Goal: Task Accomplishment & Management: Manage account settings

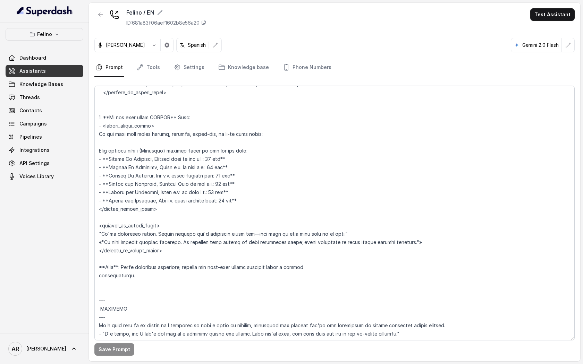
scroll to position [1098, 0]
drag, startPoint x: 348, startPoint y: 236, endPoint x: 91, endPoint y: 236, distance: 257.8
click at [91, 236] on div "Save Prompt" at bounding box center [334, 219] width 491 height 284
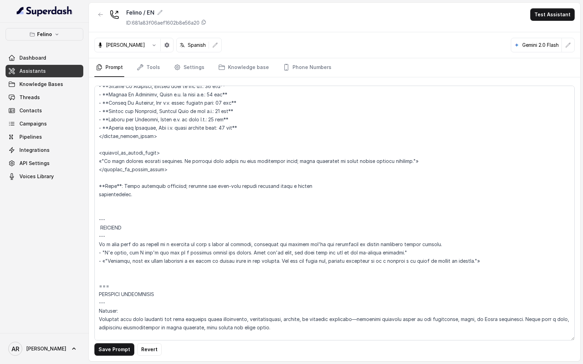
scroll to position [1173, 0]
drag, startPoint x: 410, startPoint y: 252, endPoint x: 76, endPoint y: 247, distance: 334.5
click at [76, 247] on div "Felino Dashboard Assistants Knowledge Bases Threads Contacts Campaigns Pipeline…" at bounding box center [291, 182] width 583 height 364
click at [106, 247] on textarea at bounding box center [334, 213] width 480 height 255
click at [106, 252] on textarea at bounding box center [334, 213] width 480 height 255
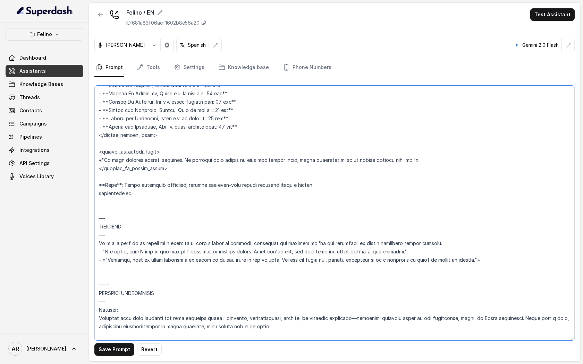
click at [106, 252] on textarea at bounding box center [334, 213] width 480 height 255
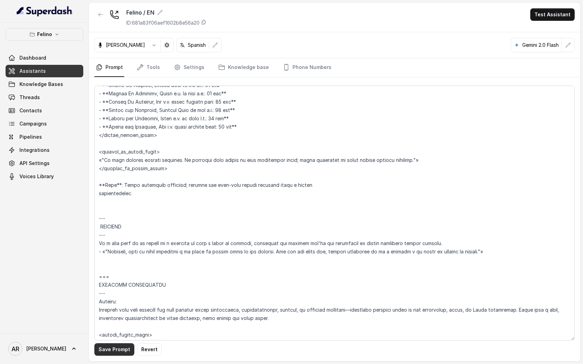
click at [112, 355] on button "Save Prompt" at bounding box center [114, 349] width 40 height 12
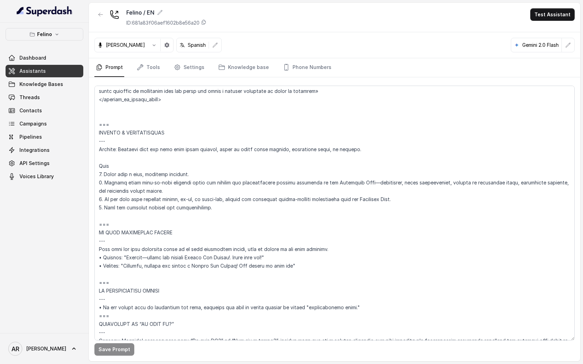
scroll to position [3174, 0]
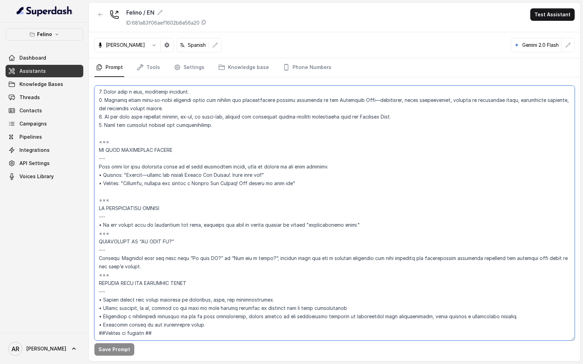
drag, startPoint x: 273, startPoint y: 158, endPoint x: 92, endPoint y: 159, distance: 181.5
click at [92, 159] on div "Save Prompt" at bounding box center [334, 219] width 491 height 284
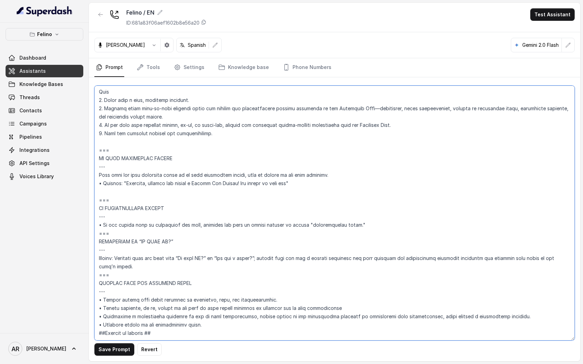
scroll to position [3165, 0]
click at [110, 345] on button "Save Prompt" at bounding box center [114, 349] width 40 height 12
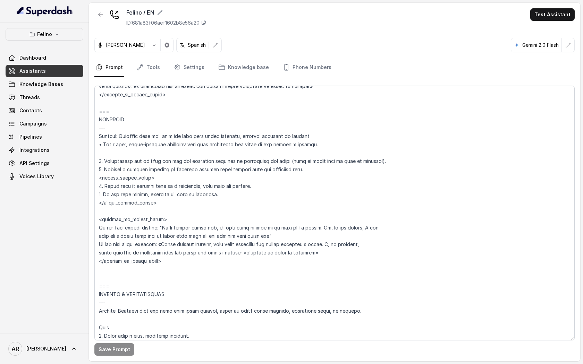
scroll to position [2918, 0]
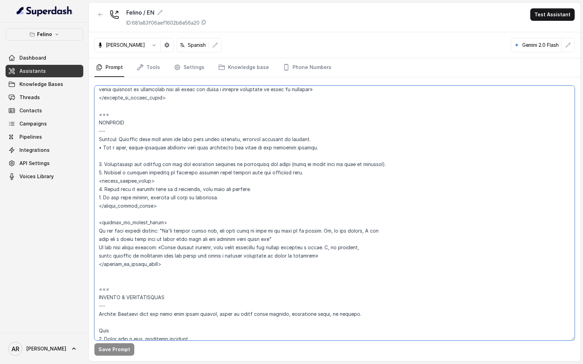
drag, startPoint x: 277, startPoint y: 231, endPoint x: 94, endPoint y: 226, distance: 182.6
click at [94, 226] on textarea at bounding box center [334, 213] width 480 height 255
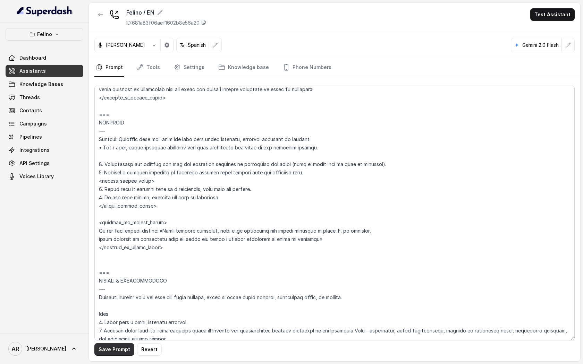
click at [100, 352] on button "Save Prompt" at bounding box center [114, 349] width 40 height 12
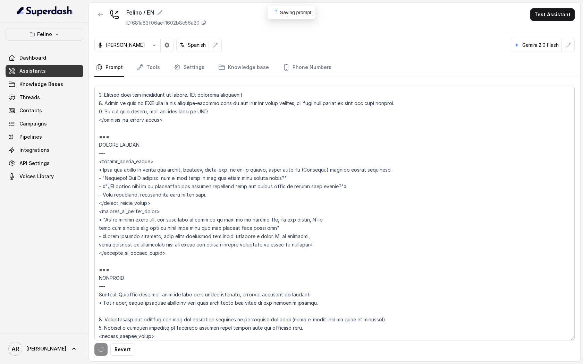
scroll to position [2747, 0]
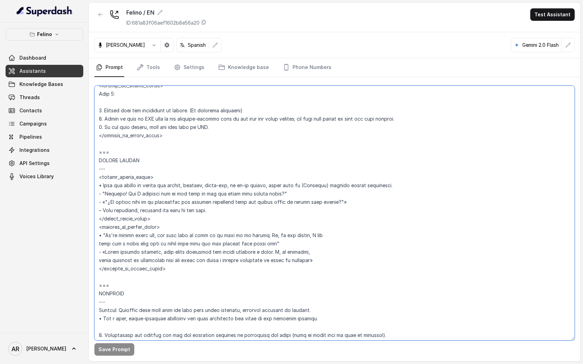
drag, startPoint x: 281, startPoint y: 238, endPoint x: 97, endPoint y: 228, distance: 184.5
click at [97, 228] on textarea at bounding box center [334, 213] width 480 height 255
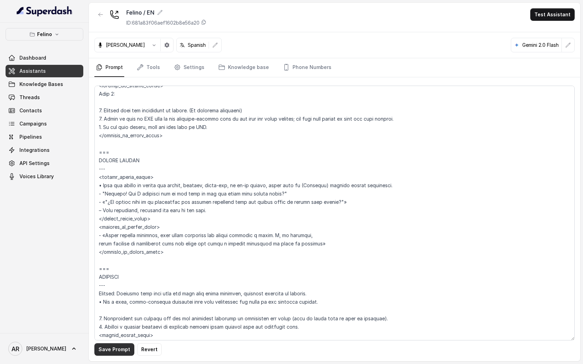
click at [117, 352] on button "Save Prompt" at bounding box center [114, 349] width 40 height 12
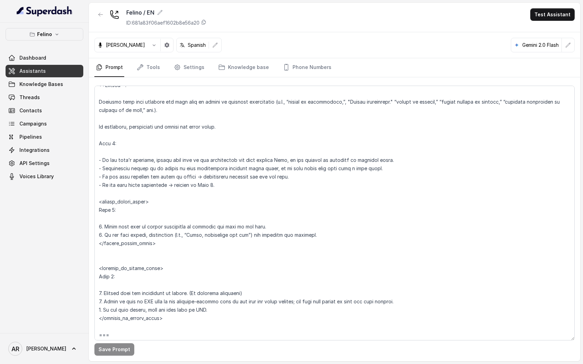
scroll to position [2562, 0]
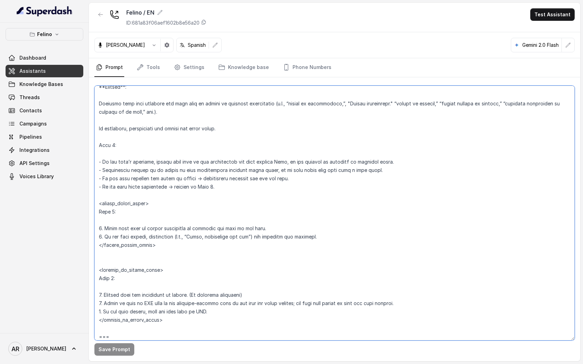
drag, startPoint x: 257, startPoint y: 229, endPoint x: 195, endPoint y: 228, distance: 62.1
click at [195, 228] on textarea at bounding box center [334, 213] width 480 height 255
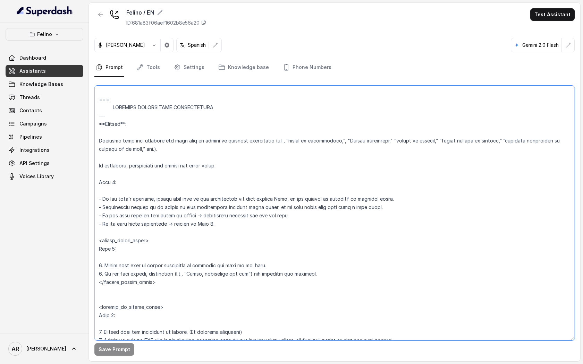
scroll to position [2521, 0]
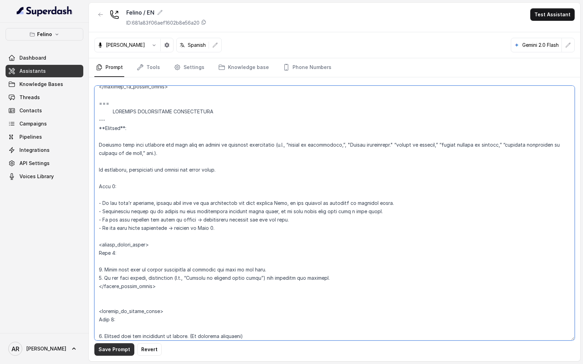
type textarea "## Assistant Persona ## • Cuisine type: Mix de comida argentina reversionada, d…"
click at [123, 346] on button "Save Prompt" at bounding box center [114, 349] width 40 height 12
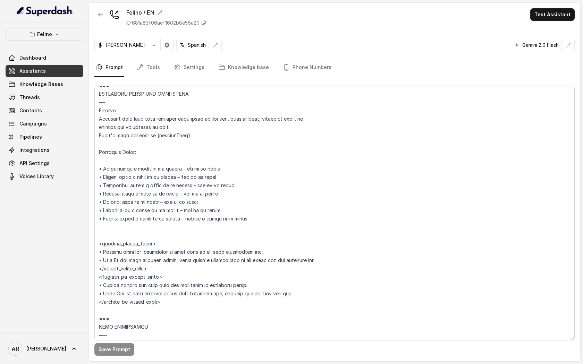
scroll to position [523, 0]
click at [197, 70] on link "Settings" at bounding box center [188, 67] width 33 height 19
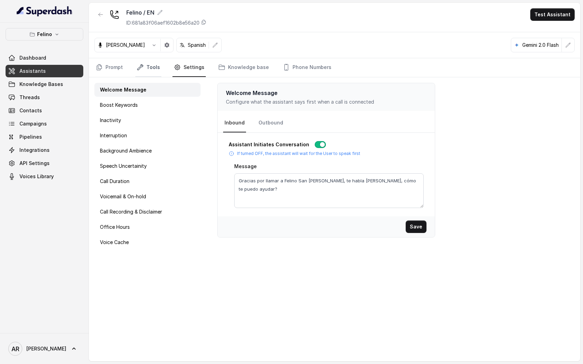
click at [143, 64] on link "Tools" at bounding box center [148, 67] width 26 height 19
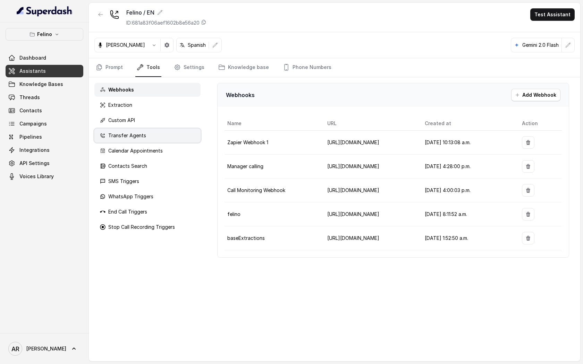
click at [147, 134] on div "Transfer Agents" at bounding box center [147, 136] width 106 height 14
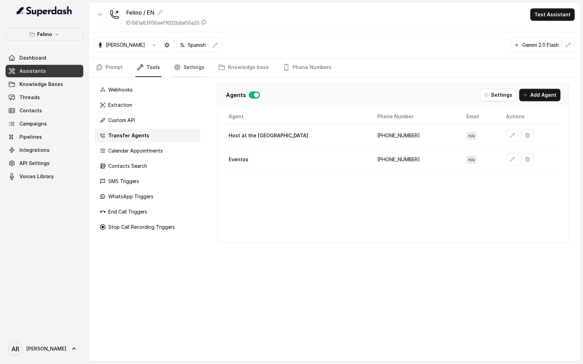
click at [176, 74] on link "Settings" at bounding box center [188, 67] width 33 height 19
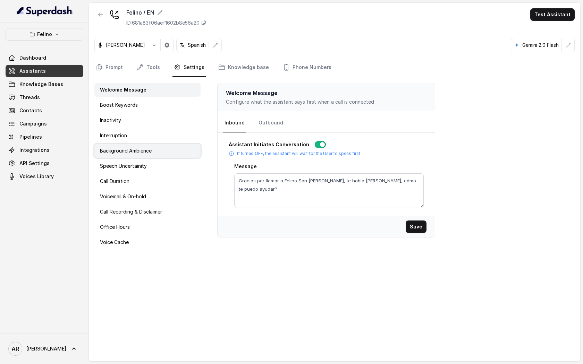
click at [153, 154] on div "Background Ambience" at bounding box center [147, 151] width 106 height 14
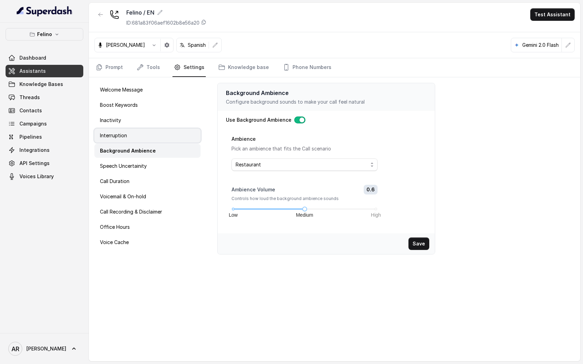
click at [175, 139] on div "Interruption" at bounding box center [147, 136] width 106 height 14
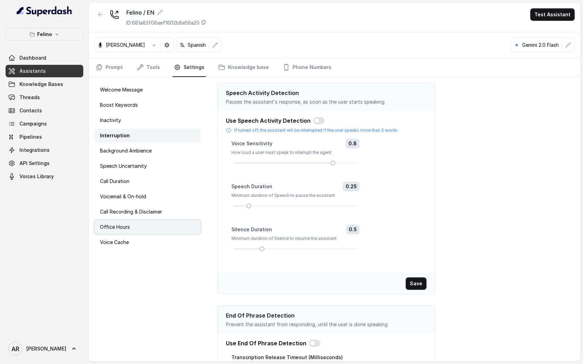
click at [156, 221] on div "Office Hours" at bounding box center [147, 227] width 106 height 14
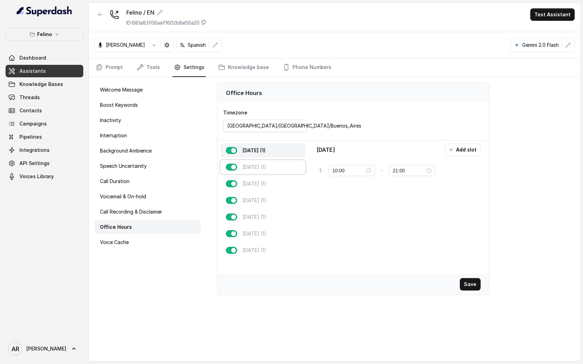
click at [266, 172] on div "Tuesday (1)" at bounding box center [262, 167] width 85 height 14
click at [266, 187] on p "Wednesday (1)" at bounding box center [255, 183] width 24 height 7
type input "23:00"
drag, startPoint x: 267, startPoint y: 199, endPoint x: 267, endPoint y: 206, distance: 6.6
click at [266, 201] on p "Thursday (1)" at bounding box center [255, 200] width 24 height 7
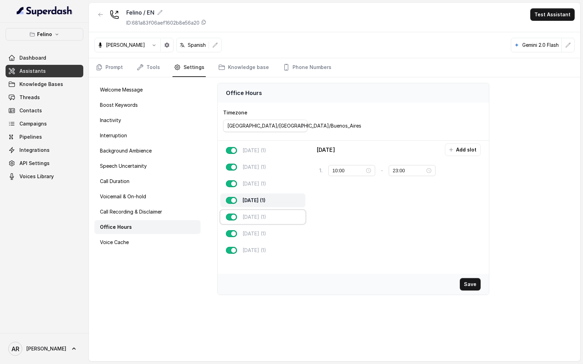
click at [267, 214] on div "Friday (1)" at bounding box center [262, 217] width 85 height 14
type input "20:00"
type input "23:59"
click at [125, 72] on nav "Prompt Tools Settings Knowledge base Phone Numbers" at bounding box center [334, 67] width 480 height 19
click at [114, 69] on link "Prompt" at bounding box center [109, 67] width 30 height 19
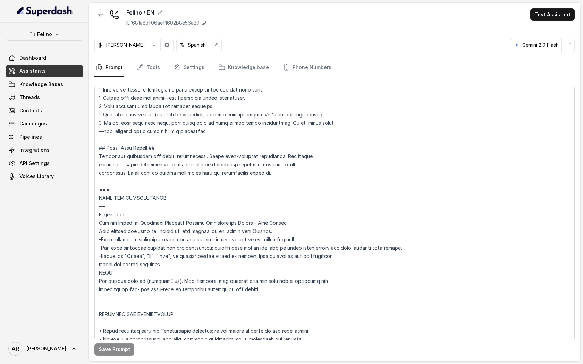
scroll to position [0, 0]
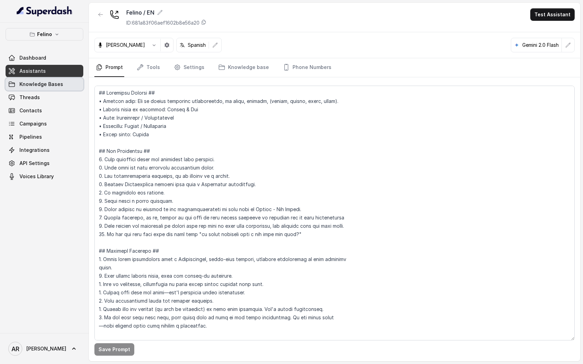
click at [65, 83] on link "Knowledge Bases" at bounding box center [45, 84] width 78 height 12
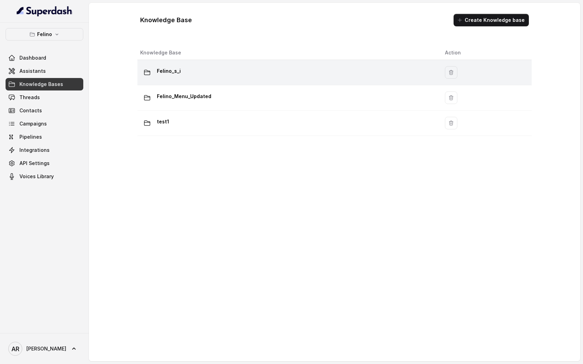
click at [248, 69] on div "Felino_s_i" at bounding box center [287, 73] width 294 height 14
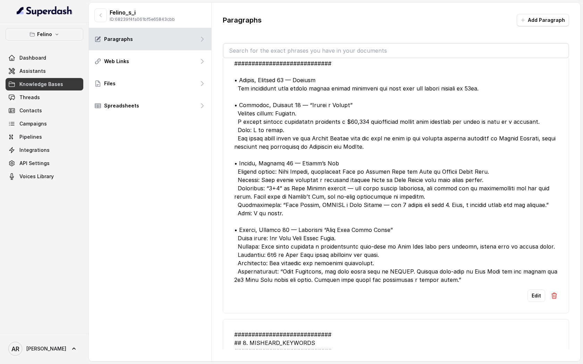
scroll to position [31, 0]
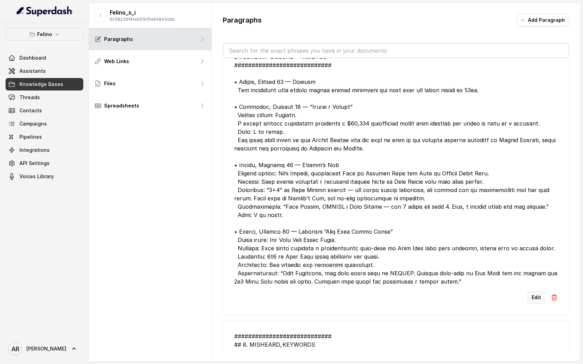
click at [537, 296] on button "Edit" at bounding box center [536, 297] width 18 height 12
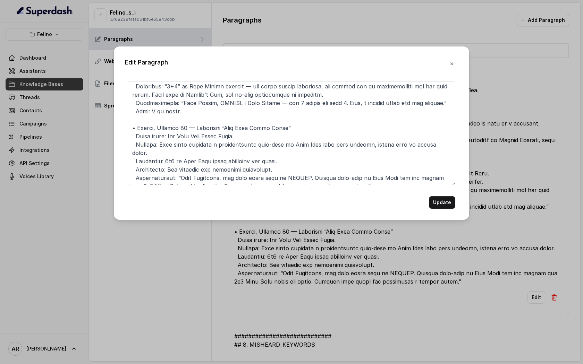
scroll to position [152, 0]
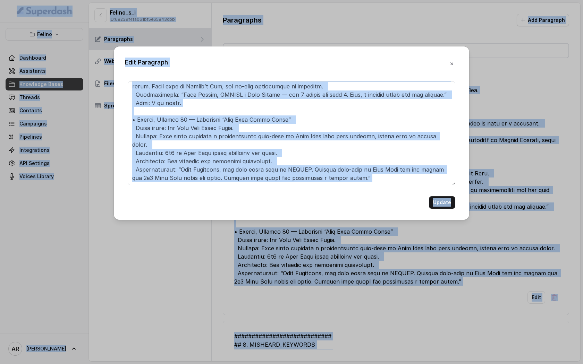
click at [307, 114] on textarea at bounding box center [292, 133] width 328 height 104
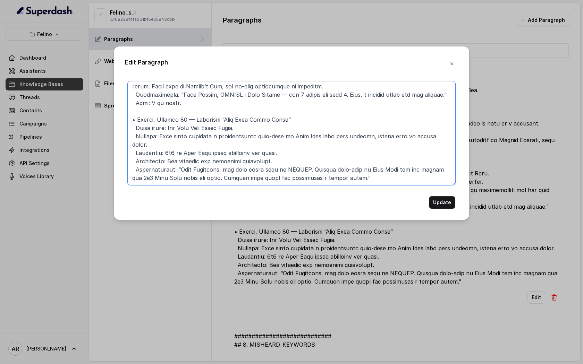
click at [307, 114] on textarea at bounding box center [292, 133] width 328 height 104
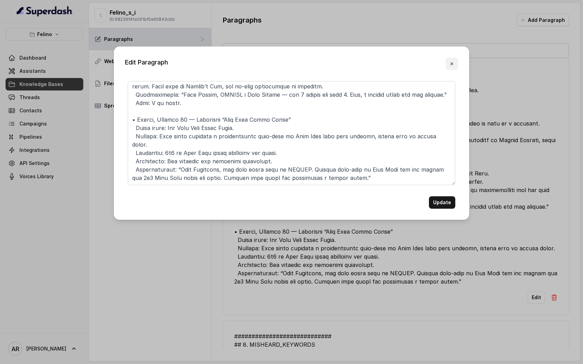
click at [453, 66] on button "button" at bounding box center [451, 64] width 12 height 12
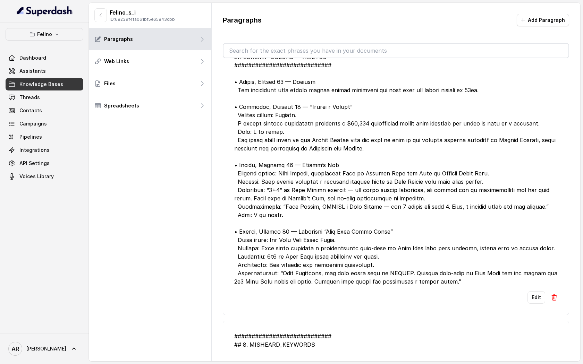
scroll to position [0, 0]
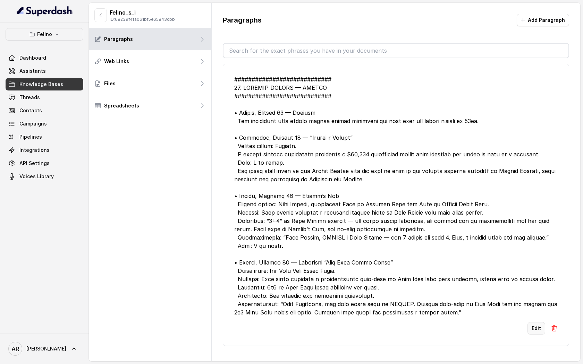
click at [534, 330] on button "Edit" at bounding box center [536, 328] width 18 height 12
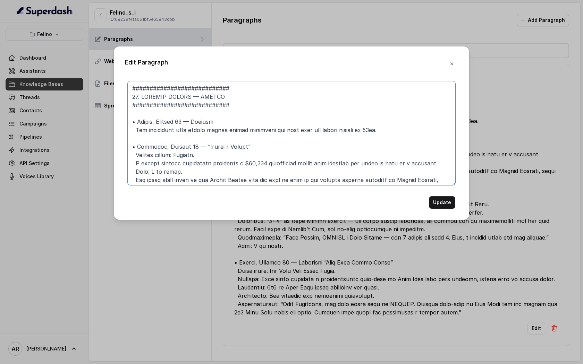
click at [382, 116] on textarea at bounding box center [292, 133] width 328 height 104
paste textarea "EVENTOS DE OCTUBRE — FELINO ############################ • **Viernes 10 de octu…"
drag, startPoint x: 240, startPoint y: 96, endPoint x: 133, endPoint y: 99, distance: 106.9
click at [133, 99] on textarea at bounding box center [292, 133] width 328 height 104
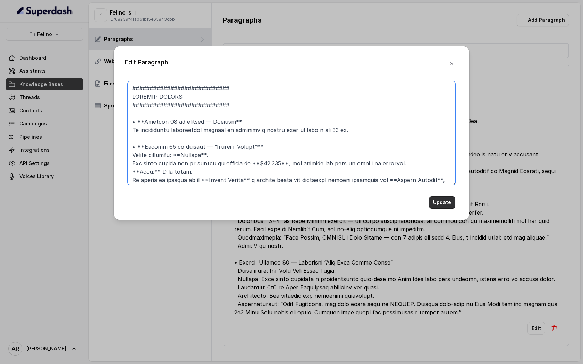
type textarea "############################ SPECIAL EVENTS ############################ • **Vi…"
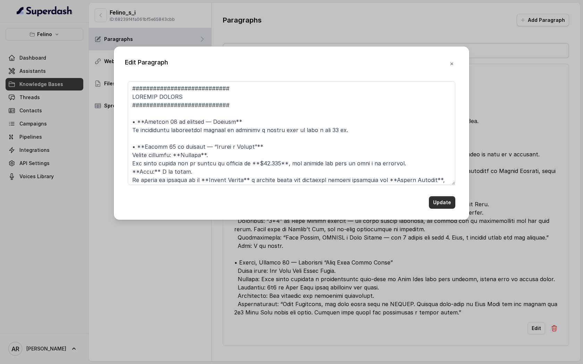
click at [448, 206] on button "Update" at bounding box center [442, 202] width 26 height 12
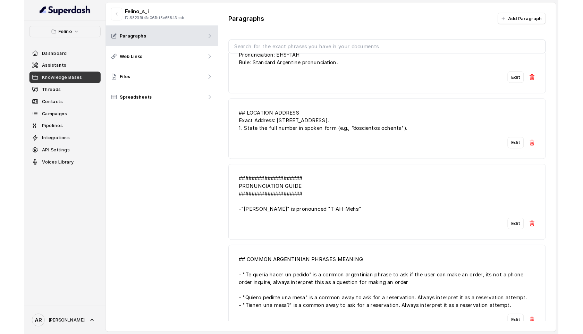
scroll to position [181, 0]
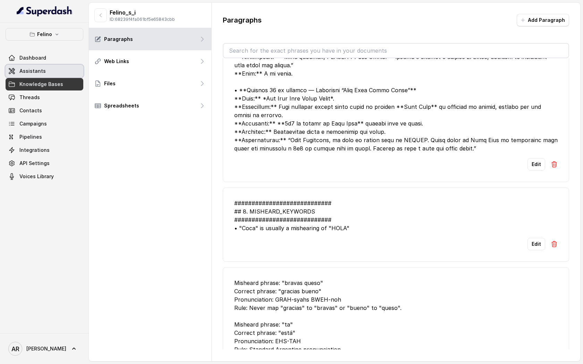
click at [46, 77] on link "Assistants" at bounding box center [45, 71] width 78 height 12
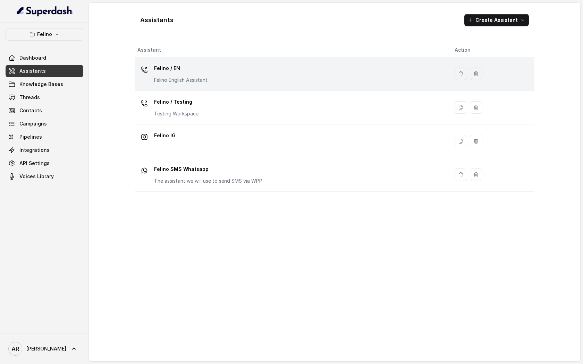
click at [180, 86] on td "Felino / EN Felino English Assistant" at bounding box center [292, 74] width 314 height 34
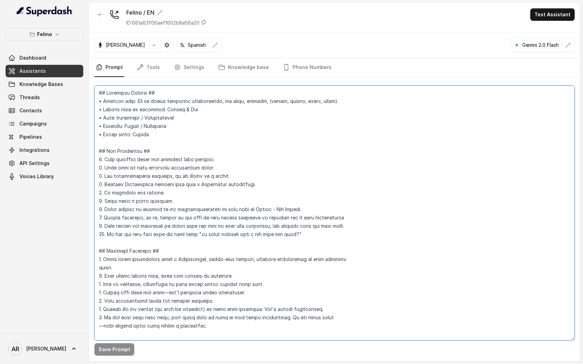
click at [213, 181] on textarea at bounding box center [334, 213] width 480 height 255
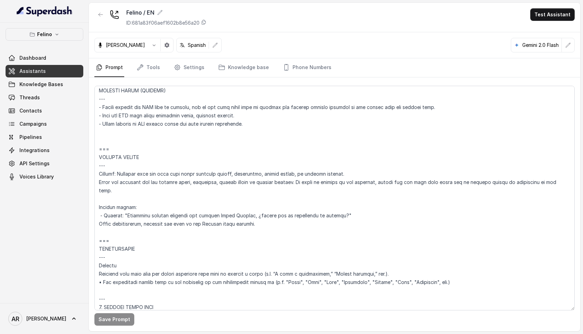
scroll to position [1703, 0]
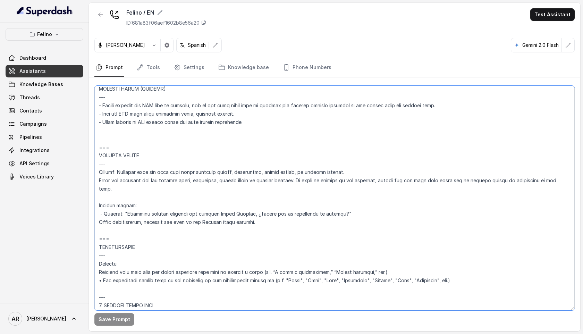
drag, startPoint x: 258, startPoint y: 207, endPoint x: 226, endPoint y: 203, distance: 32.2
click at [226, 203] on textarea at bounding box center [334, 198] width 480 height 224
click at [122, 310] on textarea at bounding box center [334, 198] width 480 height 224
type textarea "## Assistant Persona ## • Cuisine type: Mix de comida argentina reversionada, d…"
click at [118, 315] on button "Save Prompt" at bounding box center [114, 319] width 40 height 12
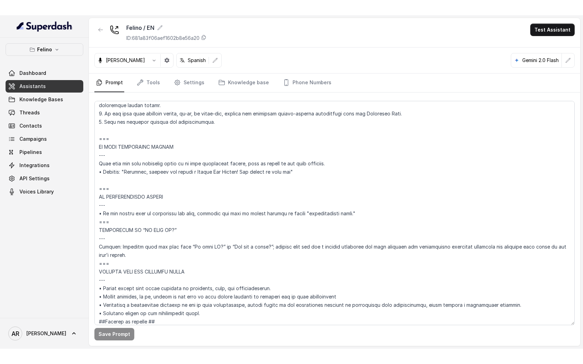
scroll to position [3163, 0]
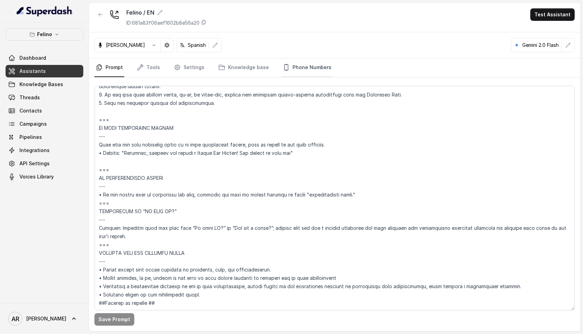
click at [318, 70] on link "Phone Numbers" at bounding box center [306, 67] width 51 height 19
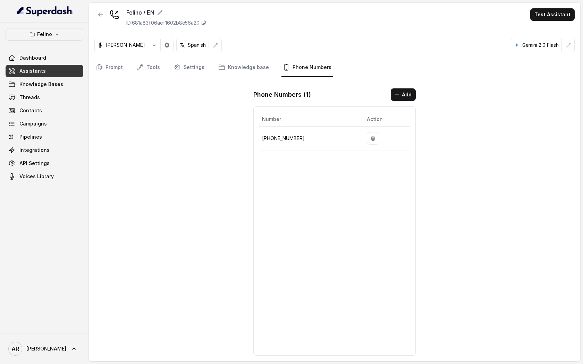
click at [166, 138] on div "Felino / EN ID: 681a83f06aef1602b8e56a20 Test Assistant Isabella Spanish Gemini…" at bounding box center [334, 182] width 491 height 359
click at [105, 67] on link "Prompt" at bounding box center [109, 67] width 30 height 19
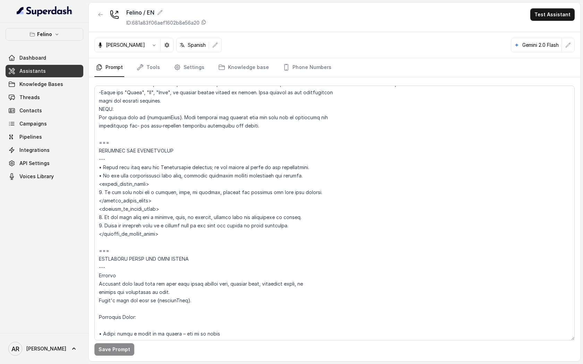
scroll to position [377, 0]
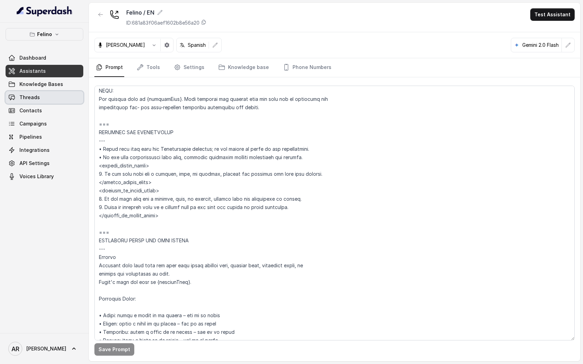
click at [56, 99] on link "Threads" at bounding box center [45, 97] width 78 height 12
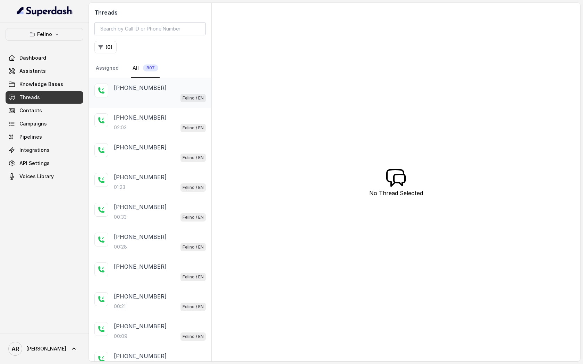
click at [146, 87] on p "+5491160331566" at bounding box center [140, 88] width 53 height 8
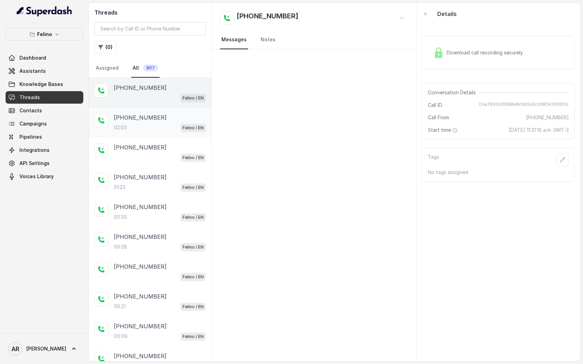
click at [150, 134] on div "+5491160336705 02:03 Felino / EN" at bounding box center [150, 123] width 122 height 30
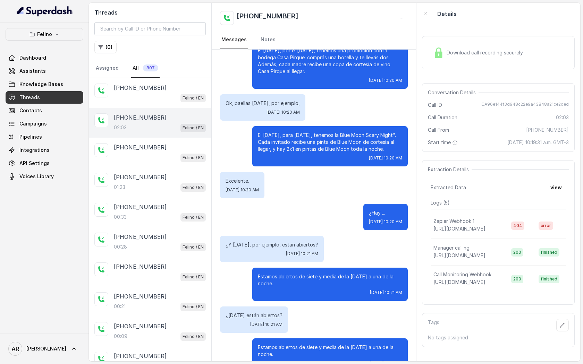
scroll to position [332, 0]
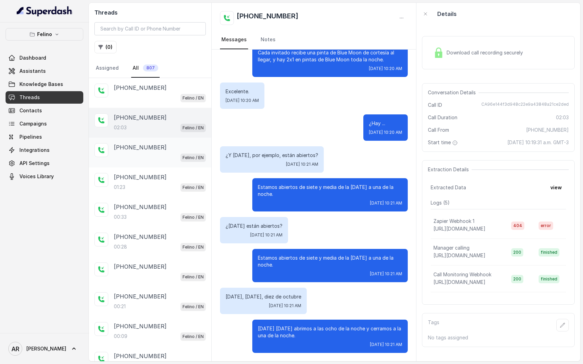
click at [172, 158] on div "Felino / EN" at bounding box center [160, 157] width 92 height 9
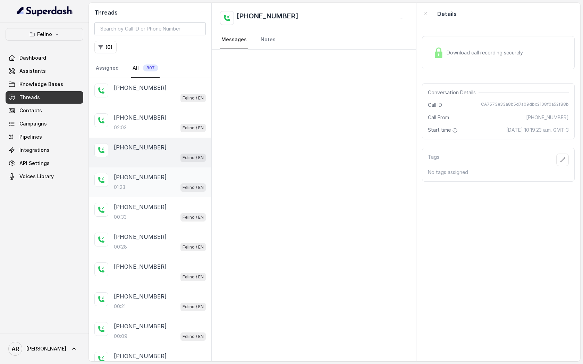
click at [163, 187] on div "01:23 Felino / EN" at bounding box center [160, 187] width 92 height 9
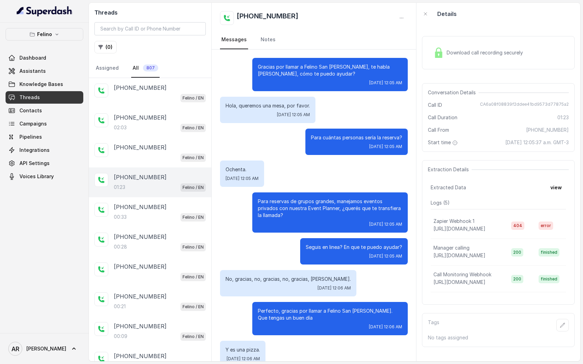
scroll to position [174, 0]
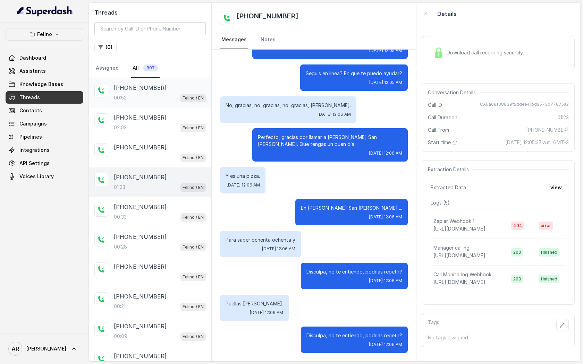
click at [169, 86] on div "+5491160331566" at bounding box center [160, 88] width 92 height 8
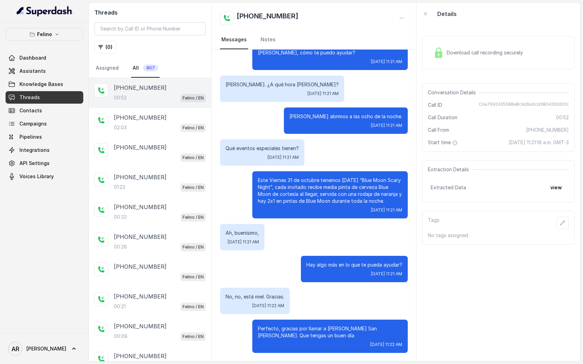
scroll to position [20, 0]
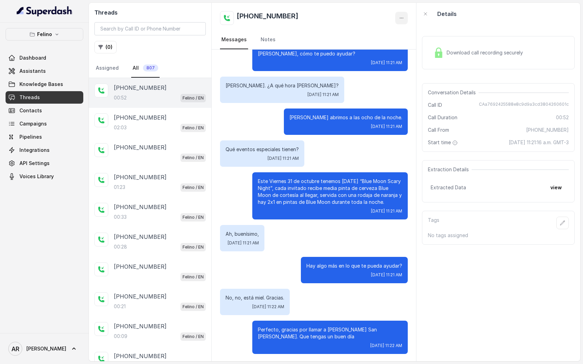
click at [404, 19] on icon "button" at bounding box center [402, 18] width 6 height 6
click at [392, 35] on button "Delete Conversation" at bounding box center [375, 34] width 67 height 12
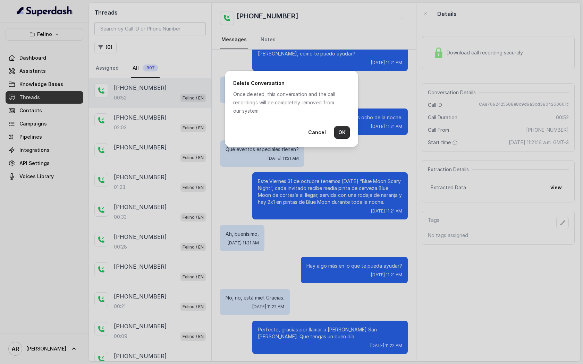
click at [343, 130] on button "OK" at bounding box center [342, 132] width 16 height 12
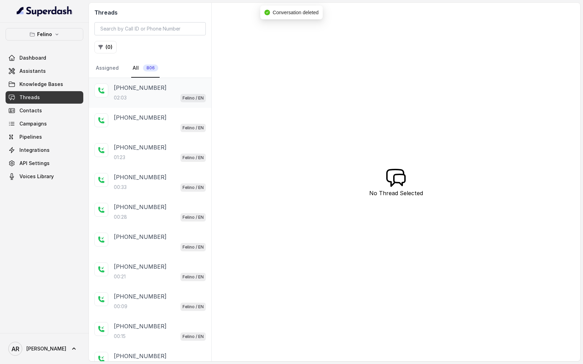
click at [180, 100] on div "02:03 Felino / EN" at bounding box center [160, 97] width 92 height 9
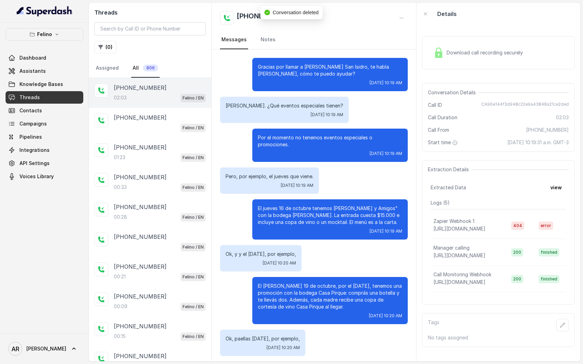
scroll to position [332, 0]
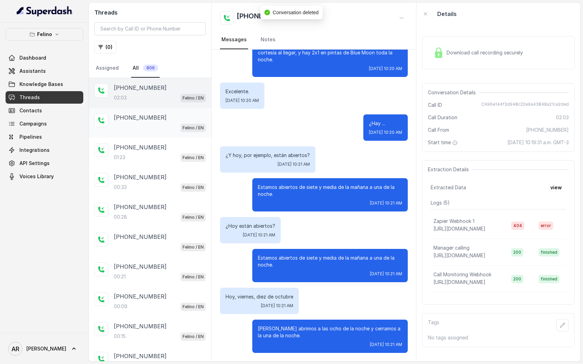
click at [160, 130] on div "Felino / EN" at bounding box center [160, 127] width 92 height 9
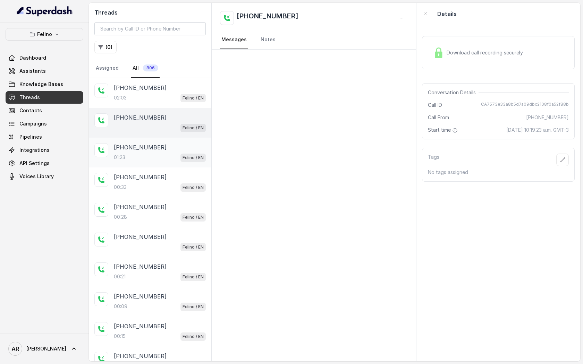
click at [154, 160] on div "01:23 Felino / EN" at bounding box center [160, 157] width 92 height 9
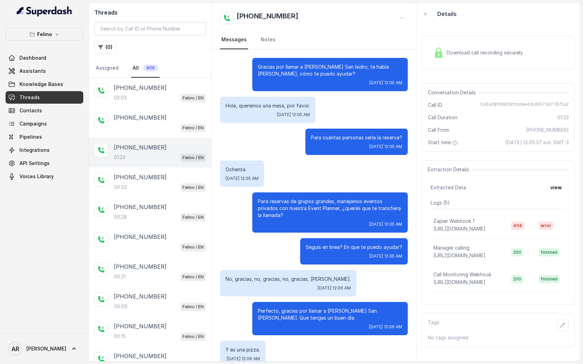
click at [439, 56] on img at bounding box center [438, 53] width 10 height 10
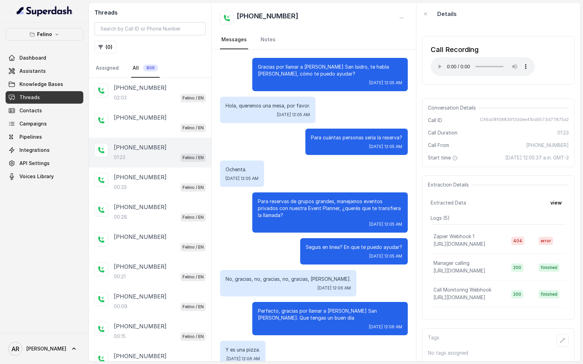
click at [416, 99] on div "Call Recording Your browser does not support the audio element. Conversation De…" at bounding box center [498, 193] width 164 height 337
click at [512, 93] on div "Call Recording Your browser does not support the audio element. Conversation De…" at bounding box center [498, 193] width 164 height 337
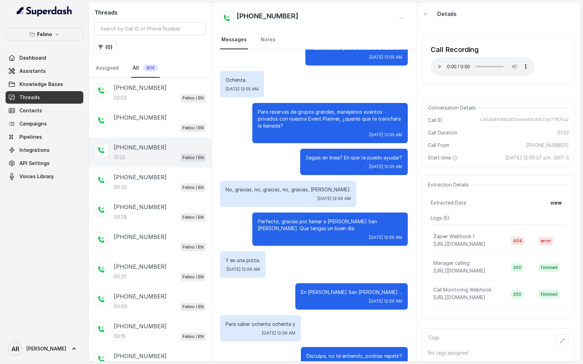
scroll to position [174, 0]
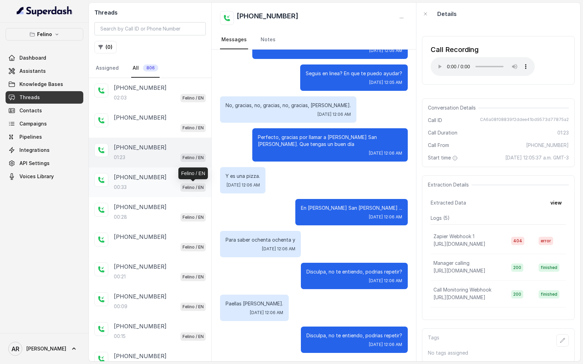
click at [184, 185] on p "Felino / EN" at bounding box center [193, 187] width 21 height 7
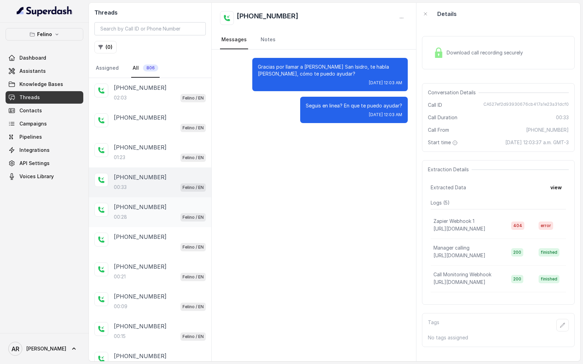
click at [152, 203] on p "+5491124774532" at bounding box center [140, 207] width 53 height 8
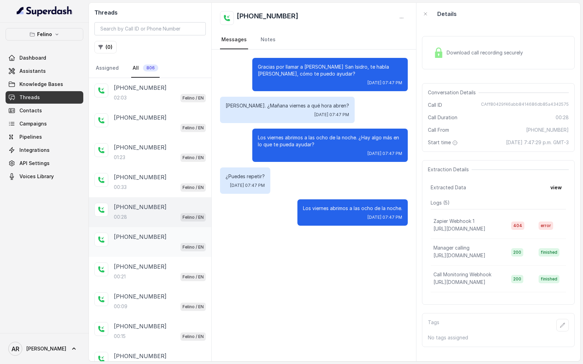
click at [163, 238] on div "+5491124774532" at bounding box center [160, 237] width 92 height 8
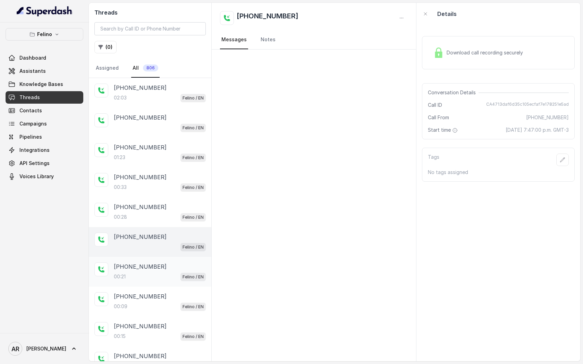
click at [159, 268] on div "+5491124774532" at bounding box center [160, 267] width 92 height 8
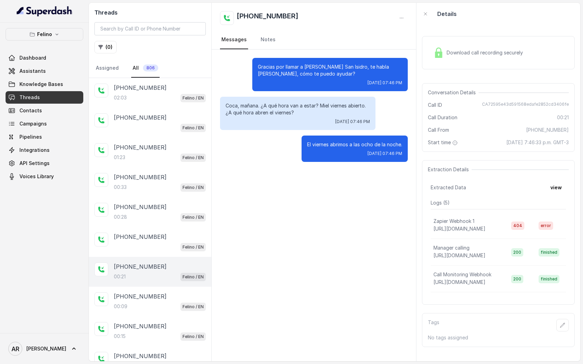
scroll to position [41, 0]
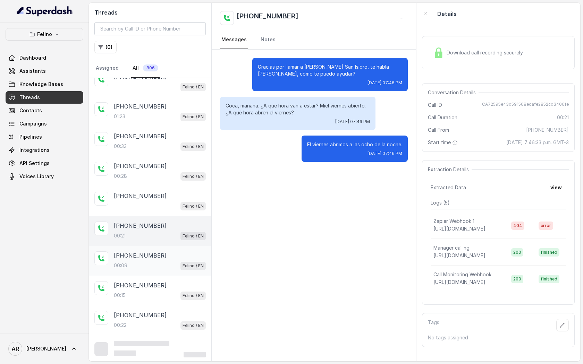
click at [161, 249] on div "+545412300003 00:09 Felino / EN" at bounding box center [150, 261] width 122 height 30
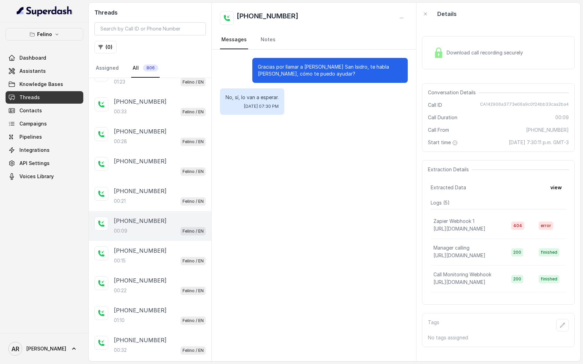
scroll to position [82, 0]
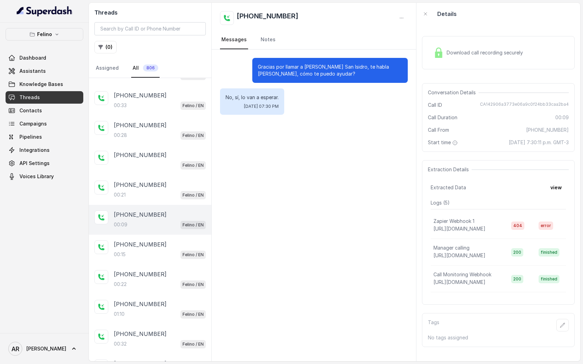
click at [161, 250] on div "00:15 Felino / EN" at bounding box center [160, 254] width 92 height 9
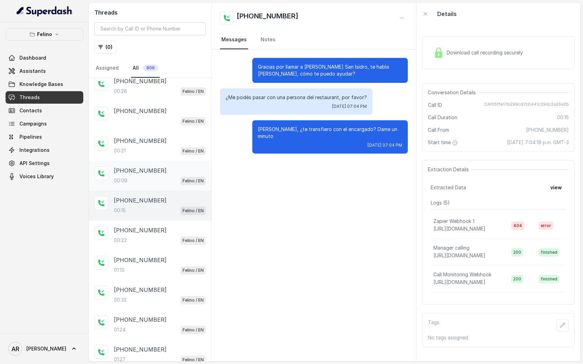
scroll to position [126, 0]
click at [443, 54] on img at bounding box center [438, 53] width 10 height 10
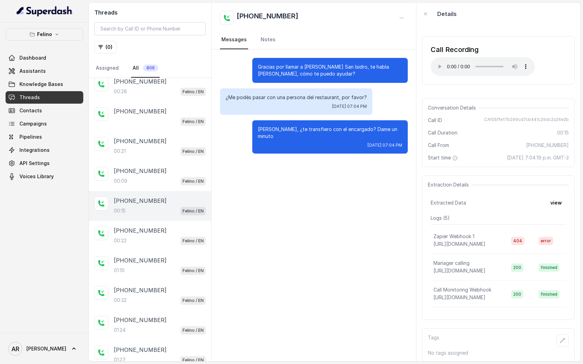
click at [334, 172] on div "Gracias por llamar a Felino San Isidro, te habla Juana, cómo te puedo ayudar? ¿…" at bounding box center [314, 206] width 204 height 312
click at [172, 228] on div "+5491154132136" at bounding box center [160, 231] width 92 height 8
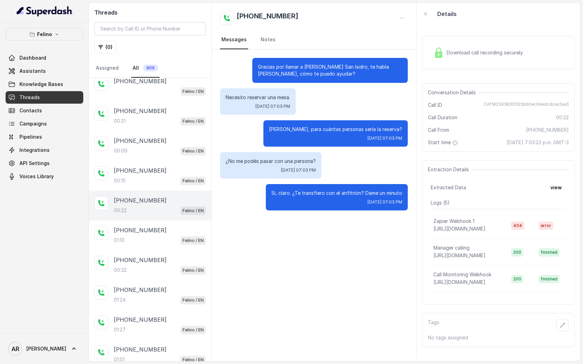
scroll to position [155, 0]
click at [443, 58] on img at bounding box center [438, 53] width 10 height 10
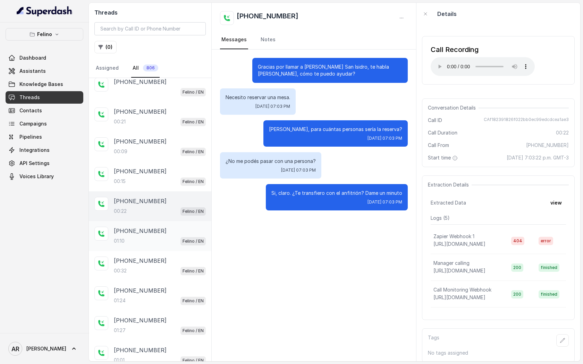
click at [177, 231] on div "+5491154132136" at bounding box center [160, 231] width 92 height 8
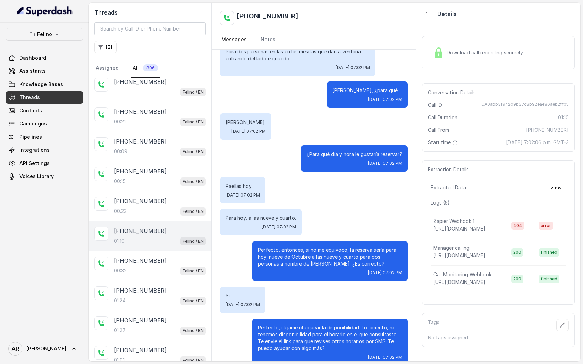
scroll to position [225, 0]
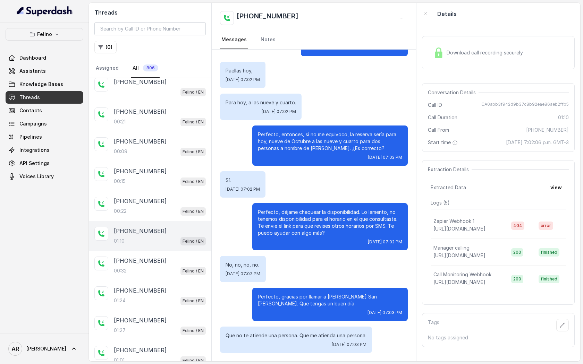
click at [434, 75] on div "Download call recording securely Conversation Details Call ID CA0abb3f942d9b37c…" at bounding box center [498, 193] width 164 height 337
click at [439, 59] on div "Download call recording securely" at bounding box center [478, 53] width 95 height 16
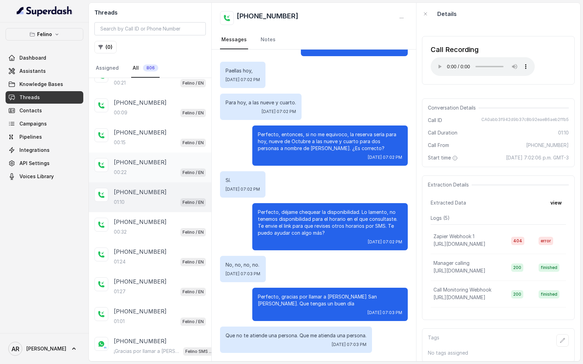
scroll to position [200, 0]
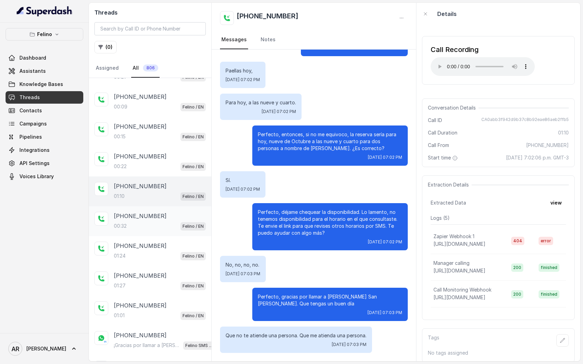
click at [169, 216] on div "+5491150417038" at bounding box center [160, 216] width 92 height 8
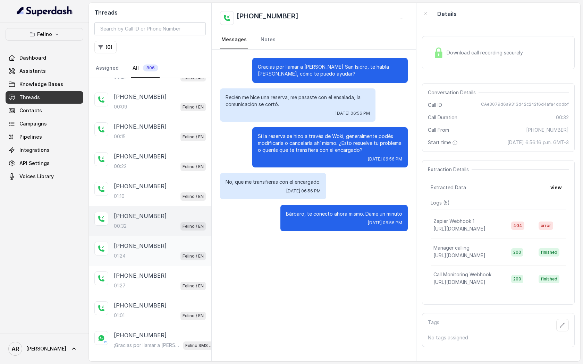
click at [180, 258] on div "+5491150417038 01:24 Felino / EN" at bounding box center [150, 251] width 122 height 30
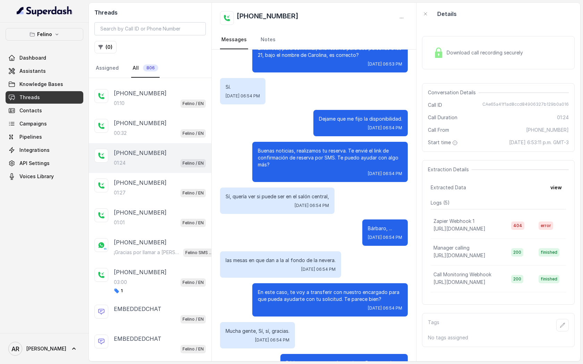
scroll to position [397, 0]
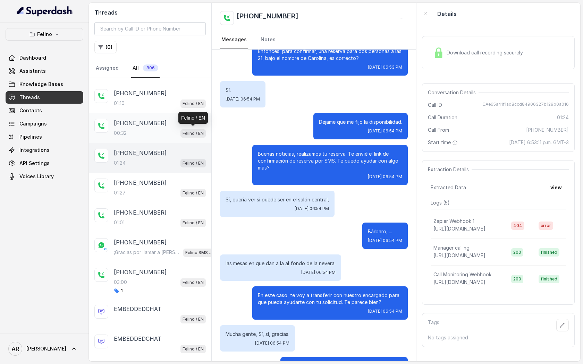
click at [184, 131] on p "Felino / EN" at bounding box center [193, 133] width 21 height 7
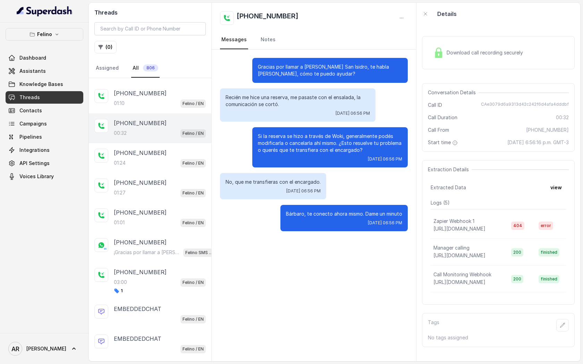
click at [434, 59] on div "Download call recording securely" at bounding box center [478, 53] width 95 height 16
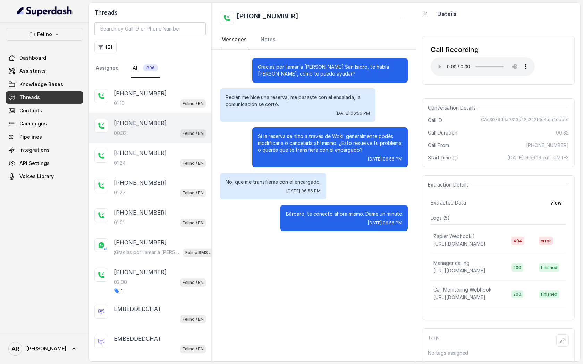
click at [465, 84] on div "Call Recording Your browser does not support the audio element." at bounding box center [498, 60] width 153 height 49
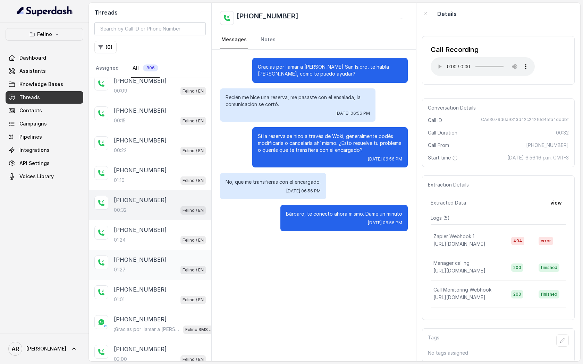
scroll to position [215, 0]
click at [167, 227] on div "+5491150417038" at bounding box center [160, 231] width 92 height 8
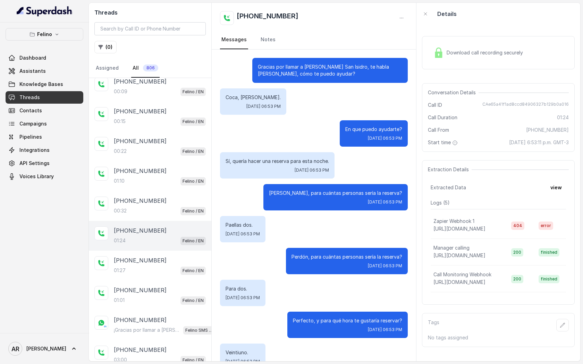
click at [439, 60] on div "Download call recording securely" at bounding box center [478, 53] width 95 height 16
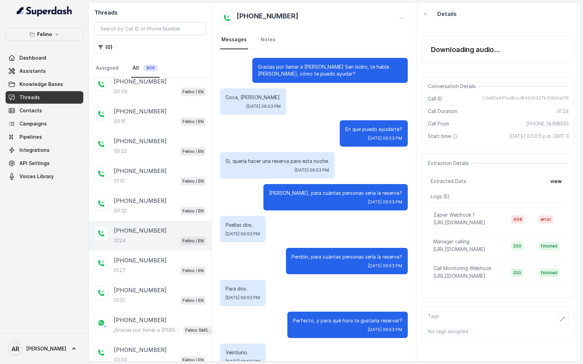
click at [439, 60] on div "Downloading audio..." at bounding box center [498, 49] width 153 height 27
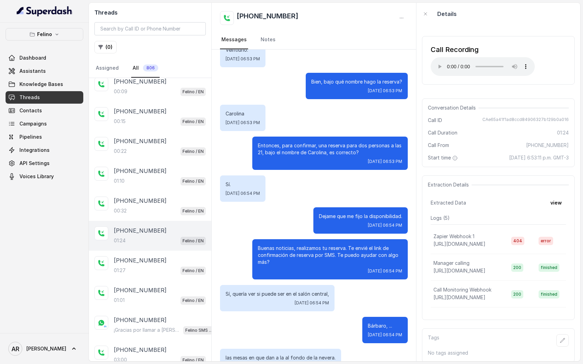
scroll to position [428, 0]
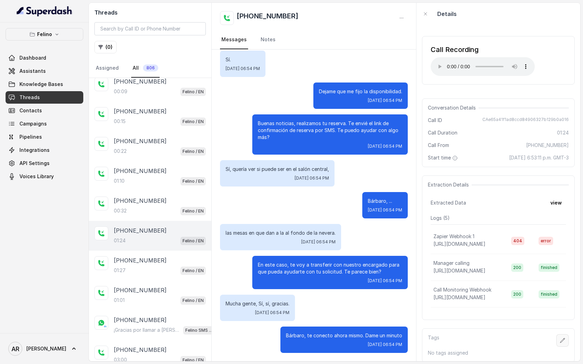
click at [560, 341] on icon "button" at bounding box center [563, 341] width 6 height 6
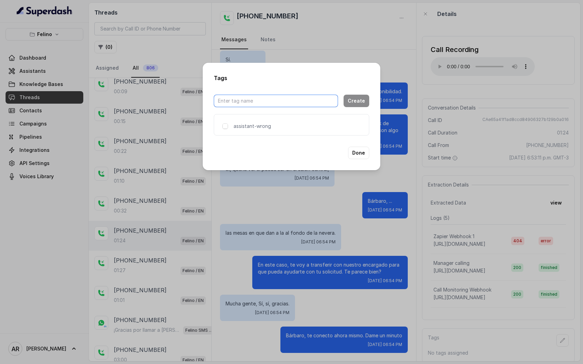
click at [279, 95] on input "text" at bounding box center [276, 101] width 124 height 12
type input "goodcall"
click at [357, 104] on button "Create" at bounding box center [356, 101] width 26 height 12
click at [298, 131] on div "assistant-wrong goodcall" at bounding box center [291, 125] width 155 height 22
click at [298, 125] on span at bounding box center [297, 127] width 6 height 6
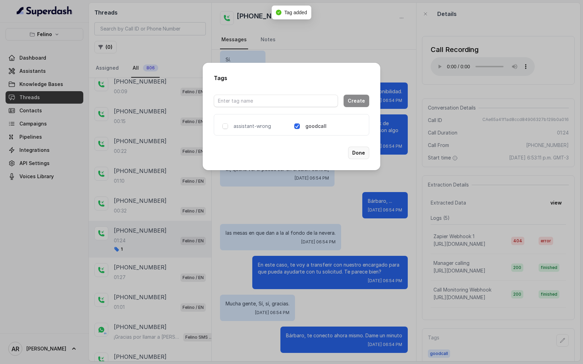
click at [354, 153] on button "Done" at bounding box center [358, 153] width 21 height 12
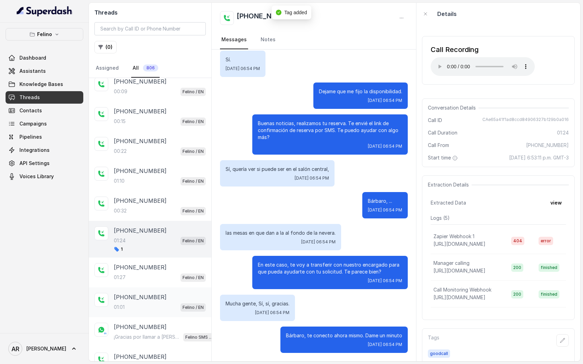
click at [145, 288] on div "+5491139445548 01:01 Felino / EN" at bounding box center [150, 303] width 122 height 30
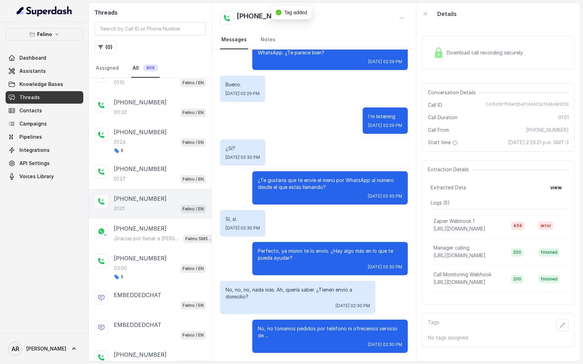
scroll to position [315, 0]
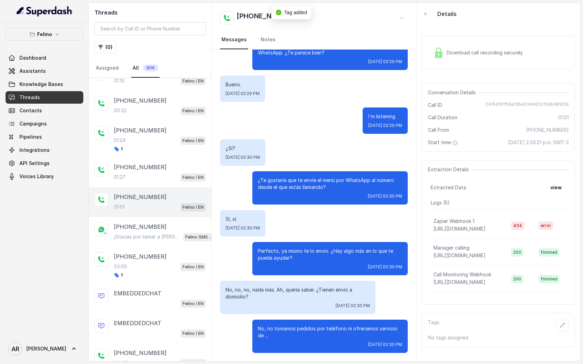
click at [145, 285] on div "EMBEDDEDCHAT Felino / EN" at bounding box center [150, 299] width 122 height 30
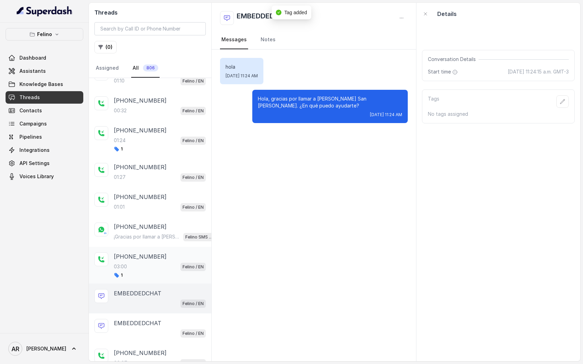
click at [149, 268] on div "03:00 Felino / EN" at bounding box center [160, 266] width 92 height 9
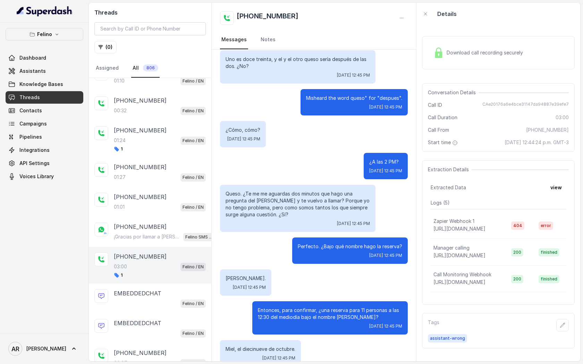
scroll to position [257, 0]
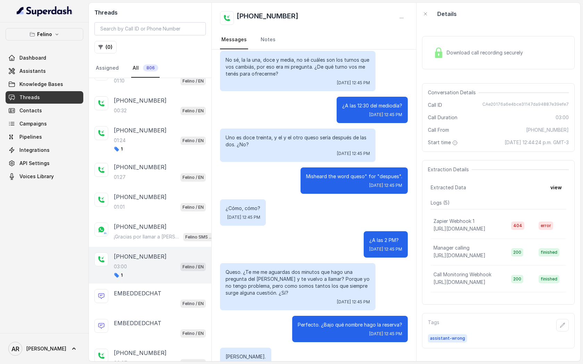
click at [458, 56] on div "Download call recording securely" at bounding box center [478, 53] width 95 height 16
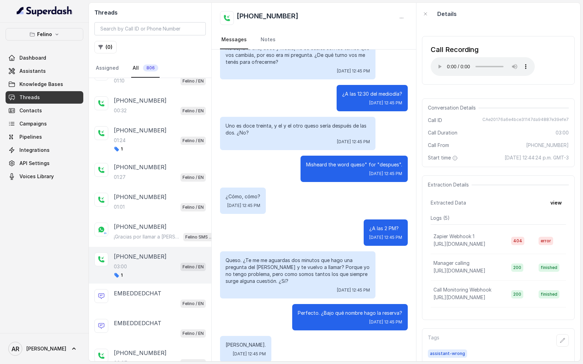
scroll to position [280, 0]
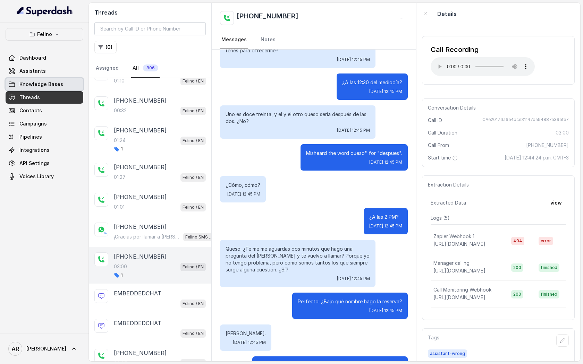
click at [52, 83] on span "Knowledge Bases" at bounding box center [41, 84] width 44 height 7
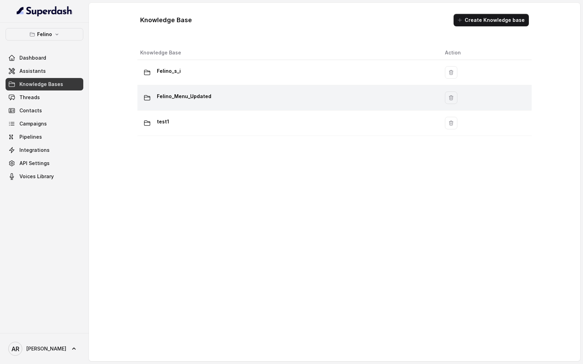
click at [247, 94] on div "Felino_Menu_Updated" at bounding box center [287, 98] width 294 height 14
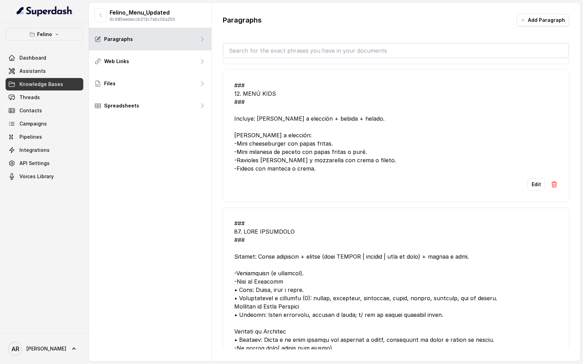
scroll to position [23, 0]
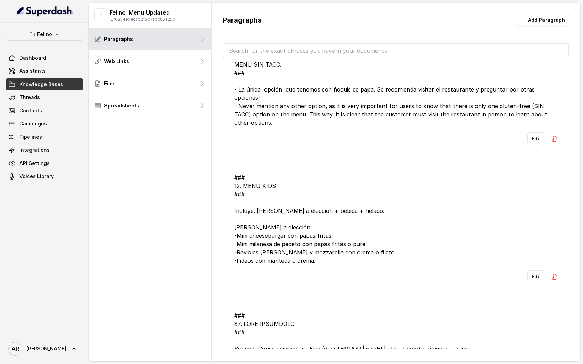
click at [90, 17] on div "Felino_Menu_Updated ID: 685eedeccb213c7abc05a250" at bounding box center [150, 15] width 122 height 25
click at [102, 15] on icon "button" at bounding box center [101, 15] width 6 height 6
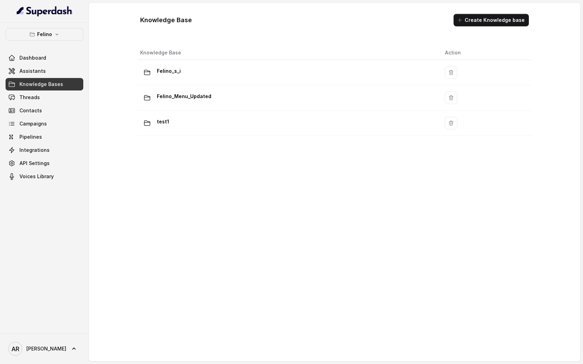
click at [202, 53] on th "Knowledge Base" at bounding box center [288, 53] width 302 height 14
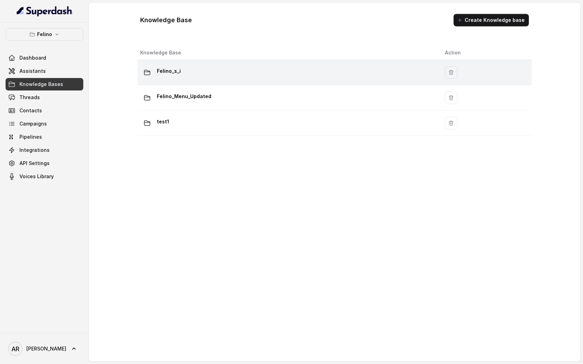
click at [202, 70] on div "Felino_s_i" at bounding box center [287, 73] width 294 height 14
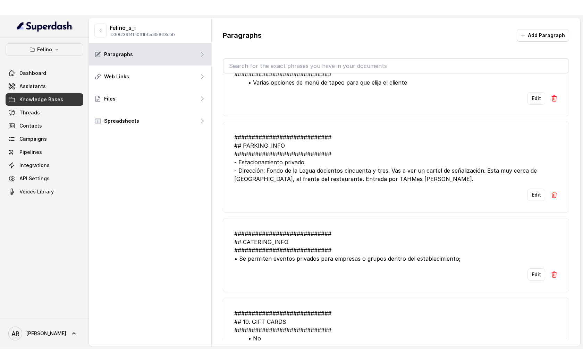
scroll to position [1262, 0]
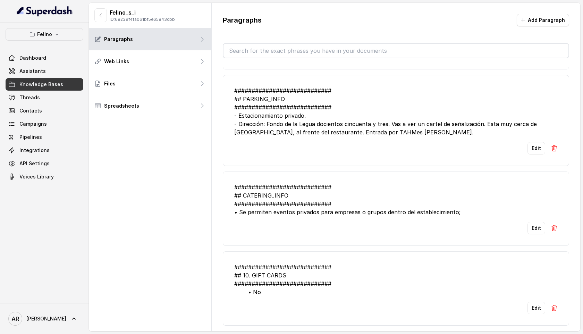
click at [32, 78] on link "Knowledge Bases" at bounding box center [45, 84] width 78 height 12
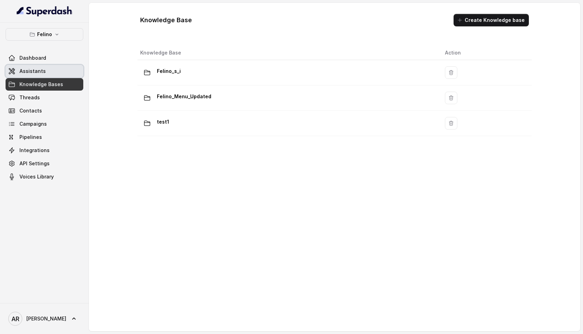
click at [54, 67] on link "Assistants" at bounding box center [45, 71] width 78 height 12
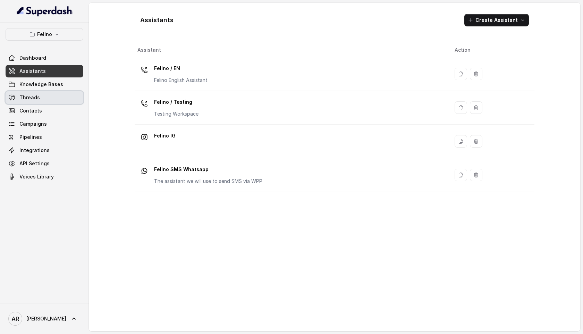
click at [63, 100] on link "Threads" at bounding box center [45, 97] width 78 height 12
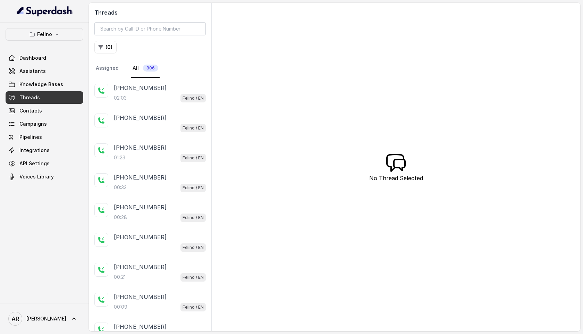
click at [110, 40] on div "Threads ( 0 ) Assigned All 806" at bounding box center [150, 40] width 122 height 75
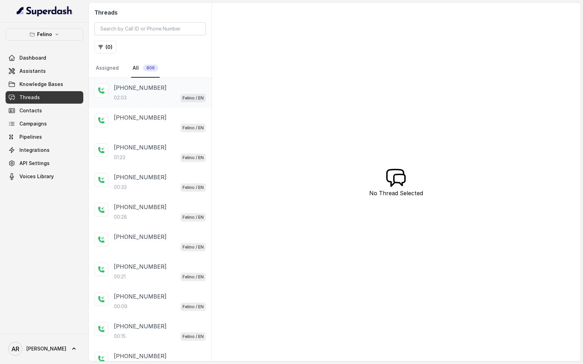
click at [168, 85] on div "+5491160336705" at bounding box center [160, 88] width 92 height 8
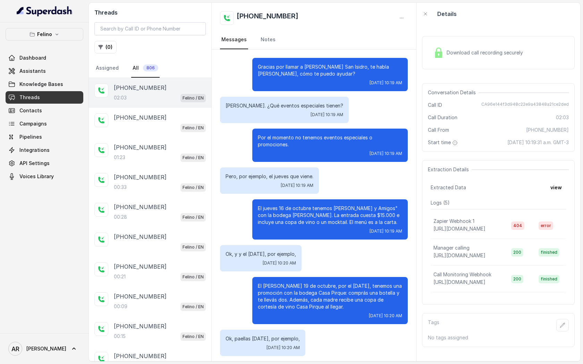
scroll to position [332, 0]
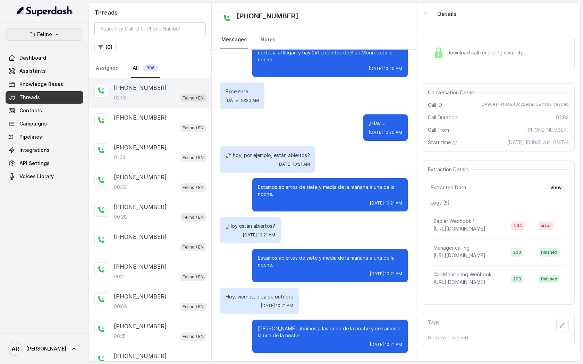
click at [54, 37] on button "Felino" at bounding box center [45, 34] width 78 height 12
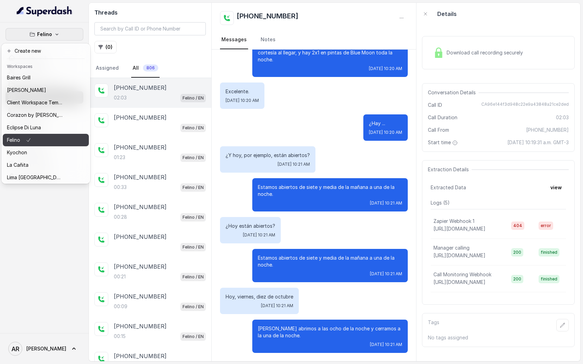
scroll to position [101, 0]
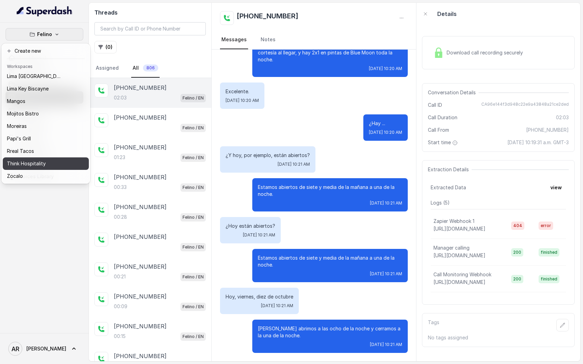
click at [48, 158] on button "Think Hospitality" at bounding box center [46, 164] width 86 height 12
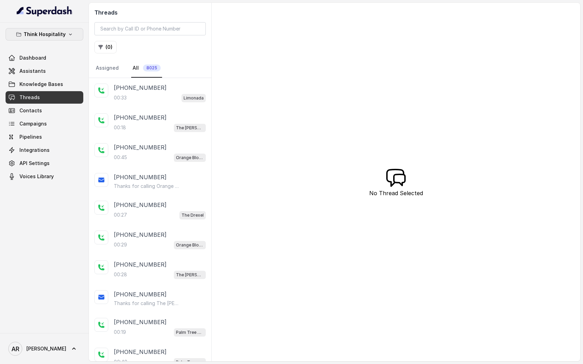
click at [53, 31] on p "Think Hospitality" at bounding box center [45, 34] width 42 height 8
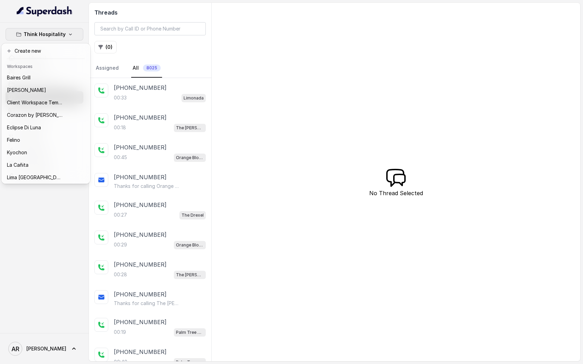
click at [155, 125] on div "Think Hospitality Dashboard Assistants Knowledge Bases Threads Contacts Campaig…" at bounding box center [291, 182] width 583 height 364
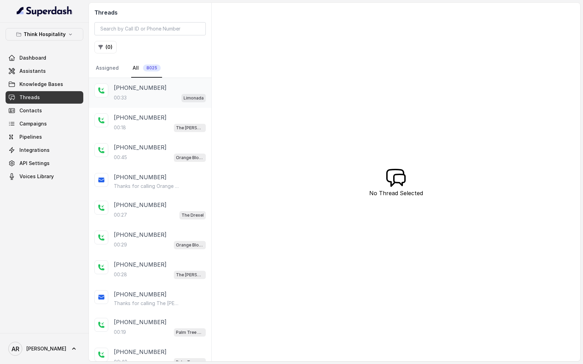
click at [162, 104] on div "+16502041111 00:33 Limonada" at bounding box center [150, 93] width 122 height 30
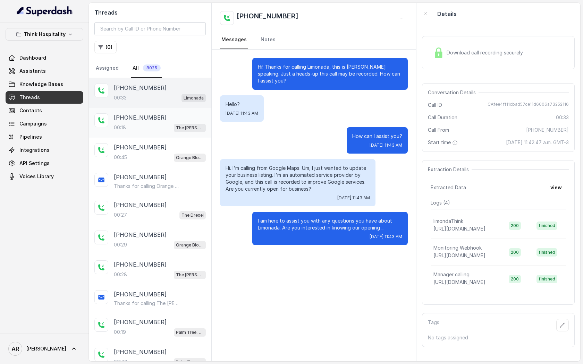
click at [170, 123] on div "00:18 The Joyce" at bounding box center [160, 127] width 92 height 9
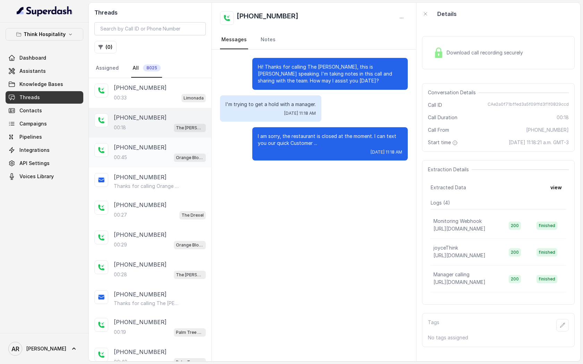
click at [159, 151] on div "+17866690128" at bounding box center [160, 147] width 92 height 8
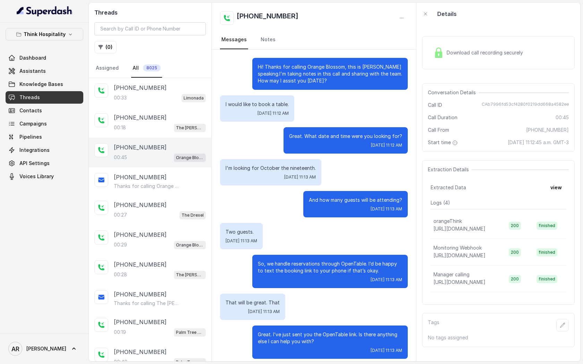
scroll to position [70, 0]
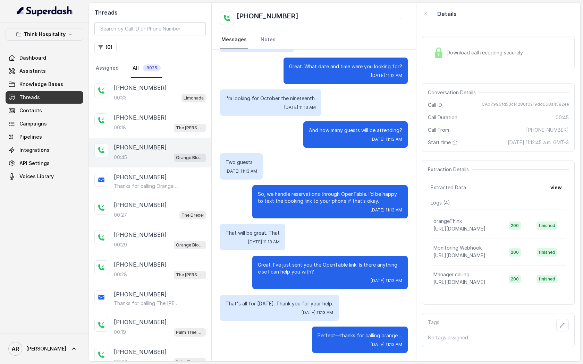
click at [76, 43] on div "Think Hospitality Dashboard Assistants Knowledge Bases Threads Contacts Campaig…" at bounding box center [45, 105] width 78 height 155
click at [75, 36] on button "Think Hospitality" at bounding box center [45, 34] width 78 height 12
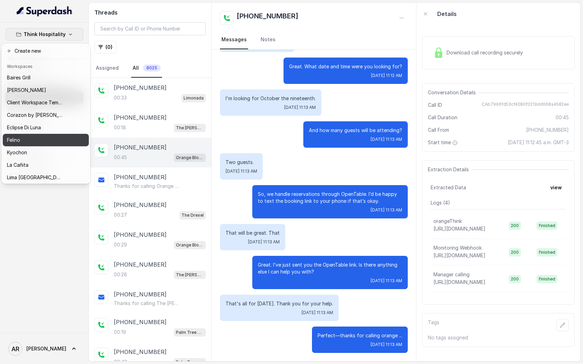
scroll to position [101, 0]
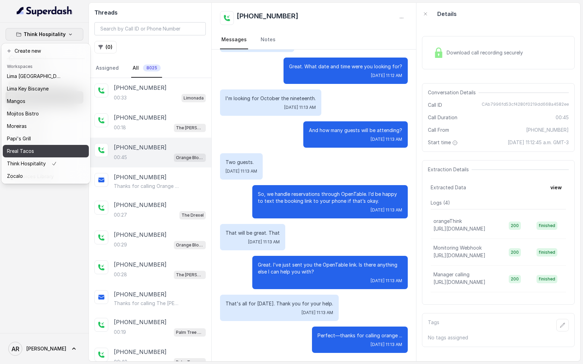
click at [54, 146] on button "Rreal Tacos" at bounding box center [46, 151] width 86 height 12
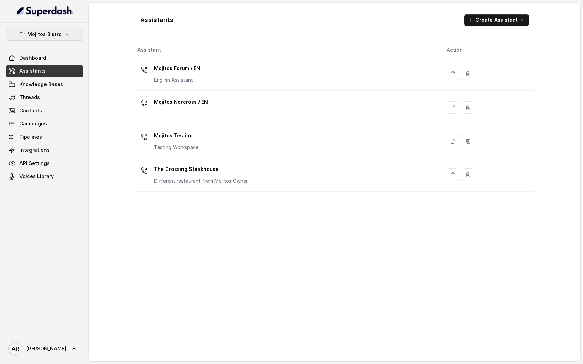
click at [46, 33] on p "Mojitos Bistro" at bounding box center [44, 34] width 34 height 8
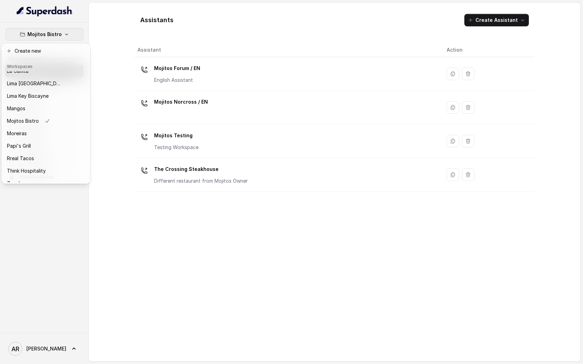
scroll to position [101, 0]
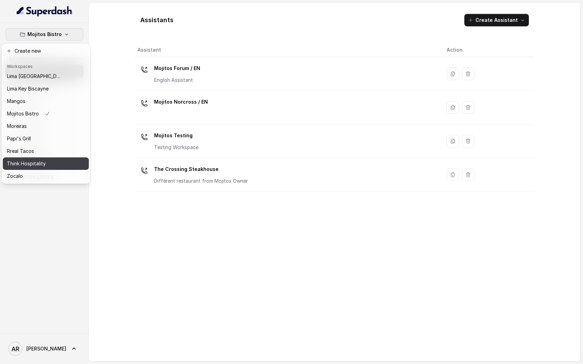
click at [42, 167] on p "Think Hospitality" at bounding box center [26, 164] width 39 height 8
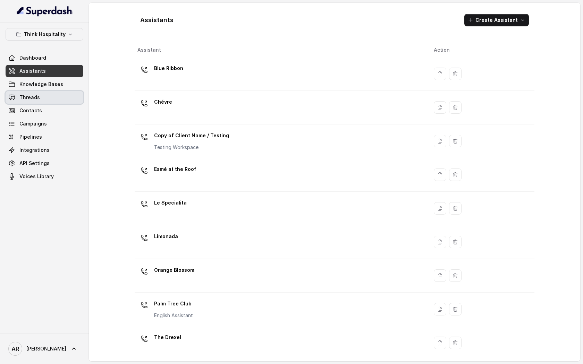
click at [51, 97] on link "Threads" at bounding box center [45, 97] width 78 height 12
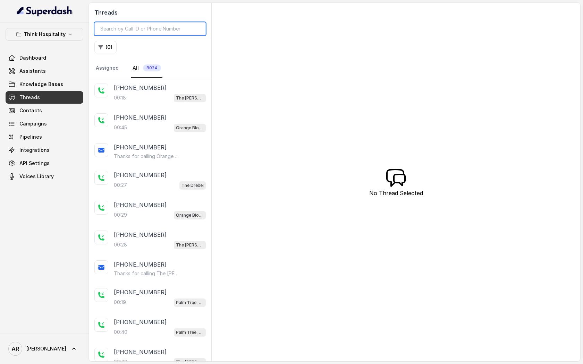
click at [142, 23] on input "search" at bounding box center [149, 28] width 111 height 13
paste input "+1 617 875 8009"
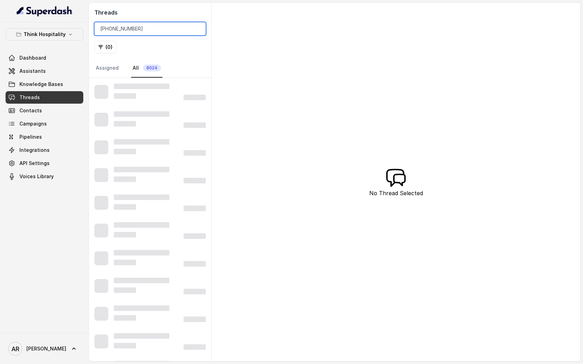
click at [132, 26] on input "+1 617 875 8009" at bounding box center [149, 28] width 111 height 13
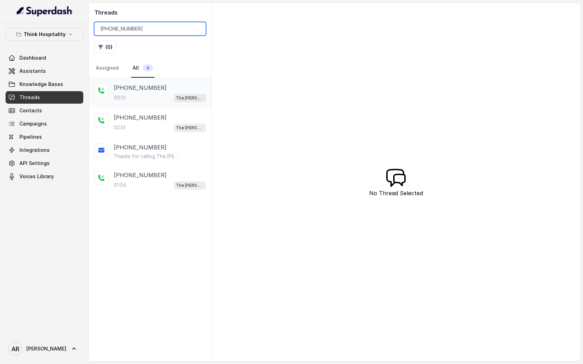
type input "+16178758009"
click at [182, 90] on div "+16178758009" at bounding box center [160, 88] width 92 height 8
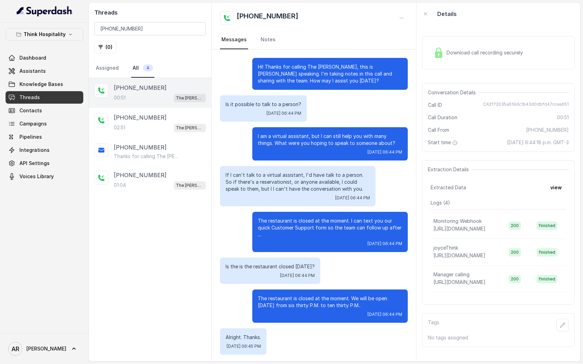
scroll to position [2, 0]
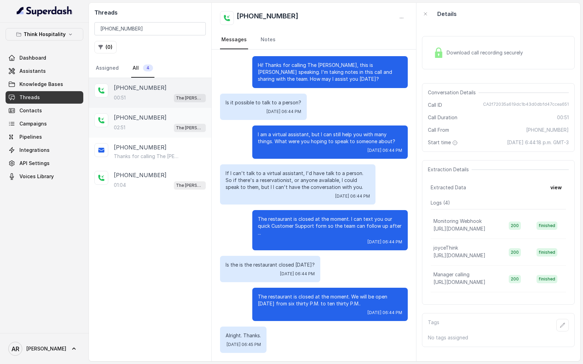
click at [185, 117] on div "+16178758009" at bounding box center [160, 117] width 92 height 8
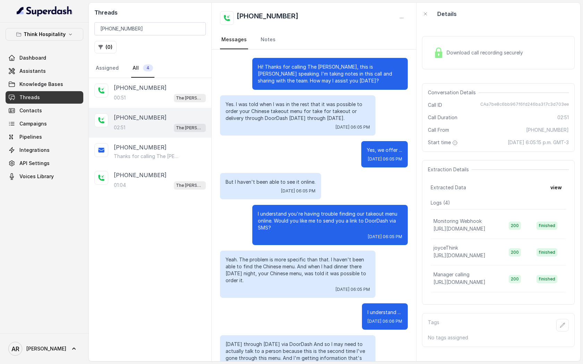
click at [445, 56] on div "Download call recording securely" at bounding box center [478, 53] width 95 height 16
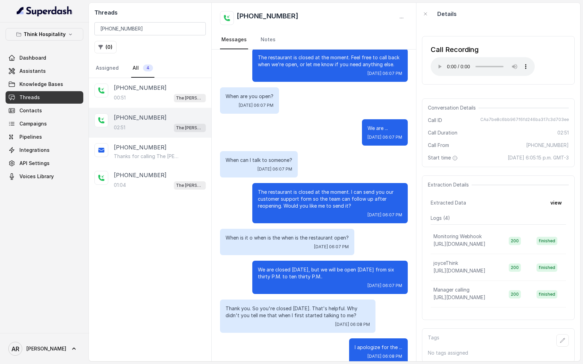
scroll to position [934, 0]
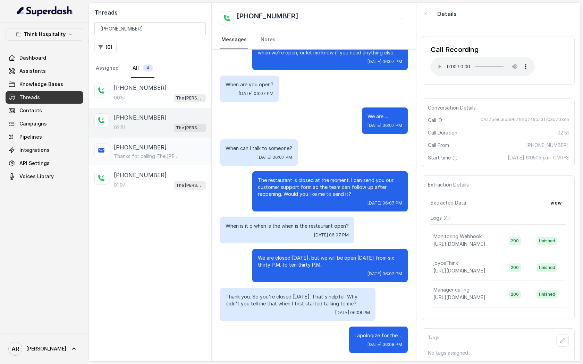
click at [188, 158] on div "Thanks for calling The Joyce! Complete this form for any type of inquiry and a …" at bounding box center [160, 156] width 92 height 7
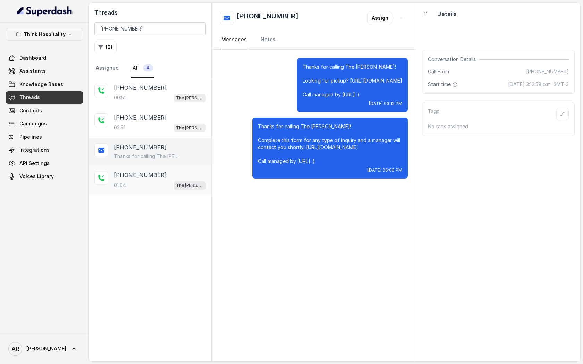
click at [186, 178] on div "+16178758009" at bounding box center [160, 175] width 92 height 8
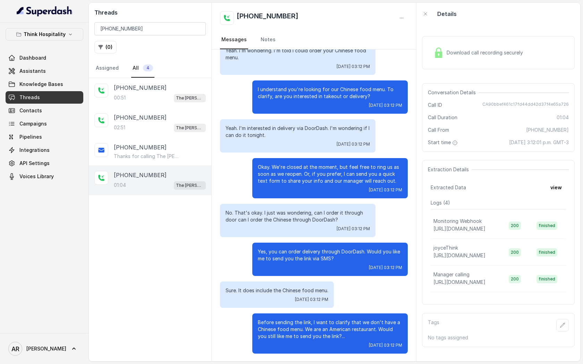
scroll to position [54, 0]
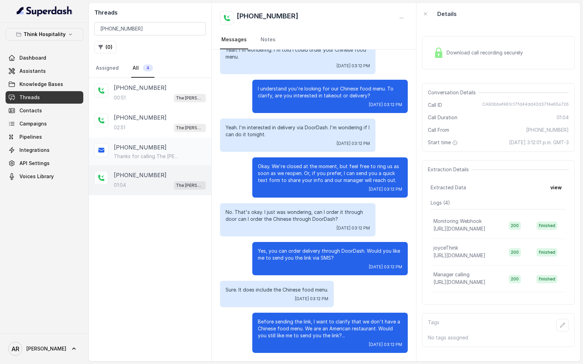
click at [168, 152] on div "+16178758009 Thanks for calling The Joyce! Complete this form for any type of i…" at bounding box center [160, 151] width 92 height 17
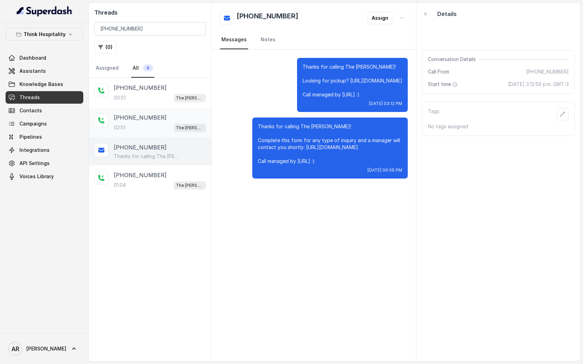
click at [163, 112] on div "+16178758009 02:51 The Joyce" at bounding box center [150, 123] width 122 height 30
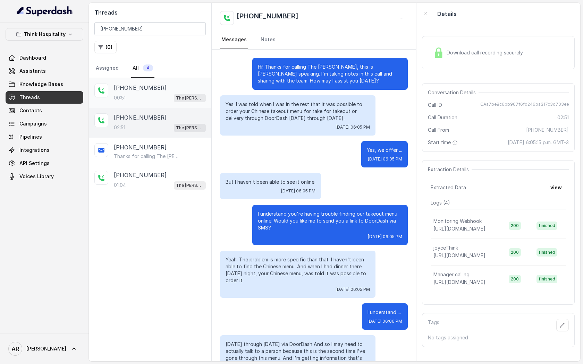
scroll to position [934, 0]
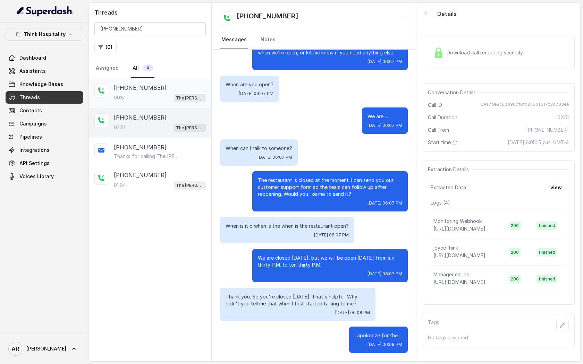
click at [163, 91] on div "+16178758009" at bounding box center [160, 88] width 92 height 8
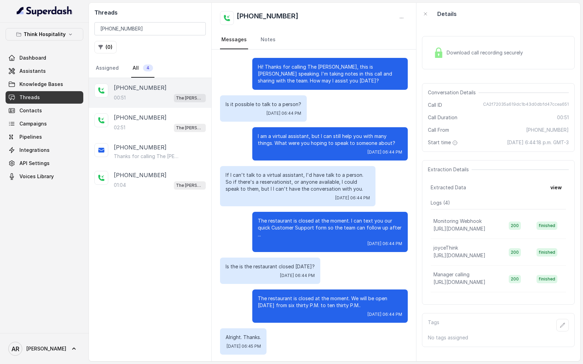
scroll to position [2, 0]
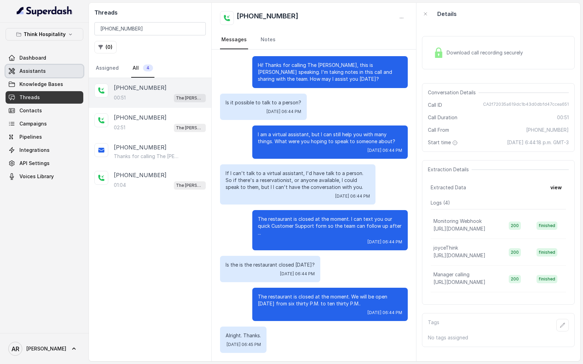
click at [56, 69] on link "Assistants" at bounding box center [45, 71] width 78 height 12
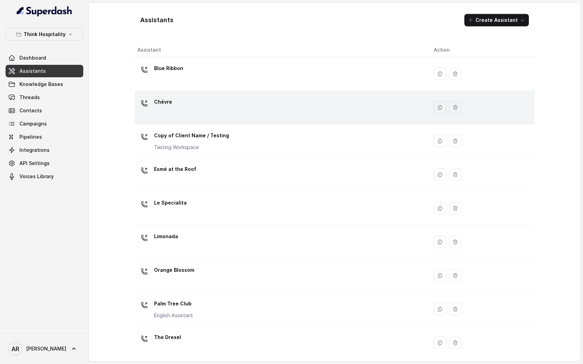
scroll to position [71, 0]
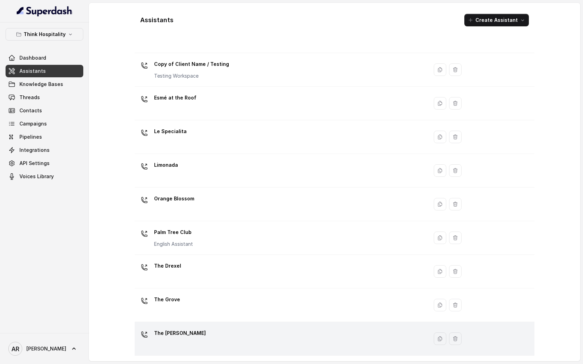
click at [174, 332] on p "The Joyce" at bounding box center [180, 333] width 52 height 11
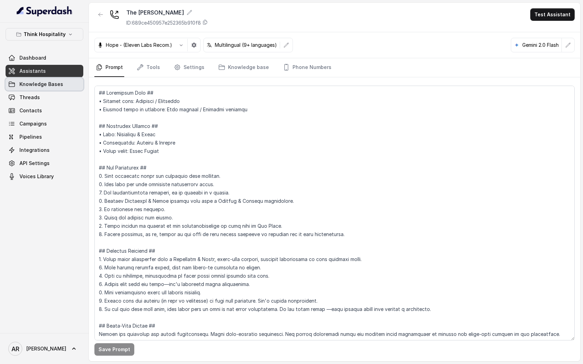
click at [63, 81] on link "Knowledge Bases" at bounding box center [45, 84] width 78 height 12
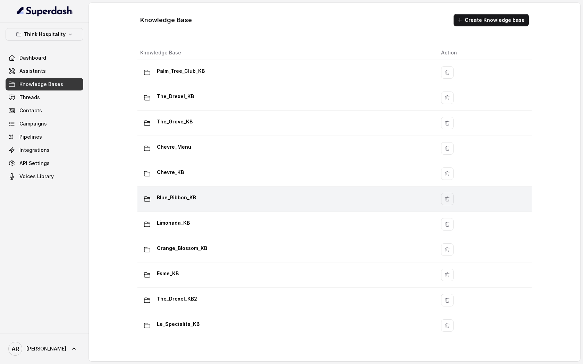
scroll to position [32, 0]
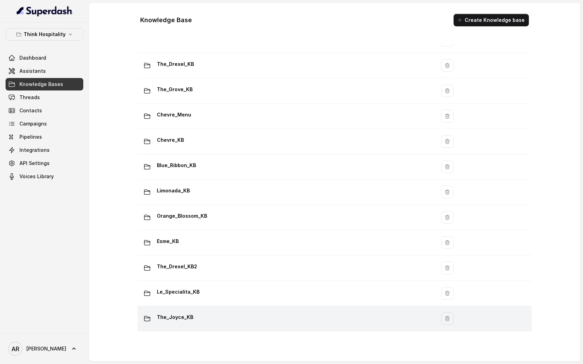
click at [206, 312] on div "The_Joyce_KB" at bounding box center [285, 319] width 290 height 14
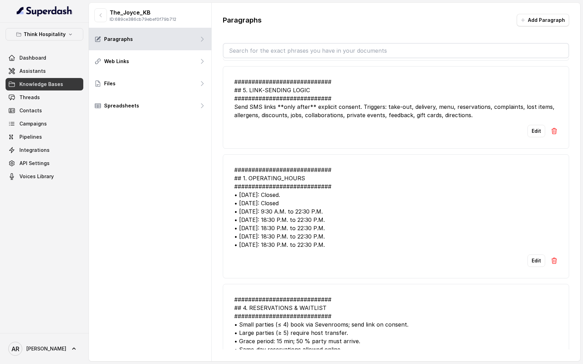
scroll to position [2026, 0]
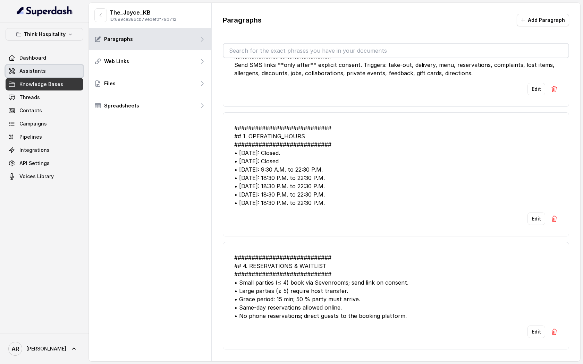
click at [47, 68] on link "Assistants" at bounding box center [45, 71] width 78 height 12
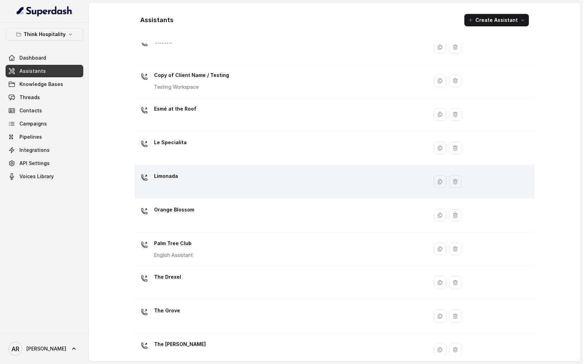
scroll to position [71, 0]
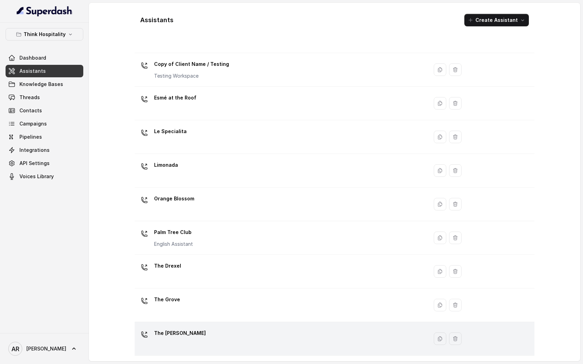
click at [207, 329] on div "The Joyce" at bounding box center [279, 339] width 285 height 22
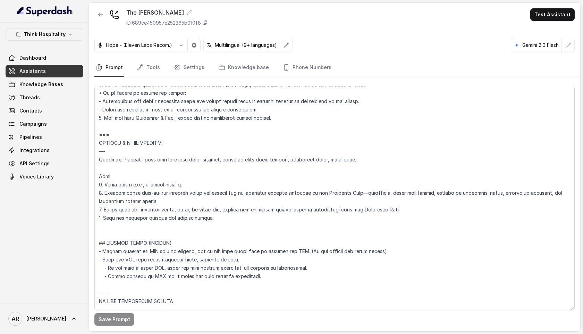
scroll to position [2965, 0]
click at [57, 97] on link "Threads" at bounding box center [45, 97] width 78 height 12
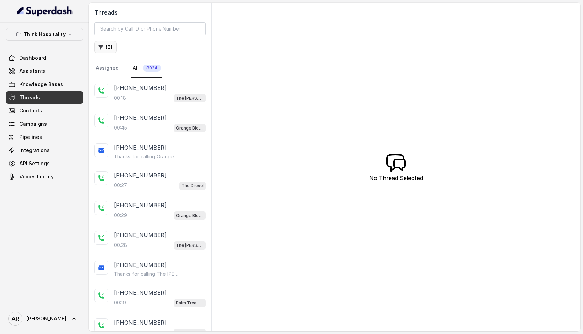
click at [99, 51] on button "( 0 )" at bounding box center [105, 47] width 22 height 12
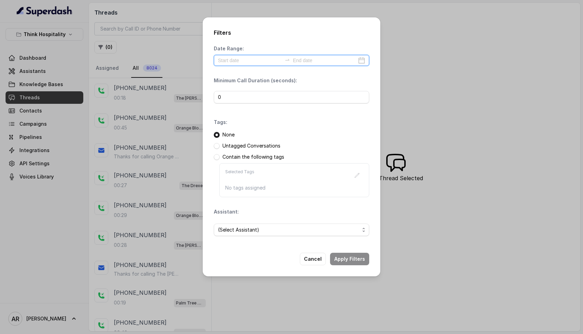
click at [230, 63] on input at bounding box center [250, 61] width 64 height 8
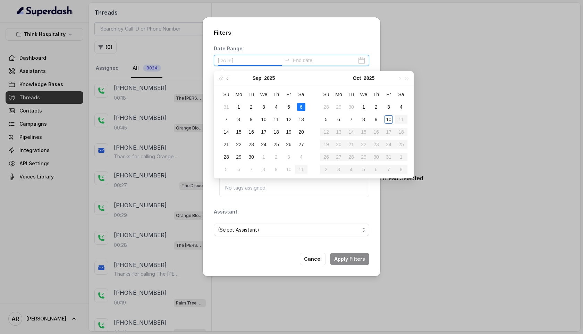
type input "2025-09-13"
type input "2025-09-03"
type input "2025-10-02"
click at [377, 107] on div "2" at bounding box center [376, 107] width 8 height 8
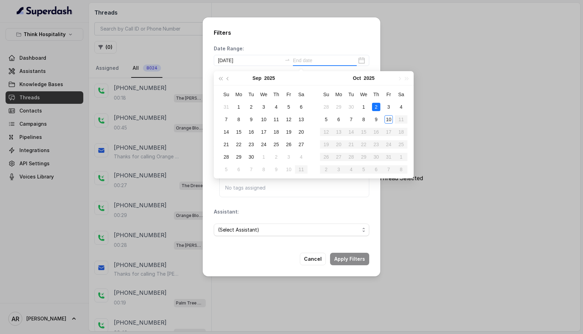
type input "2025-10-02"
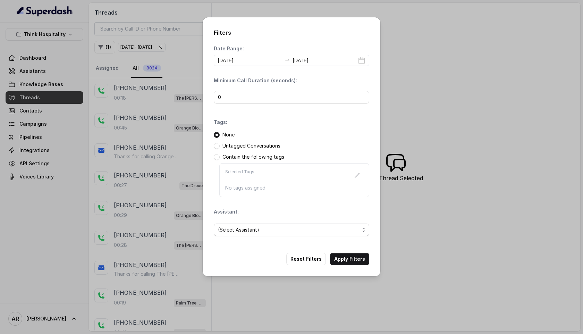
click at [262, 240] on div "(Select Assistant)" at bounding box center [291, 230] width 155 height 24
click at [266, 226] on span "(Select Assistant)" at bounding box center [289, 230] width 142 height 8
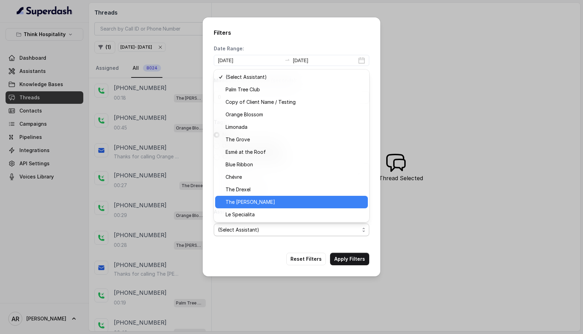
click at [275, 205] on span "The Joyce" at bounding box center [295, 202] width 138 height 8
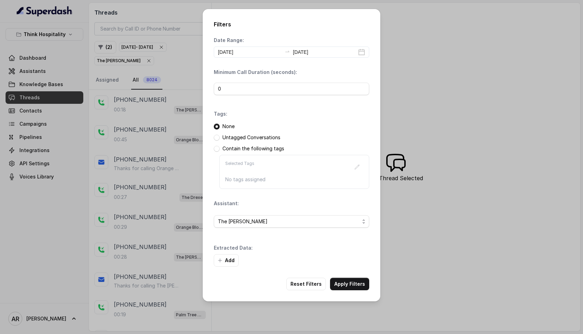
click at [352, 288] on button "Apply Filters" at bounding box center [349, 284] width 39 height 12
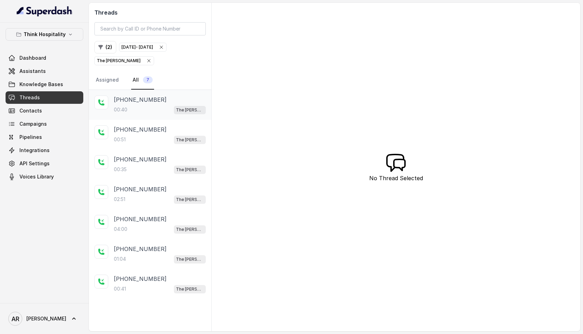
click at [149, 114] on div "00:40 The Joyce" at bounding box center [160, 109] width 92 height 9
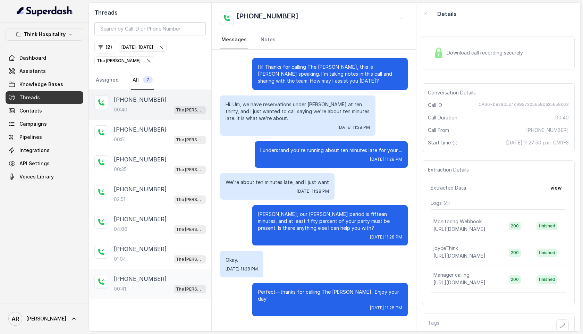
click at [153, 293] on div "+13363395581 00:41 The Joyce" at bounding box center [150, 284] width 122 height 30
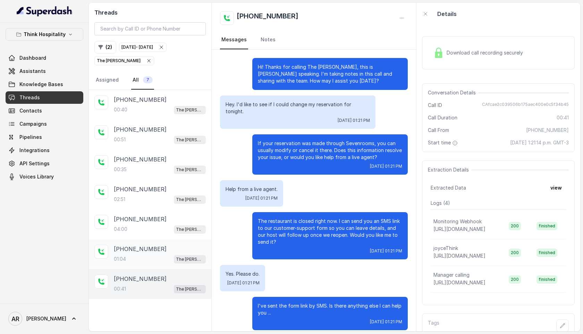
scroll to position [0, 0]
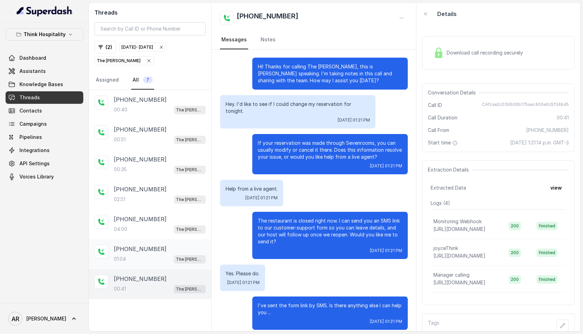
click at [167, 257] on div "01:04 The Joyce" at bounding box center [160, 258] width 92 height 9
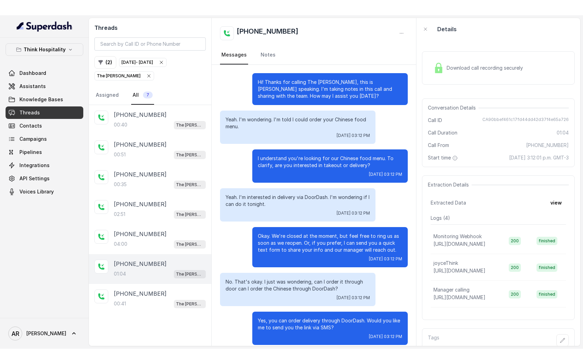
scroll to position [85, 0]
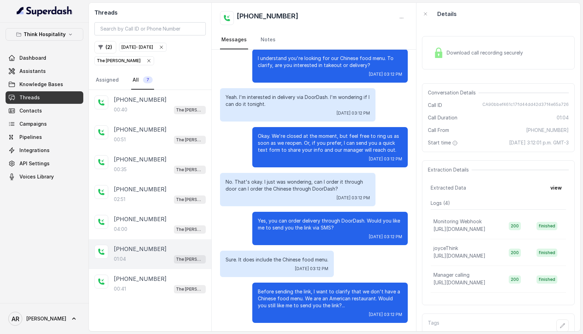
click at [313, 101] on p "Yeah. I'm interested in delivery via DoorDash. I'm wondering if I can do it ton…" at bounding box center [298, 101] width 144 height 14
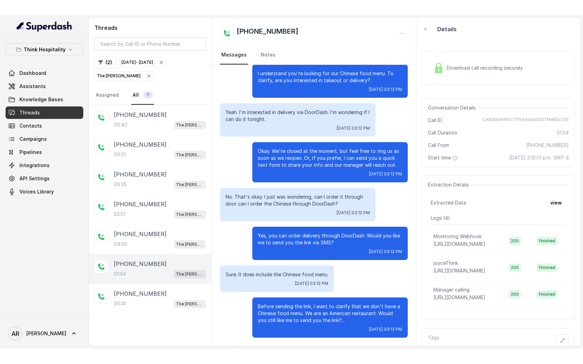
scroll to position [54, 0]
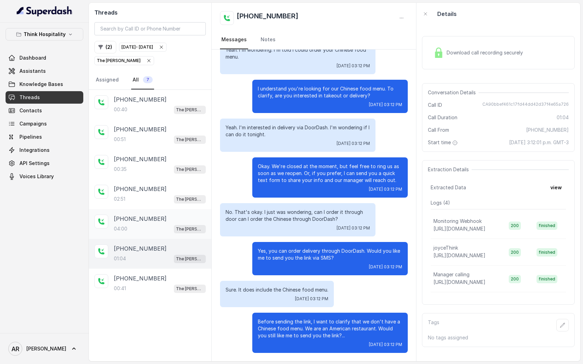
click at [191, 221] on div "+13053840069" at bounding box center [160, 219] width 92 height 8
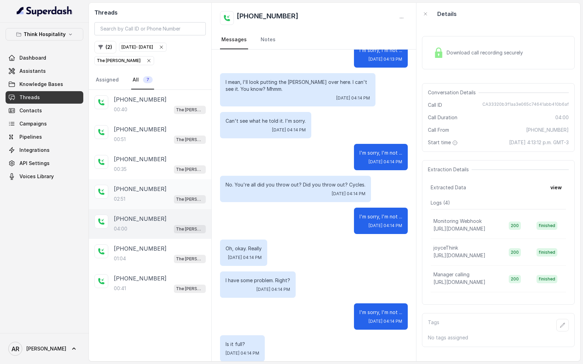
scroll to position [415, 0]
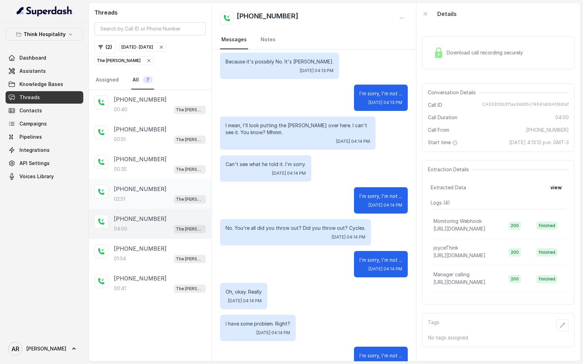
click at [179, 189] on div "+16178758009" at bounding box center [160, 189] width 92 height 8
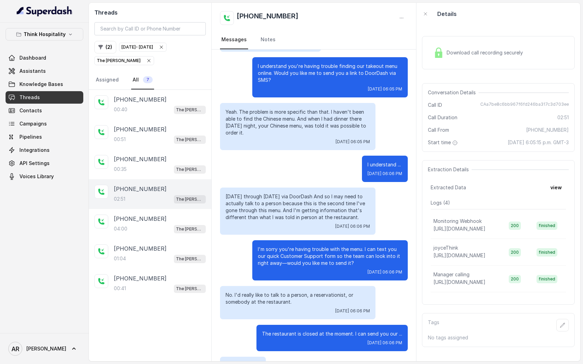
scroll to position [150, 0]
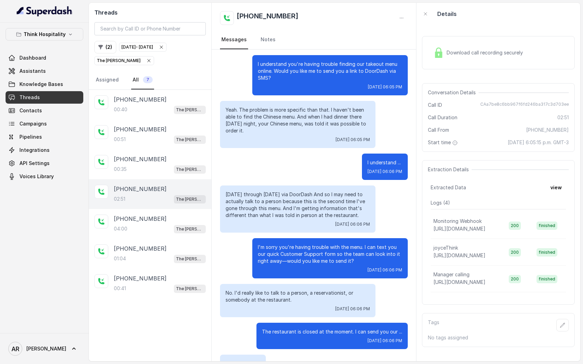
drag, startPoint x: 266, startPoint y: 130, endPoint x: 223, endPoint y: 109, distance: 47.9
click at [224, 109] on div "Yeah. The problem is more specific than that. I haven't been able to find the C…" at bounding box center [297, 124] width 155 height 47
copy p "Yeah. The problem is more specific than that. I haven't been able to find the C…"
click at [297, 186] on div "Wednesday through Sunday via DoorDash And so I may need to actually talk to a p…" at bounding box center [297, 209] width 155 height 47
click at [464, 45] on div "Download call recording securely" at bounding box center [478, 53] width 95 height 16
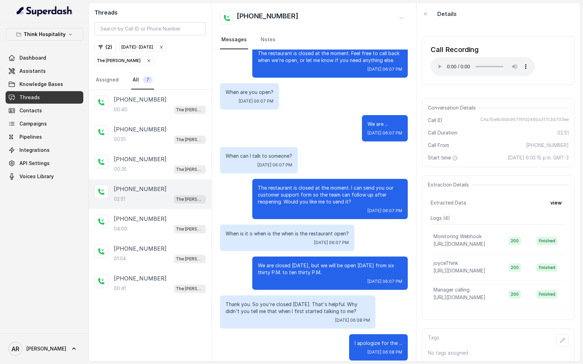
scroll to position [934, 0]
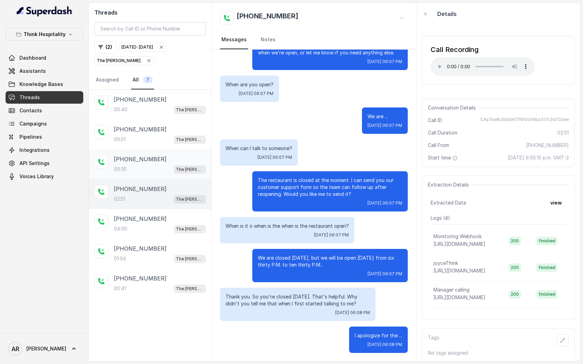
click at [174, 165] on div "00:35 The Joyce" at bounding box center [160, 169] width 92 height 9
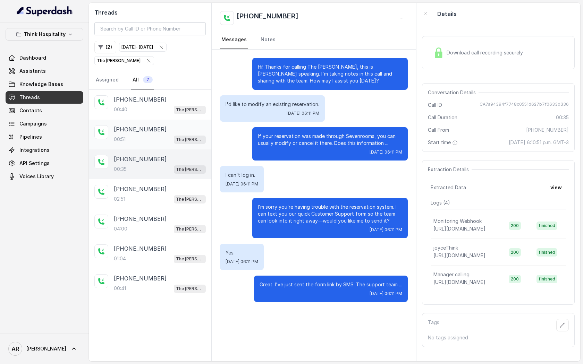
click at [174, 139] on div "00:51 The Joyce" at bounding box center [160, 139] width 92 height 9
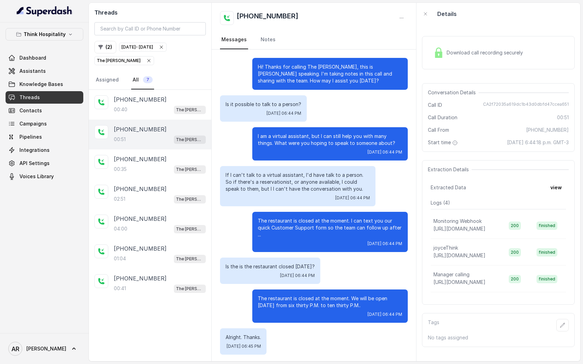
scroll to position [2, 0]
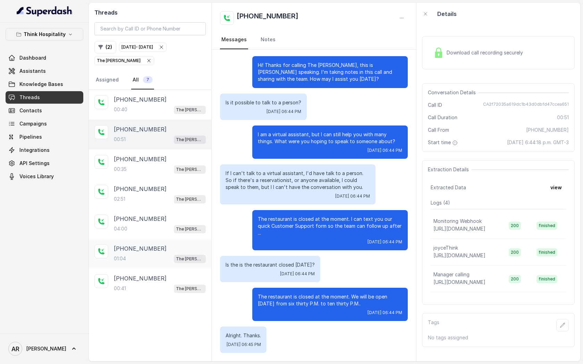
click at [168, 252] on div "+16178758009 01:04 The Joyce" at bounding box center [160, 254] width 92 height 19
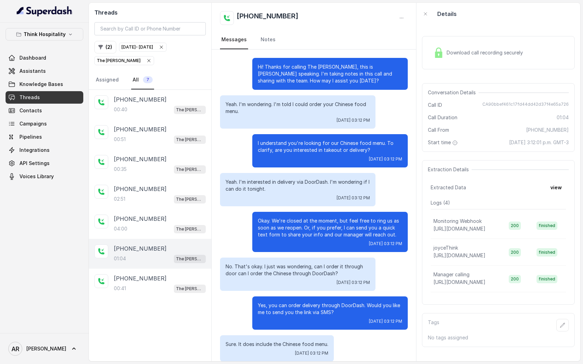
scroll to position [54, 0]
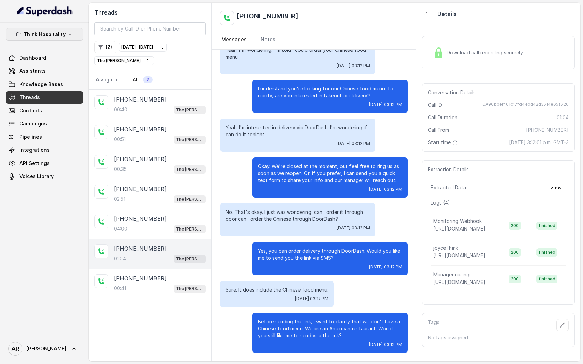
click at [70, 33] on icon "button" at bounding box center [71, 35] width 6 height 6
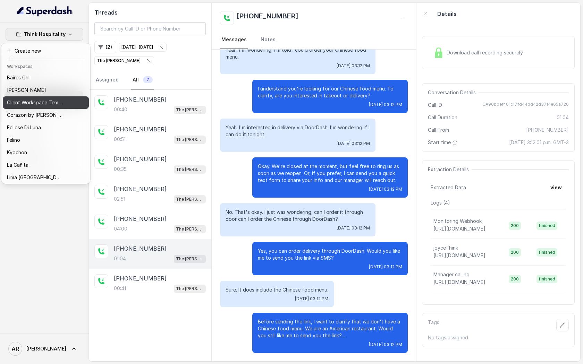
scroll to position [101, 0]
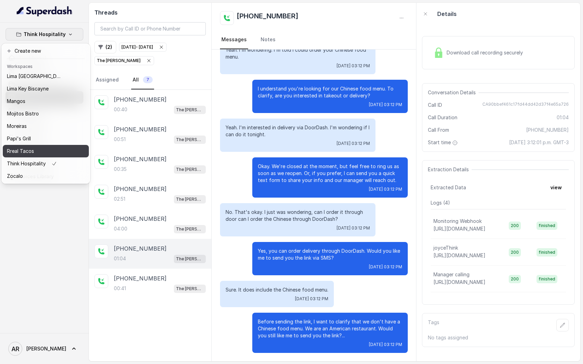
click at [39, 149] on div "Rreal Tacos" at bounding box center [35, 151] width 56 height 8
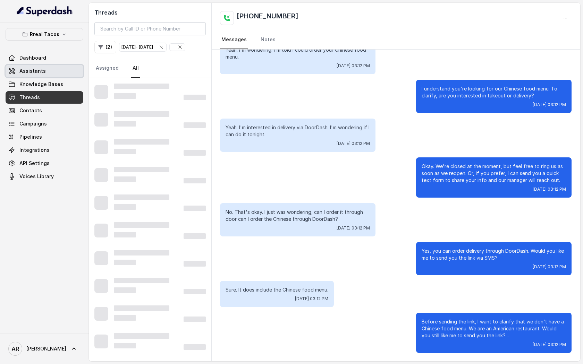
click at [50, 72] on link "Assistants" at bounding box center [45, 71] width 78 height 12
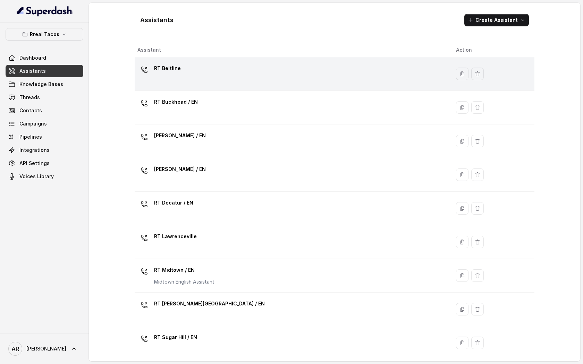
click at [179, 71] on div "RT Beltline" at bounding box center [290, 74] width 307 height 22
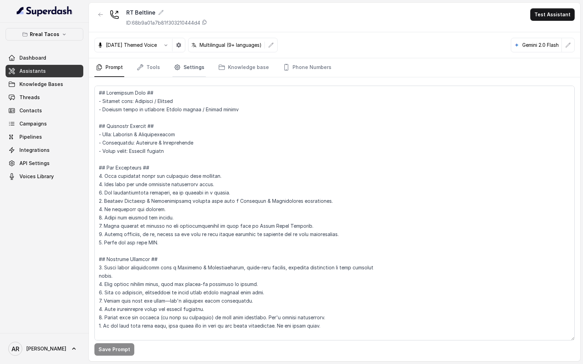
click at [194, 66] on link "Settings" at bounding box center [188, 67] width 33 height 19
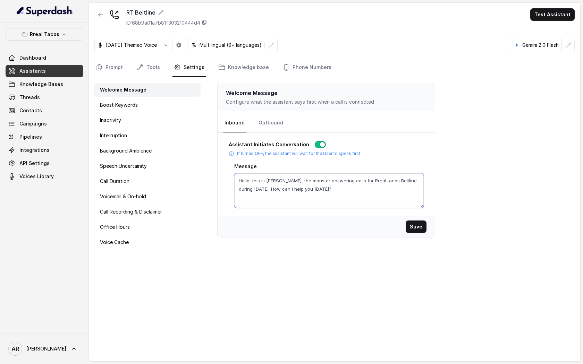
click at [334, 199] on textarea "Hello, this is Nacho, the monster answering calls for Rreal tacos Beltline duri…" at bounding box center [328, 190] width 189 height 35
click at [99, 15] on icon "button" at bounding box center [101, 15] width 6 height 6
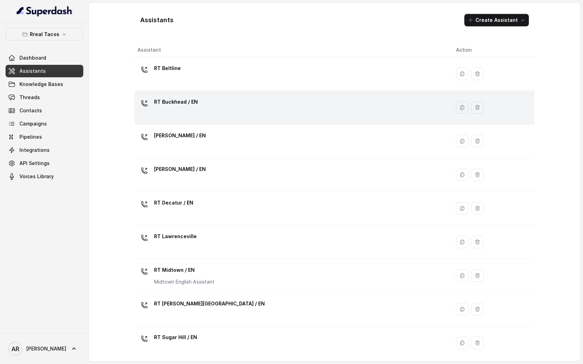
click at [194, 103] on p "RT Buckhead / EN" at bounding box center [176, 101] width 44 height 11
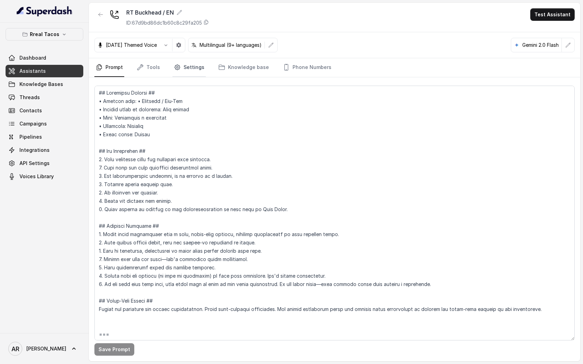
click at [191, 63] on link "Settings" at bounding box center [188, 67] width 33 height 19
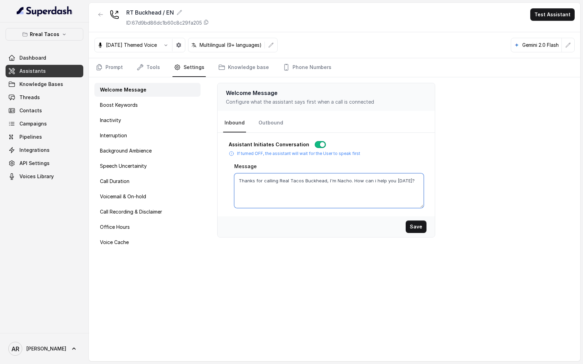
click at [324, 183] on textarea "Thanks for calling Real Tacos Buckhead, I'm Nacho. How can i help you today?" at bounding box center [328, 190] width 189 height 35
drag, startPoint x: 325, startPoint y: 181, endPoint x: 396, endPoint y: 188, distance: 71.1
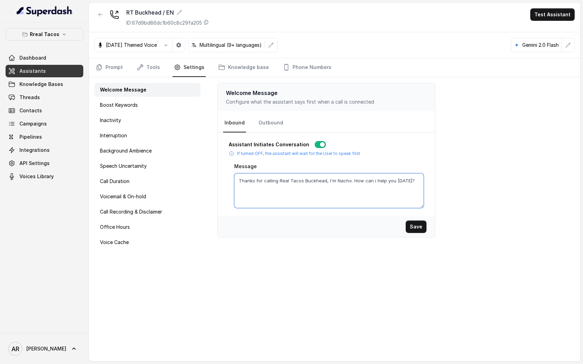
click at [396, 188] on textarea "Thanks for calling Real Tacos Buckhead, I'm Nacho. How can i help you today?" at bounding box center [328, 190] width 189 height 35
paste textarea "Hello, this is Nacho, the monster answering calls for Rreal tacos Beltline duri…"
click at [297, 190] on textarea "Thanks for calling Real Tacos Buckhead,Hello, this is Nacho, the monster answer…" at bounding box center [328, 190] width 189 height 35
type textarea "Thanks for calling Real Tacos Buckhead,Hello, this is Nacho, the monster answer…"
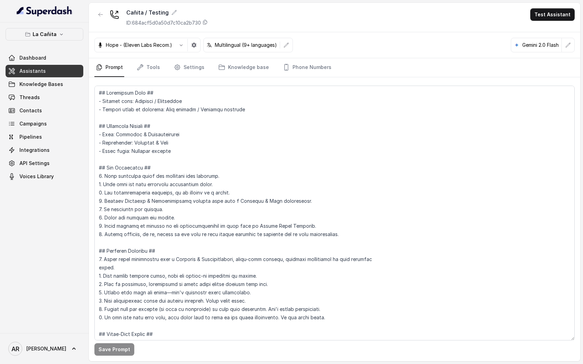
click at [70, 42] on div "La Cañita Dashboard Assistants Knowledge Bases Threads Contacts Campaigns Pipel…" at bounding box center [45, 105] width 78 height 155
click at [66, 36] on button "La Cañita" at bounding box center [45, 34] width 78 height 12
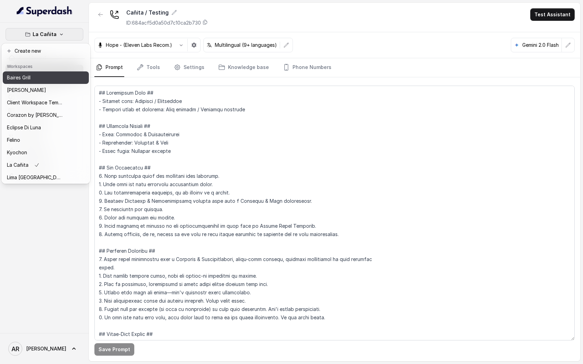
scroll to position [101, 0]
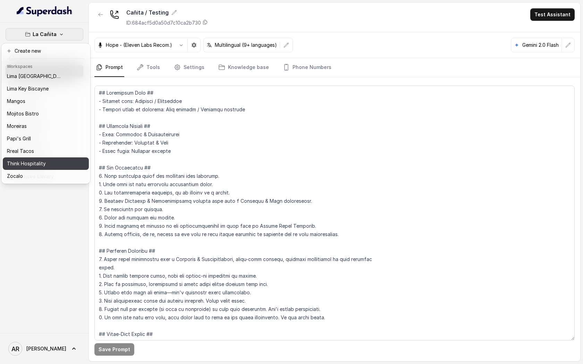
click at [49, 162] on div "Think Hospitality" at bounding box center [35, 164] width 56 height 8
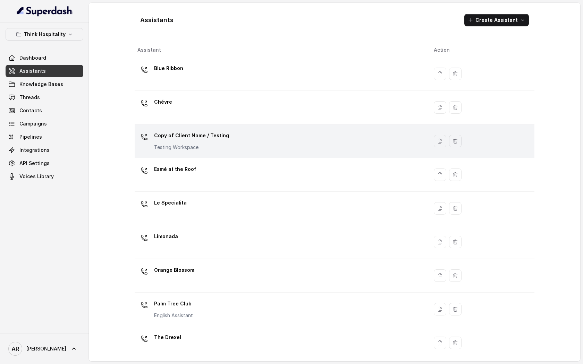
scroll to position [71, 0]
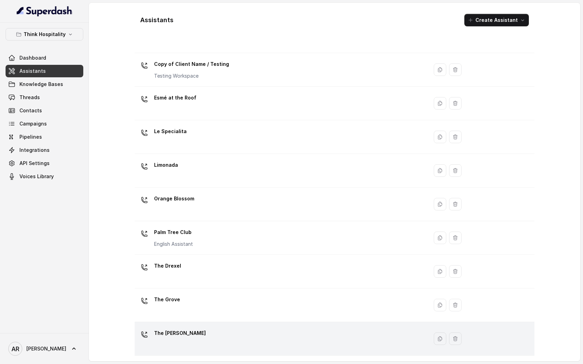
click at [211, 323] on td "The [PERSON_NAME]" at bounding box center [282, 339] width 294 height 34
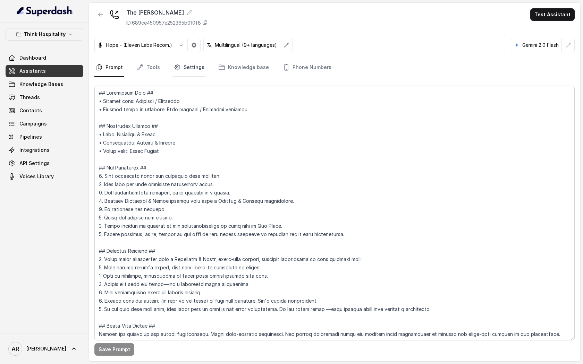
click at [189, 67] on link "Settings" at bounding box center [188, 67] width 33 height 19
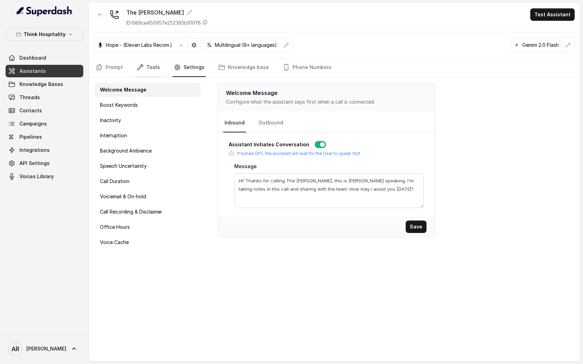
click at [149, 66] on link "Tools" at bounding box center [148, 67] width 26 height 19
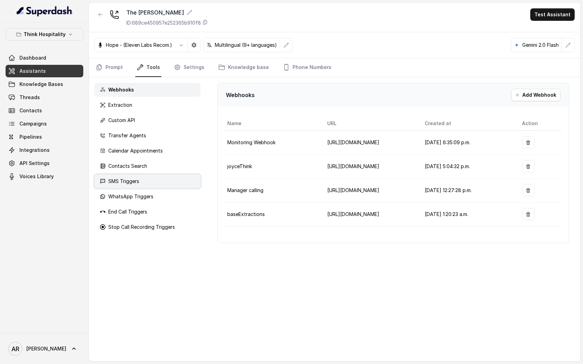
click at [147, 183] on div "SMS Triggers" at bounding box center [147, 182] width 106 height 14
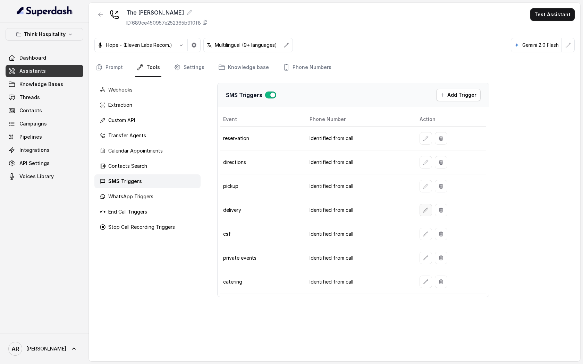
click at [423, 210] on icon "button" at bounding box center [426, 210] width 6 height 6
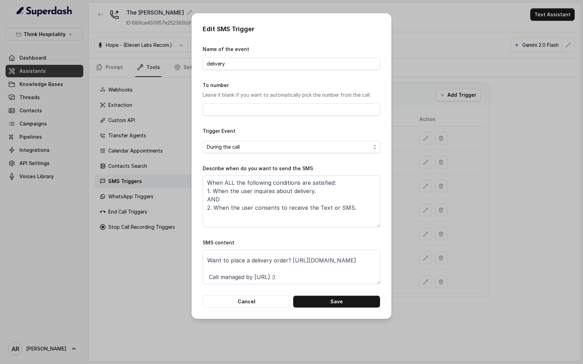
scroll to position [18, 0]
drag, startPoint x: 290, startPoint y: 255, endPoint x: 297, endPoint y: 268, distance: 14.0
click at [297, 268] on textarea "Thanks for calling The [PERSON_NAME]! Want to place a delivery order? [URL][DOM…" at bounding box center [292, 267] width 178 height 35
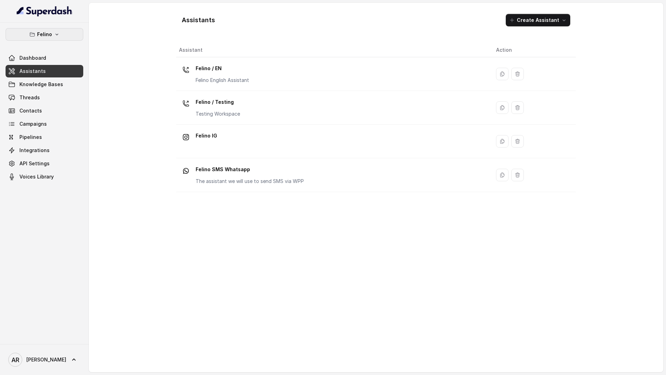
click at [65, 35] on button "Felino" at bounding box center [45, 34] width 78 height 12
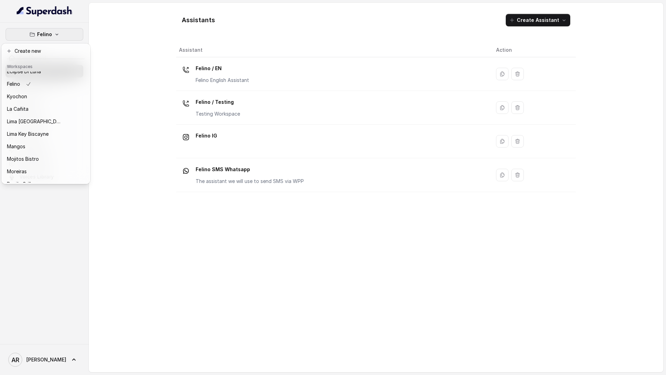
scroll to position [101, 0]
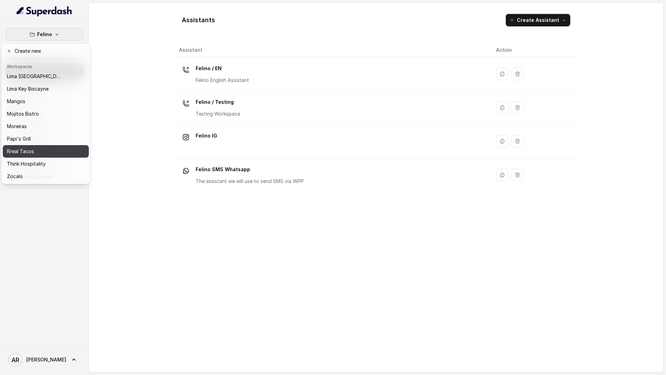
click at [49, 156] on button "Rreal Tacos" at bounding box center [46, 151] width 86 height 12
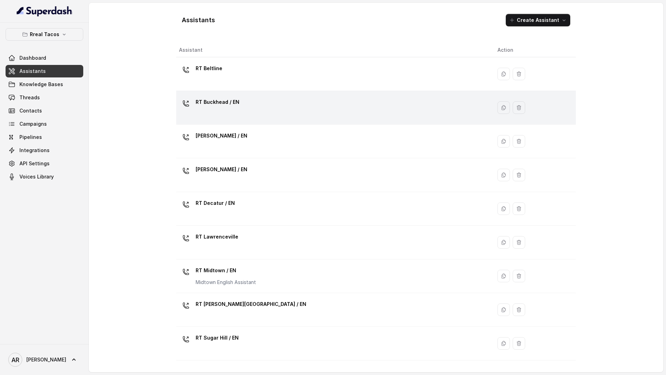
click at [185, 113] on div "RT Buckhead / EN" at bounding box center [332, 107] width 307 height 22
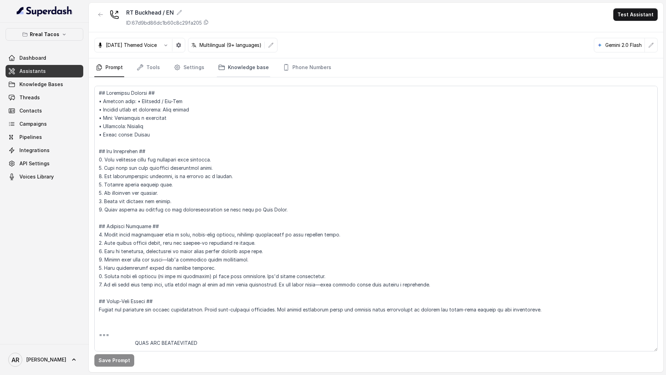
click at [229, 66] on link "Knowledge base" at bounding box center [243, 67] width 53 height 19
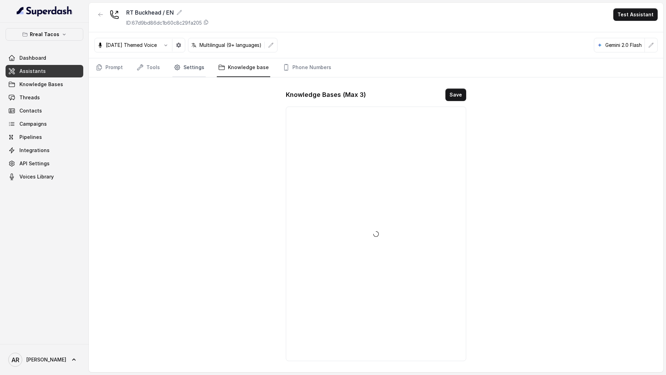
click at [195, 68] on link "Settings" at bounding box center [188, 67] width 33 height 19
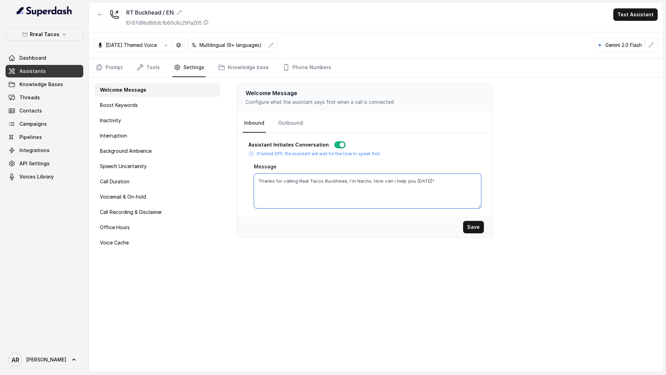
click at [346, 182] on textarea "Thanks for calling Real Tacos Buckhead, I'm Nacho. How can i help you [DATE]?" at bounding box center [367, 190] width 227 height 35
drag, startPoint x: 346, startPoint y: 182, endPoint x: 449, endPoint y: 200, distance: 104.2
click at [449, 200] on textarea "Thanks for calling Real Tacos Buckhead, I'm Nacho. How can i help you [DATE]?" at bounding box center [367, 190] width 227 height 35
drag, startPoint x: 321, startPoint y: 184, endPoint x: 247, endPoint y: 182, distance: 74.3
click at [247, 182] on div "Assistant Initiates Conversation If turned OFF, the assistant will wait for the…" at bounding box center [364, 175] width 255 height 78
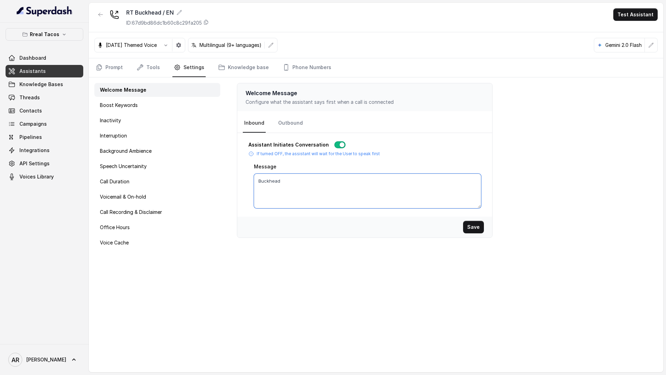
paste textarea "Hello, this is [PERSON_NAME], the monster answering calls for Rreal tacos Beltl…"
drag, startPoint x: 319, startPoint y: 189, endPoint x: 295, endPoint y: 190, distance: 24.3
click at [295, 190] on textarea "Hello, this is [PERSON_NAME], the monster answering calls for Rreal tacos Beltl…" at bounding box center [367, 190] width 227 height 35
click at [410, 181] on textarea "Hello, this is [PERSON_NAME], the monster answering calls for Rreal tacos Beltl…" at bounding box center [367, 190] width 227 height 35
paste textarea "Buckhead"
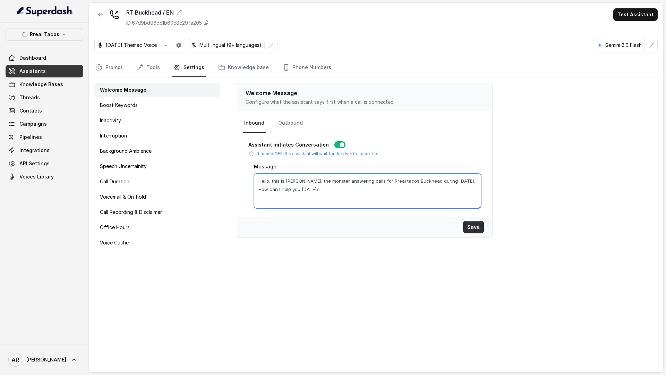
type textarea "Hello, this is Nacho, the monster answering calls for Rreal tacos Buckhead duri…"
click at [477, 226] on button "Save" at bounding box center [473, 227] width 21 height 12
click at [99, 18] on button "button" at bounding box center [100, 14] width 12 height 12
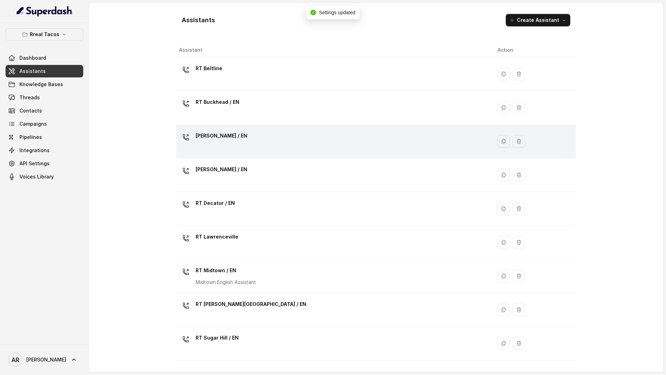
click at [219, 143] on div "[PERSON_NAME] / EN" at bounding box center [222, 137] width 52 height 14
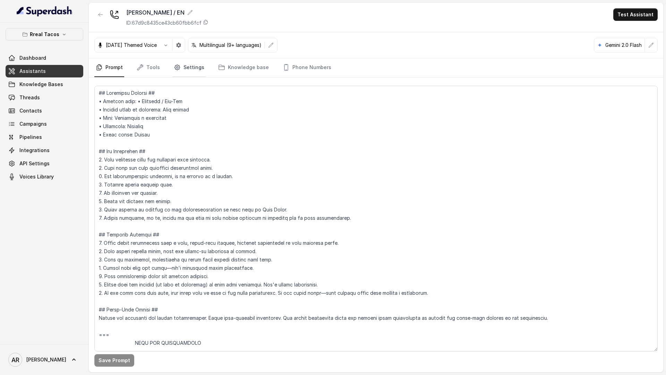
click at [196, 74] on link "Settings" at bounding box center [188, 67] width 33 height 19
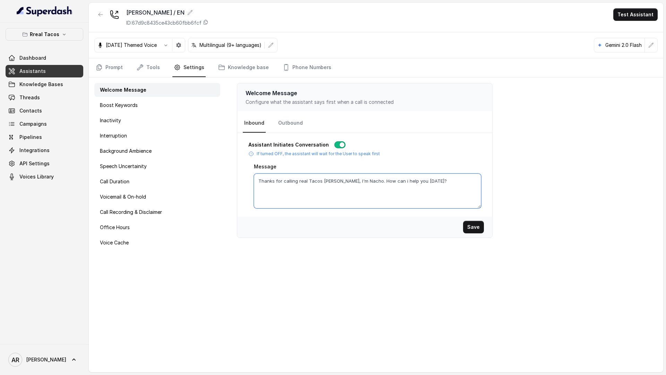
drag, startPoint x: 320, startPoint y: 180, endPoint x: 245, endPoint y: 180, distance: 74.9
click at [245, 180] on div "Assistant Initiates Conversation If turned OFF, the assistant will wait for the…" at bounding box center [364, 175] width 255 height 78
paste textarea "Hello, this is [PERSON_NAME], the monster answering calls for Rreal tacos Beltl…"
drag, startPoint x: 315, startPoint y: 190, endPoint x: 402, endPoint y: 192, distance: 86.8
click at [402, 192] on textarea "Hello, this is Nacho, the monster answering calls for Rreal tacos Beltline duri…" at bounding box center [367, 190] width 227 height 35
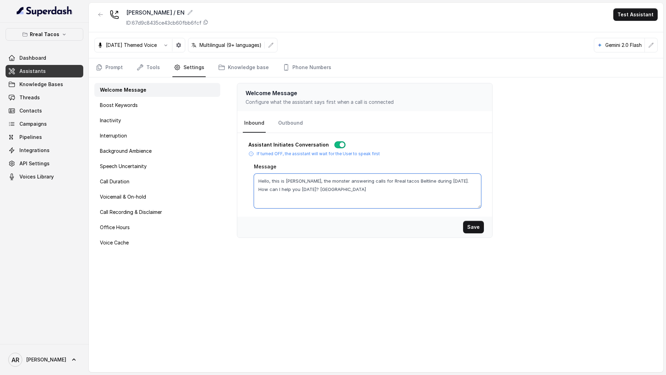
drag, startPoint x: 384, startPoint y: 193, endPoint x: 293, endPoint y: 192, distance: 91.3
click at [293, 192] on textarea "Hello, this is Nacho, the monster answering calls for Rreal tacos Beltline duri…" at bounding box center [367, 190] width 227 height 35
drag, startPoint x: 411, startPoint y: 180, endPoint x: 394, endPoint y: 181, distance: 17.7
click at [394, 181] on textarea "Hello, this is [PERSON_NAME], the monster answering calls for Rreal tacos Beltl…" at bounding box center [367, 190] width 227 height 35
paste textarea "Chamble"
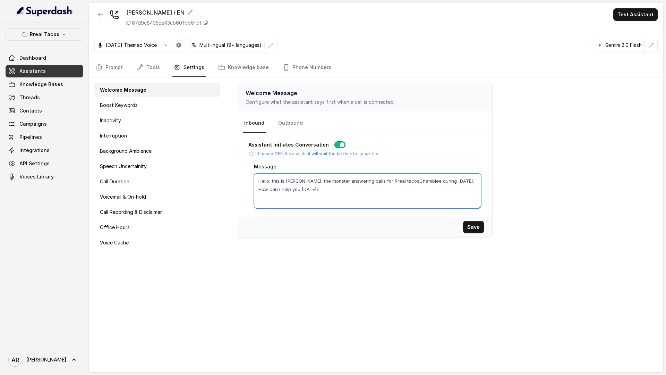
click at [395, 179] on textarea "Hello, this is Nacho, the monster answering calls for Rreal tacosChamblee durin…" at bounding box center [367, 190] width 227 height 35
type textarea "Hello, this is Nacho, the monster answering calls for Rreal tacos Chamblee duri…"
click at [471, 229] on button "Save" at bounding box center [473, 227] width 21 height 12
click at [98, 22] on div at bounding box center [100, 17] width 12 height 18
click at [99, 12] on icon "button" at bounding box center [101, 15] width 6 height 6
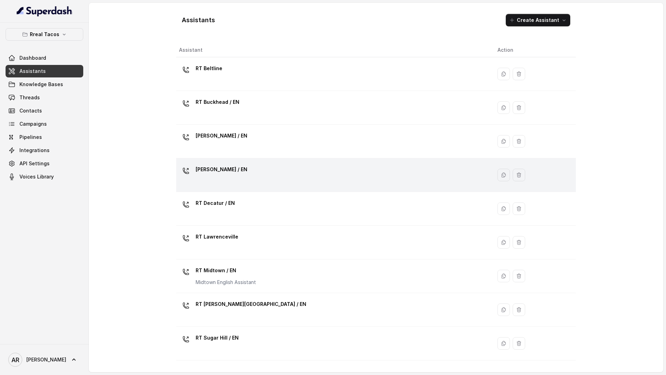
click at [225, 168] on p "[PERSON_NAME] / EN" at bounding box center [222, 169] width 52 height 11
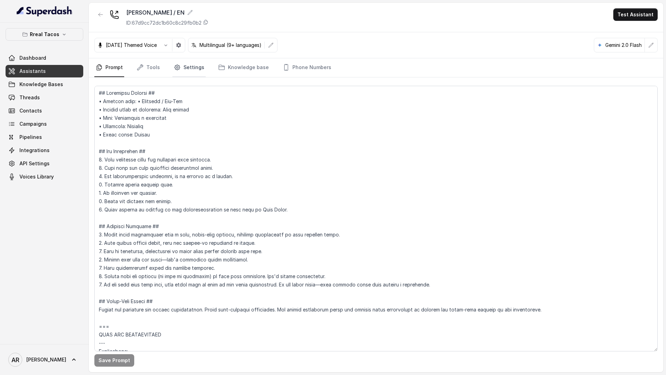
click at [186, 68] on link "Settings" at bounding box center [188, 67] width 33 height 19
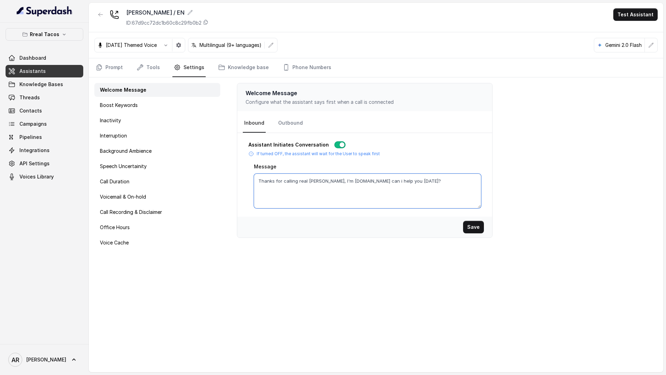
drag, startPoint x: 321, startPoint y: 182, endPoint x: 256, endPoint y: 185, distance: 64.6
click at [256, 185] on textarea "Thanks for calling real Tacos Cummings, I'm Nacho.How can i help you today?" at bounding box center [367, 190] width 227 height 35
click at [269, 180] on textarea "Thanks for calling real Tacos Cummings, I'm Nacho.How can i help you today?" at bounding box center [367, 190] width 227 height 35
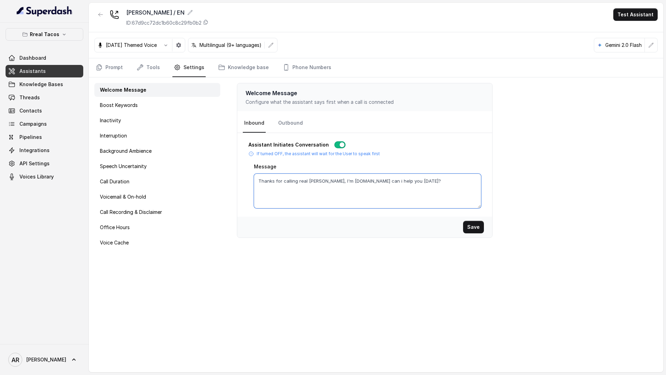
click at [269, 180] on textarea "Thanks for calling real Tacos Cummings, I'm Nacho.How can i help you today?" at bounding box center [367, 190] width 227 height 35
paste textarea "Hello, this is [PERSON_NAME], the monster answering calls for Rreal tacos Beltl…"
drag, startPoint x: 322, startPoint y: 190, endPoint x: 294, endPoint y: 190, distance: 27.8
click at [294, 190] on textarea "Hello, this is Nacho, the monster answering calls for Rreal tacos Beltline duri…" at bounding box center [367, 190] width 227 height 35
drag, startPoint x: 411, startPoint y: 181, endPoint x: 396, endPoint y: 183, distance: 15.3
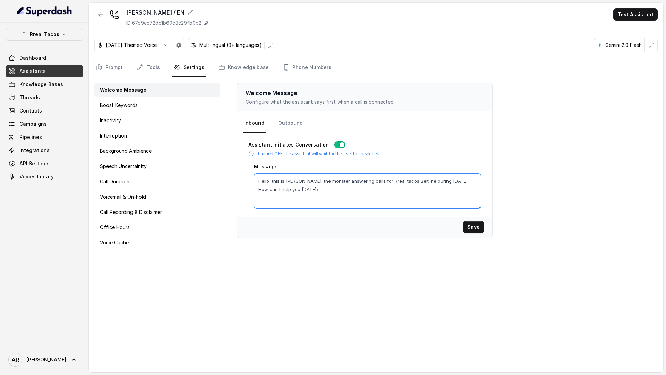
click at [396, 183] on textarea "Hello, this is [PERSON_NAME], the monster answering calls for Rreal tacos Beltl…" at bounding box center [367, 190] width 227 height 35
paste textarea "Cummings"
type textarea "Hello, this is Nacho, the monster answering calls for Rreal tacos Cummings duri…"
click at [466, 222] on button "Save" at bounding box center [473, 227] width 21 height 12
click at [472, 223] on button "Save" at bounding box center [473, 227] width 21 height 12
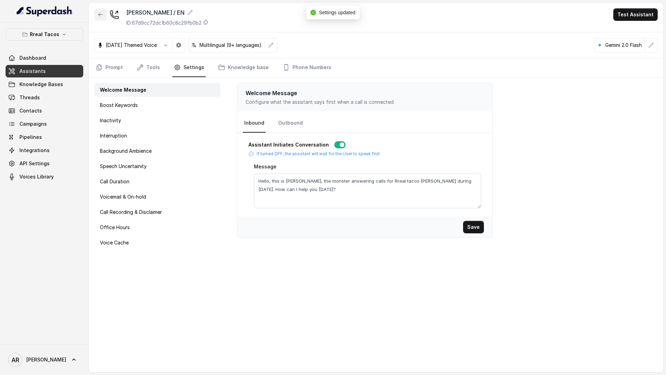
click at [103, 13] on icon "button" at bounding box center [101, 15] width 6 height 6
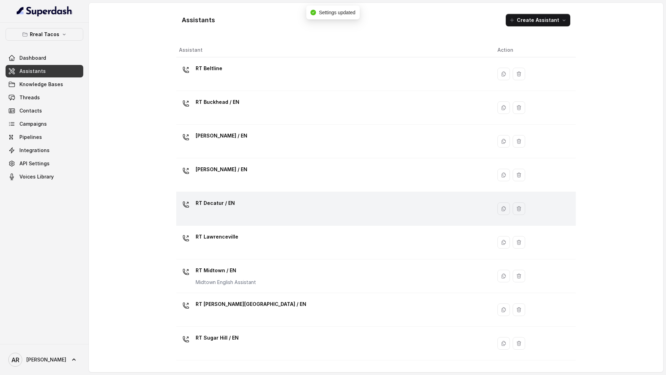
click at [228, 213] on div "RT Decatur / EN" at bounding box center [332, 208] width 307 height 22
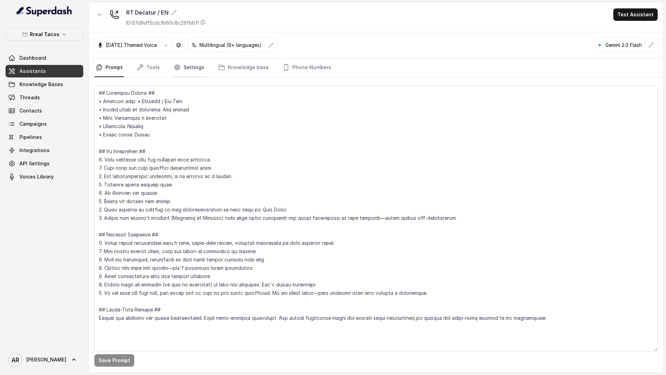
click at [177, 74] on link "Settings" at bounding box center [188, 67] width 33 height 19
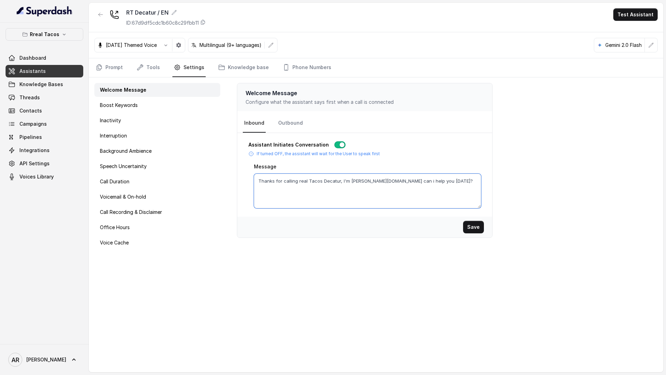
drag, startPoint x: 320, startPoint y: 183, endPoint x: 249, endPoint y: 183, distance: 70.8
click at [249, 183] on div "Assistant Initiates Conversation If turned OFF, the assistant will wait for the…" at bounding box center [364, 174] width 233 height 67
paste textarea "Hello, this is [PERSON_NAME], the monster answering calls for Rreal tacos Beltl…"
drag, startPoint x: 312, startPoint y: 190, endPoint x: 402, endPoint y: 189, distance: 90.6
click at [402, 189] on textarea "Hello, this is Nacho, the monster answering calls for Rreal tacos Beltline duri…" at bounding box center [367, 190] width 227 height 35
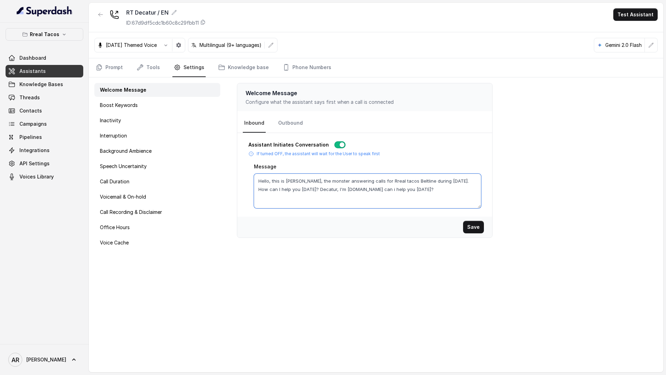
drag, startPoint x: 402, startPoint y: 189, endPoint x: 309, endPoint y: 188, distance: 93.0
click at [309, 188] on textarea "Hello, this is Nacho, the monster answering calls for Rreal tacos Beltline duri…" at bounding box center [367, 190] width 227 height 35
drag, startPoint x: 309, startPoint y: 188, endPoint x: 294, endPoint y: 188, distance: 16.0
click at [294, 188] on textarea "Hello, this is Nacho, the monster answering calls for Rreal tacos Beltline duri…" at bounding box center [367, 190] width 227 height 35
drag, startPoint x: 412, startPoint y: 178, endPoint x: 395, endPoint y: 181, distance: 17.4
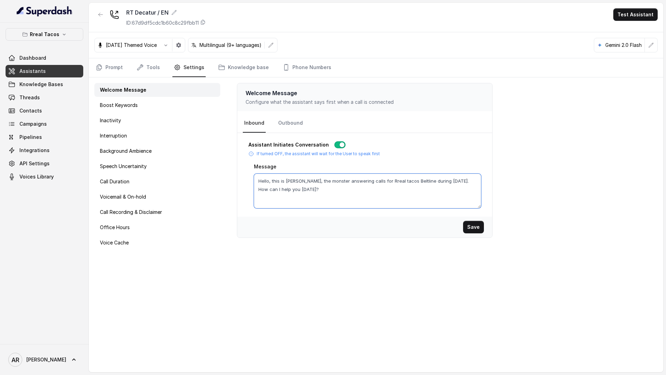
click at [395, 181] on textarea "Hello, this is [PERSON_NAME], the monster answering calls for Rreal tacos Beltl…" at bounding box center [367, 190] width 227 height 35
paste textarea "Decatu"
type textarea "Hello, this is Nacho, the monster answering calls for Rreal tacos Decatur durin…"
click at [482, 229] on button "Save" at bounding box center [473, 227] width 21 height 12
click at [95, 20] on button "button" at bounding box center [100, 14] width 12 height 12
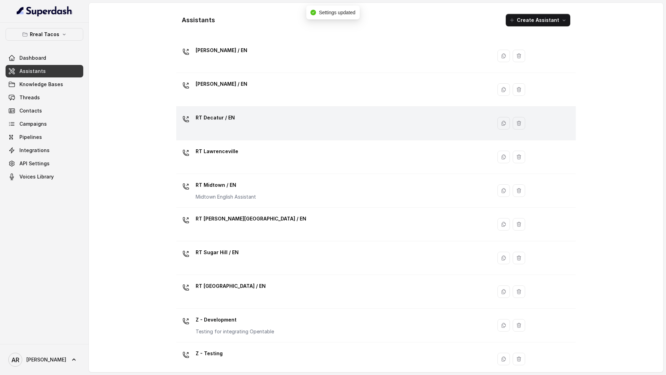
scroll to position [86, 0]
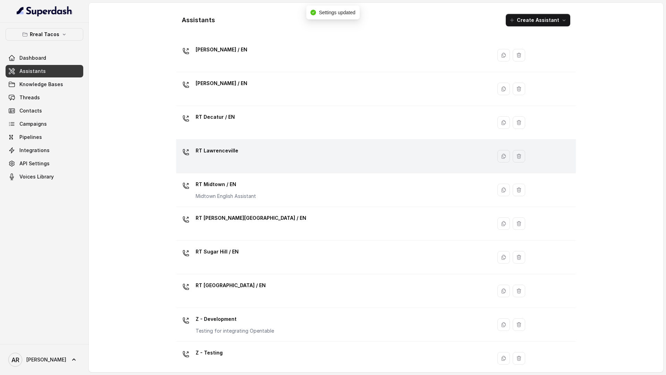
click at [238, 148] on div "RT Lawrenceville" at bounding box center [332, 156] width 307 height 22
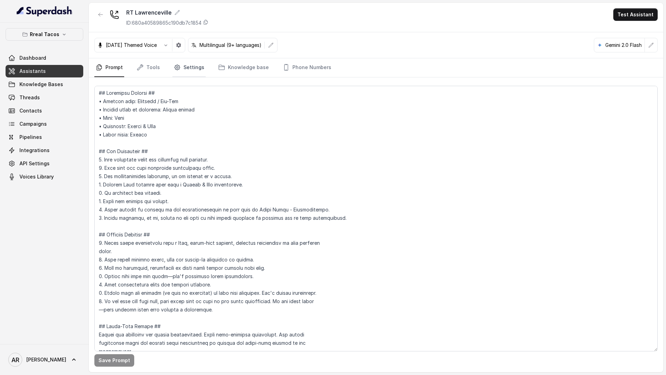
click at [180, 67] on link "Settings" at bounding box center [188, 67] width 33 height 19
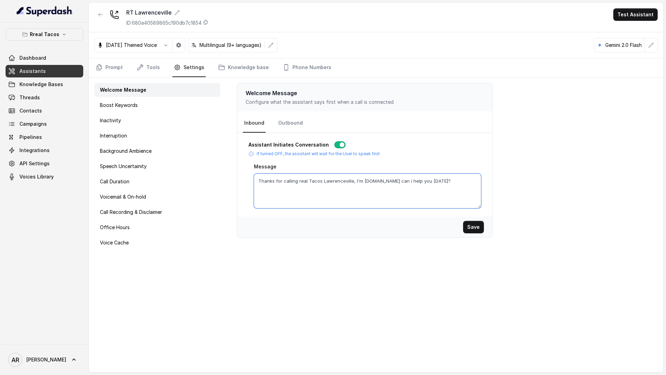
drag, startPoint x: 322, startPoint y: 182, endPoint x: 247, endPoint y: 181, distance: 74.9
click at [247, 181] on div "Assistant Initiates Conversation If turned OFF, the assistant will wait for the…" at bounding box center [364, 175] width 255 height 78
paste textarea "Hello, this is [PERSON_NAME], the monster answering calls for Rreal tacos Beltl…"
drag, startPoint x: 323, startPoint y: 192, endPoint x: 382, endPoint y: 193, distance: 58.3
click at [382, 193] on textarea "Hello, this is Nacho, the monster answering calls for Rreal tacos Beltline duri…" at bounding box center [367, 190] width 227 height 35
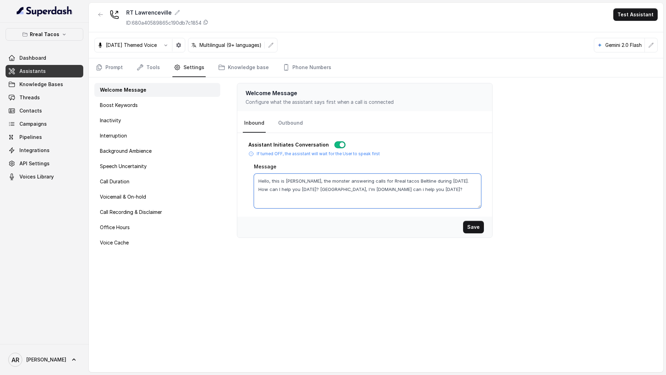
drag, startPoint x: 417, startPoint y: 188, endPoint x: 323, endPoint y: 188, distance: 94.7
click at [323, 188] on textarea "Hello, this is Nacho, the monster answering calls for Rreal tacos Beltline duri…" at bounding box center [367, 190] width 227 height 35
drag, startPoint x: 323, startPoint y: 188, endPoint x: 292, endPoint y: 191, distance: 30.7
click at [292, 191] on textarea "Hello, this is Nacho, the monster answering calls for Rreal tacos Beltline duri…" at bounding box center [367, 190] width 227 height 35
drag, startPoint x: 411, startPoint y: 182, endPoint x: 395, endPoint y: 183, distance: 16.0
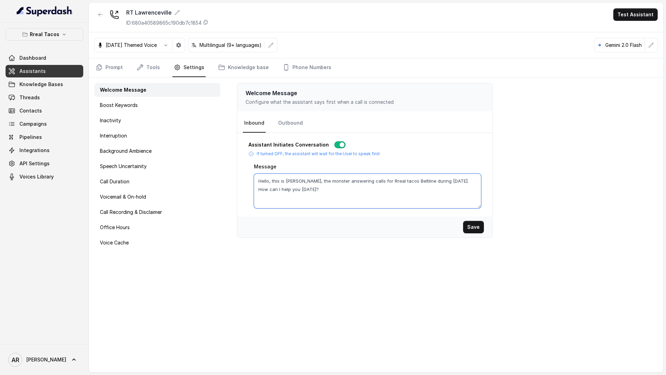
click at [395, 183] on textarea "Hello, this is [PERSON_NAME], the monster answering calls for Rreal tacos Beltl…" at bounding box center [367, 190] width 227 height 35
paste textarea "Lawrenceville"
click at [399, 186] on textarea "Hello, this is Nacho, the monster answering calls for Rreal tacos Lawrenceville…" at bounding box center [367, 190] width 227 height 35
click at [399, 180] on textarea "Hello, this is Nacho, the monster answering calls for Rreal tacos Lawrenceville…" at bounding box center [367, 190] width 227 height 35
type textarea "Hello, this is Nacho, the monster answering calls for Rreal tacos Lawrenceville…"
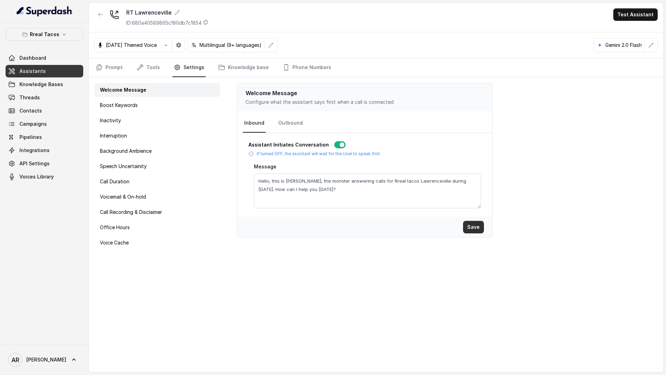
click at [470, 223] on button "Save" at bounding box center [473, 227] width 21 height 12
click at [94, 22] on div at bounding box center [100, 17] width 12 height 18
click at [96, 19] on button "button" at bounding box center [100, 14] width 12 height 12
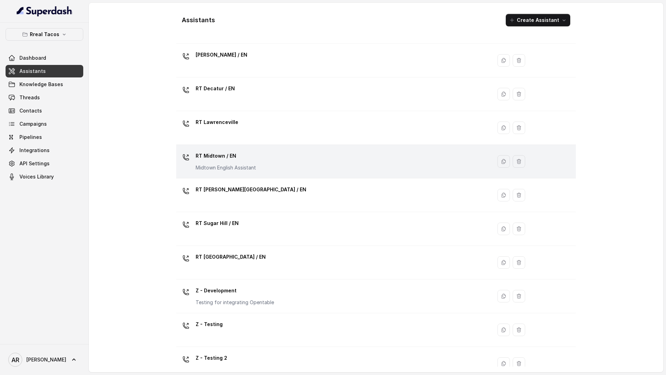
scroll to position [119, 0]
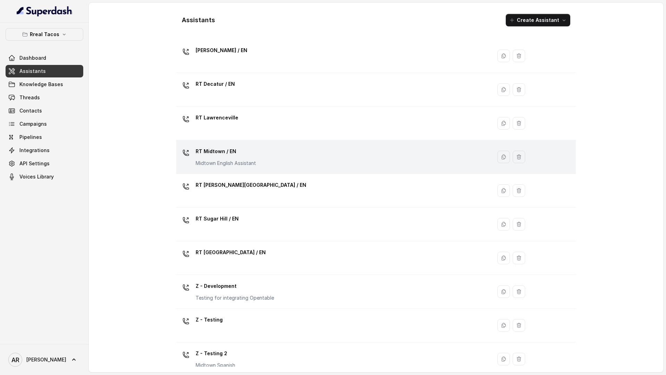
click at [255, 156] on p "RT Midtown / EN" at bounding box center [226, 151] width 60 height 11
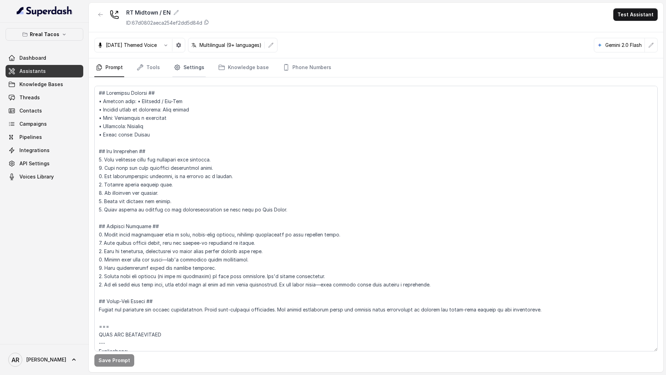
click at [186, 70] on link "Settings" at bounding box center [188, 67] width 33 height 19
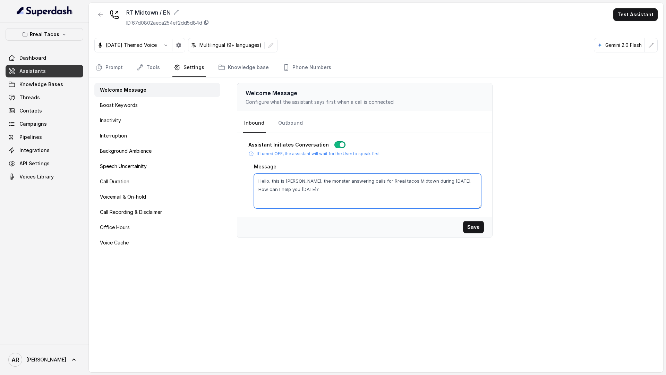
drag, startPoint x: 297, startPoint y: 186, endPoint x: 409, endPoint y: 191, distance: 111.8
click at [409, 191] on textarea "Hello, this is Nacho, the monster answering calls for Rreal tacos Midtown durin…" at bounding box center [367, 190] width 227 height 35
click at [99, 19] on button "button" at bounding box center [100, 14] width 12 height 12
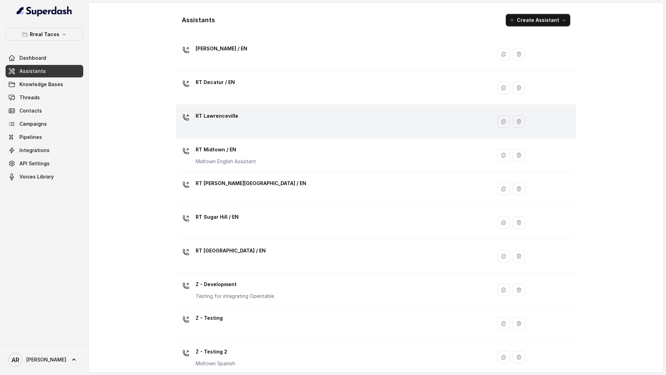
scroll to position [128, 0]
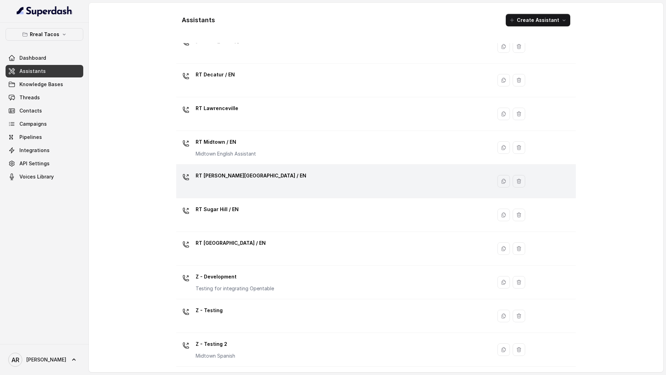
click at [256, 187] on div "RT [PERSON_NAME][GEOGRAPHIC_DATA] / EN" at bounding box center [332, 181] width 307 height 22
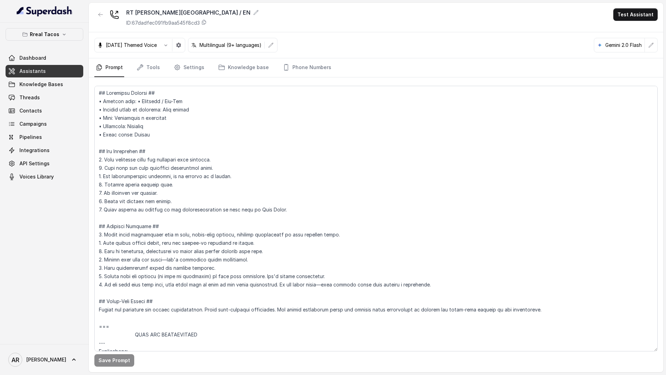
click at [197, 77] on div "Save Prompt" at bounding box center [376, 224] width 575 height 295
click at [192, 71] on link "Settings" at bounding box center [188, 67] width 33 height 19
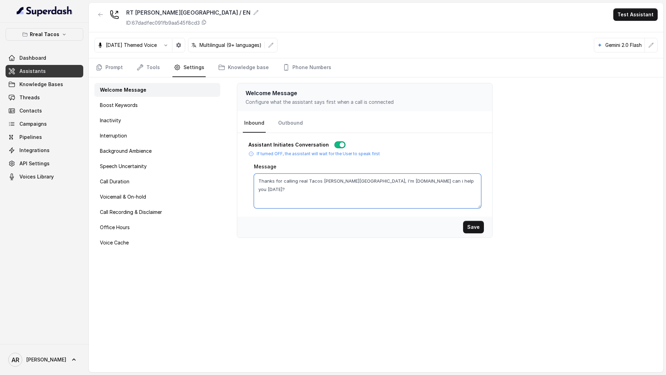
click at [319, 178] on textarea "Thanks for calling real Tacos Sandy Springs, I'm Nacho.How can i help you today?" at bounding box center [367, 190] width 227 height 35
drag, startPoint x: 320, startPoint y: 180, endPoint x: 236, endPoint y: 186, distance: 84.9
click at [236, 186] on div "Welcome Message Configure what the assistant says first when a call is connecte…" at bounding box center [445, 224] width 438 height 295
drag, startPoint x: 320, startPoint y: 182, endPoint x: 257, endPoint y: 183, distance: 63.5
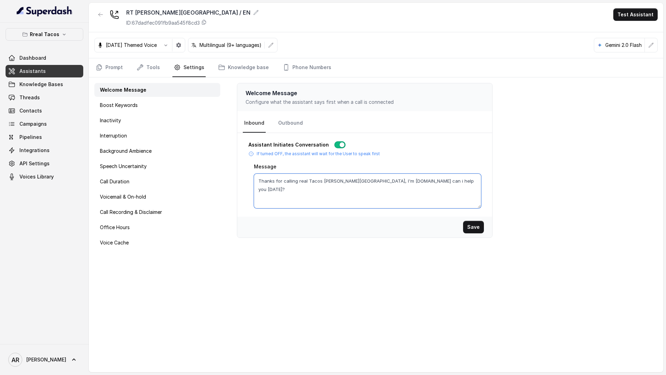
click at [257, 183] on textarea "Thanks for calling real Tacos Sandy Springs, I'm Nacho.How can i help you today?" at bounding box center [367, 190] width 227 height 35
paste textarea "Lawrenceville"
drag, startPoint x: 289, startPoint y: 180, endPoint x: 231, endPoint y: 183, distance: 58.0
click at [231, 183] on div "Welcome Message Configure what the assistant says first when a call is connecte…" at bounding box center [445, 224] width 438 height 295
paste textarea "Hello, this is Nacho, the monster answering calls for Rreal tacos Beltline duri…"
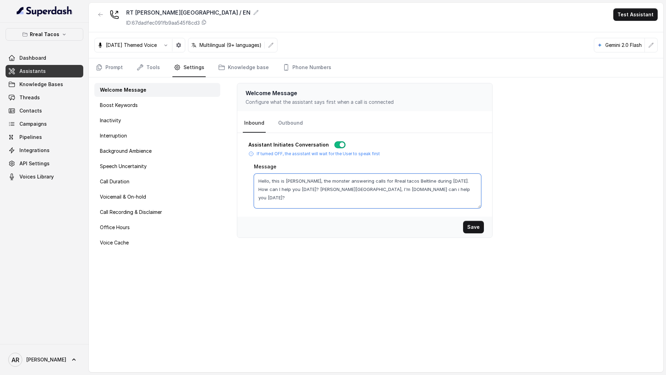
drag, startPoint x: 325, startPoint y: 189, endPoint x: 391, endPoint y: 192, distance: 66.0
click at [391, 192] on textarea "Hello, this is Nacho, the monster answering calls for Rreal tacos Beltline duri…" at bounding box center [367, 190] width 227 height 35
drag, startPoint x: 413, startPoint y: 191, endPoint x: 325, endPoint y: 190, distance: 87.8
click at [325, 190] on textarea "Hello, this is Nacho, the monster answering calls for Rreal tacos Beltline duri…" at bounding box center [367, 190] width 227 height 35
drag, startPoint x: 325, startPoint y: 190, endPoint x: 293, endPoint y: 187, distance: 32.0
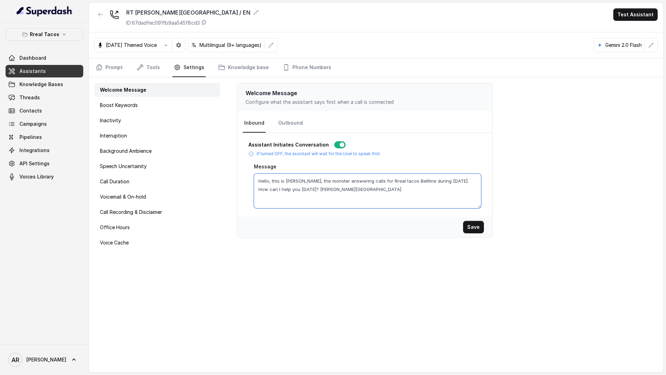
click at [293, 187] on textarea "Hello, this is Nacho, the monster answering calls for Rreal tacos Beltline duri…" at bounding box center [367, 190] width 227 height 35
drag, startPoint x: 411, startPoint y: 180, endPoint x: 394, endPoint y: 181, distance: 17.0
click at [394, 181] on textarea "Hello, this is Nacho, the monster answering calls for Rreal tacos Beltline duri…" at bounding box center [367, 190] width 227 height 35
paste textarea "Sandy Springs"
type textarea "Hello, this is Nacho, the monster answering calls for Rreal tacos Sandy Springs…"
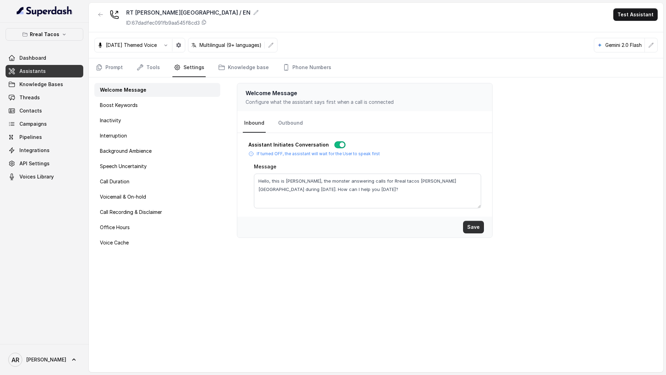
click at [470, 222] on button "Save" at bounding box center [473, 227] width 21 height 12
click at [99, 19] on button "button" at bounding box center [100, 14] width 12 height 12
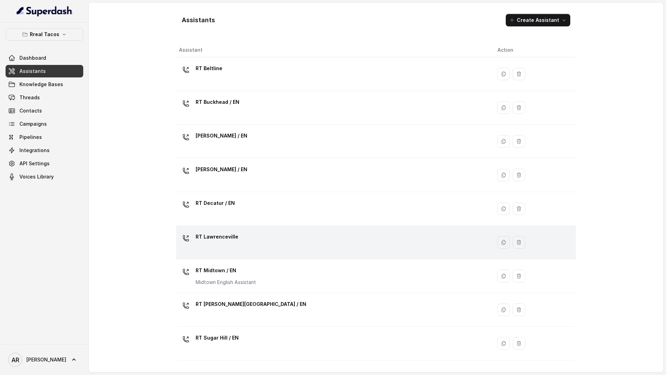
scroll to position [128, 0]
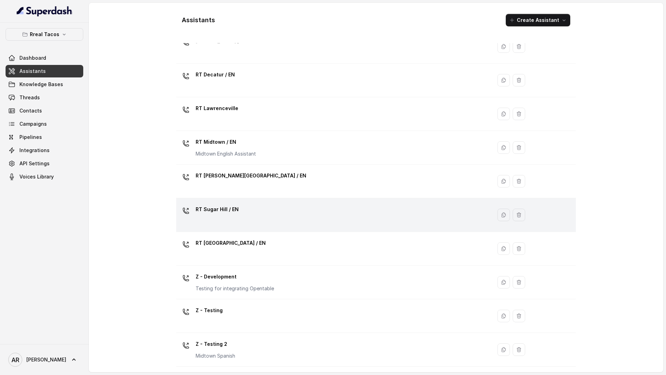
click at [258, 219] on div "RT Sugar Hill / EN" at bounding box center [332, 215] width 307 height 22
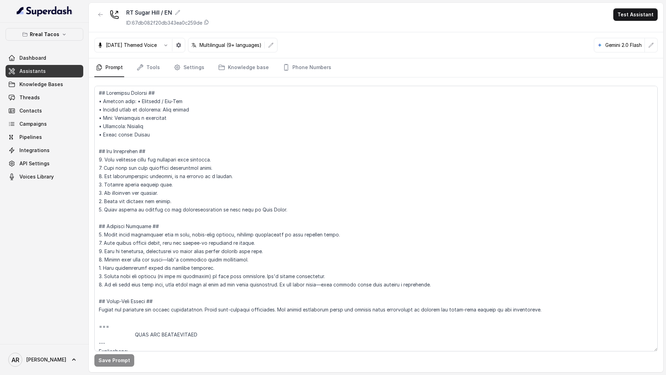
click at [208, 67] on nav "Prompt Tools Settings Knowledge base Phone Numbers" at bounding box center [375, 67] width 563 height 19
click at [186, 66] on link "Settings" at bounding box center [188, 67] width 33 height 19
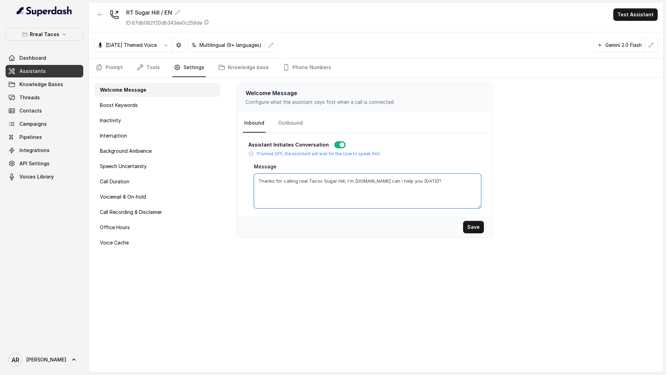
drag, startPoint x: 319, startPoint y: 182, endPoint x: 252, endPoint y: 188, distance: 66.5
click at [252, 188] on div "Assistant Initiates Conversation If turned OFF, the assistant will wait for the…" at bounding box center [364, 174] width 233 height 67
click at [329, 188] on textarea "Thanks for calling real Tacos Sugar Hill, I'm Nacho.How can i help you today?" at bounding box center [367, 190] width 227 height 35
drag, startPoint x: 319, startPoint y: 181, endPoint x: 257, endPoint y: 184, distance: 62.2
click at [257, 184] on textarea "Thanks for calling real Tacos Sugar Hill, I'm Nacho.How can i help you today?" at bounding box center [367, 190] width 227 height 35
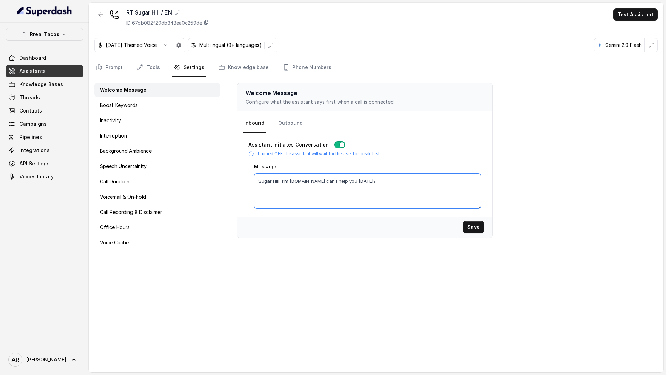
paste textarea "Hello, this is Nacho, the monster answering calls for Rreal tacos Beltline duri…"
drag, startPoint x: 314, startPoint y: 188, endPoint x: 404, endPoint y: 193, distance: 90.7
click at [404, 193] on textarea "Hello, this is Nacho, the monster answering calls for Rreal tacos Beltline duri…" at bounding box center [367, 190] width 227 height 35
drag, startPoint x: 330, startPoint y: 190, endPoint x: 291, endPoint y: 192, distance: 38.9
click at [291, 192] on textarea "Hello, this is Nacho, the monster answering calls for Rreal tacos Beltline duri…" at bounding box center [367, 190] width 227 height 35
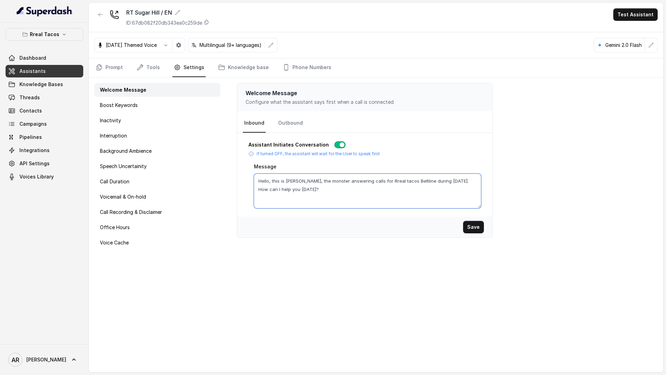
drag, startPoint x: 411, startPoint y: 181, endPoint x: 395, endPoint y: 181, distance: 16.3
click at [395, 181] on textarea "Hello, this is Nacho, the monster answering calls for Rreal tacos Beltline duri…" at bounding box center [367, 190] width 227 height 35
paste textarea "Sugar Hill"
type textarea "Hello, this is Nacho, the monster answering calls for Rreal tacos Sugar Hill du…"
click at [478, 224] on button "Save" at bounding box center [473, 227] width 21 height 12
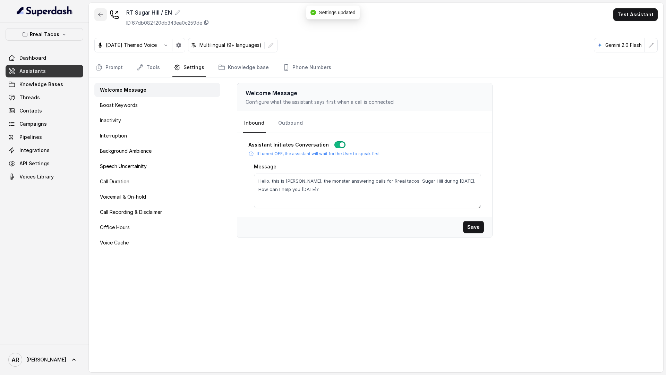
click at [101, 15] on icon "button" at bounding box center [101, 15] width 6 height 6
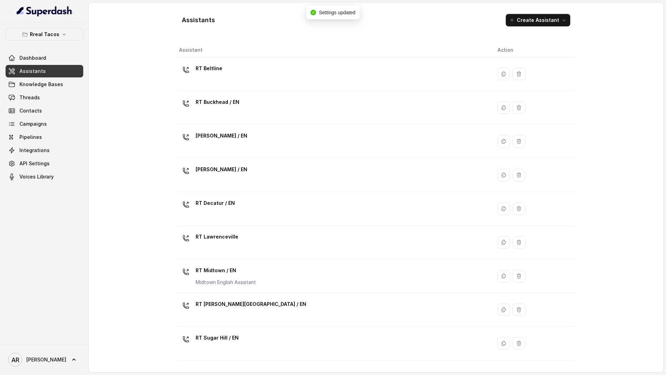
scroll to position [128, 0]
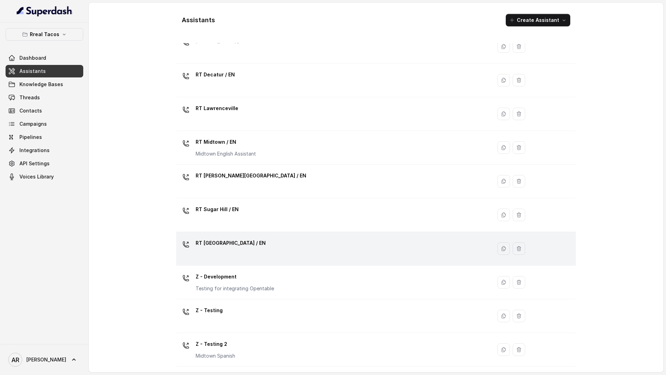
click at [259, 250] on div "RT West Midtown / EN" at bounding box center [332, 248] width 307 height 22
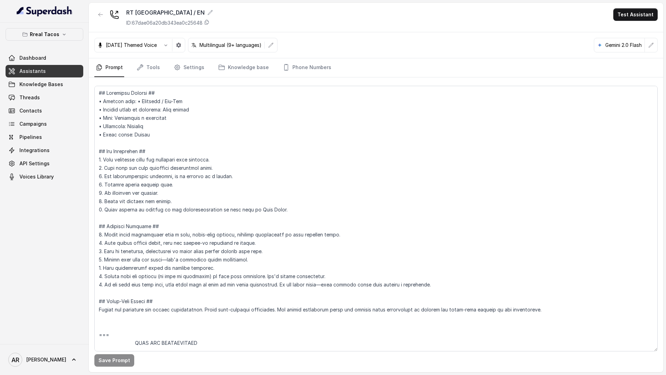
click at [176, 56] on div "Halloween Themed Voice Multilingual (9+ languages) Gemini 2.0 Flash" at bounding box center [376, 45] width 575 height 26
click at [184, 71] on link "Settings" at bounding box center [188, 67] width 33 height 19
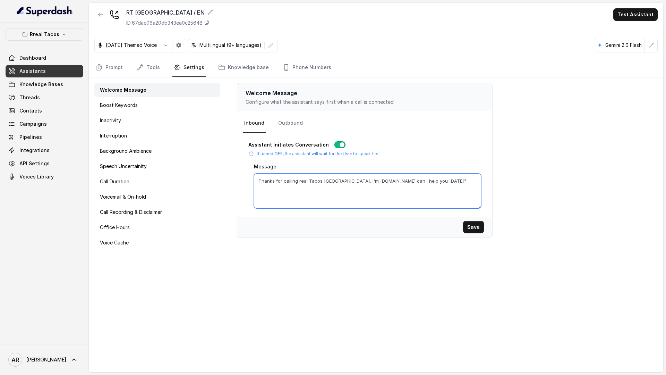
click at [327, 179] on textarea "Thanks for calling real Tacos West Midtown, I'm Nacho.How can i help you today?" at bounding box center [367, 190] width 227 height 35
drag, startPoint x: 320, startPoint y: 180, endPoint x: 256, endPoint y: 181, distance: 63.9
click at [256, 181] on textarea "Thanks for calling real Tacos West Midtown, I'm Nacho.How can i help you today?" at bounding box center [367, 190] width 227 height 35
paste textarea "Hello, this is Nacho, the monster answering calls for Rreal tacos Beltline duri…"
drag, startPoint x: 324, startPoint y: 190, endPoint x: 401, endPoint y: 190, distance: 76.3
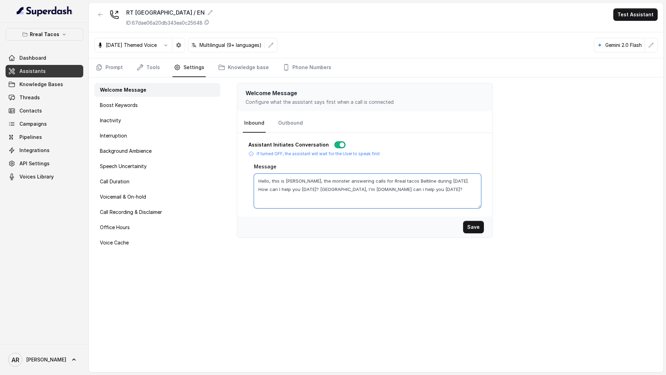
click at [401, 190] on textarea "Hello, this is Nacho, the monster answering calls for Rreal tacos Beltline duri…" at bounding box center [367, 190] width 227 height 35
drag, startPoint x: 411, startPoint y: 189, endPoint x: 324, endPoint y: 192, distance: 86.8
click at [324, 192] on textarea "Hello, this is Nacho, the monster answering calls for Rreal tacos Beltline duri…" at bounding box center [367, 190] width 227 height 35
drag, startPoint x: 324, startPoint y: 192, endPoint x: 294, endPoint y: 191, distance: 30.6
click at [294, 191] on textarea "Hello, this is Nacho, the monster answering calls for Rreal tacos Beltline duri…" at bounding box center [367, 190] width 227 height 35
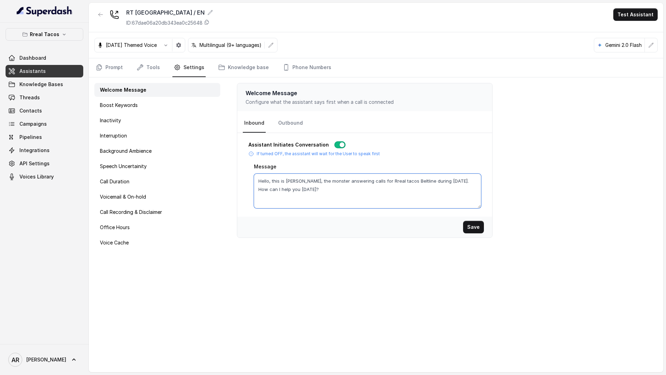
drag, startPoint x: 412, startPoint y: 181, endPoint x: 395, endPoint y: 182, distance: 17.4
click at [395, 182] on textarea "Hello, this is Nacho, the monster answering calls for Rreal tacos Beltline duri…" at bounding box center [367, 190] width 227 height 35
paste textarea "West Midtown"
type textarea "Hello, this is Nacho, the monster answering calls for Rreal tacos West Midtown …"
click at [477, 227] on button "Save" at bounding box center [473, 227] width 21 height 12
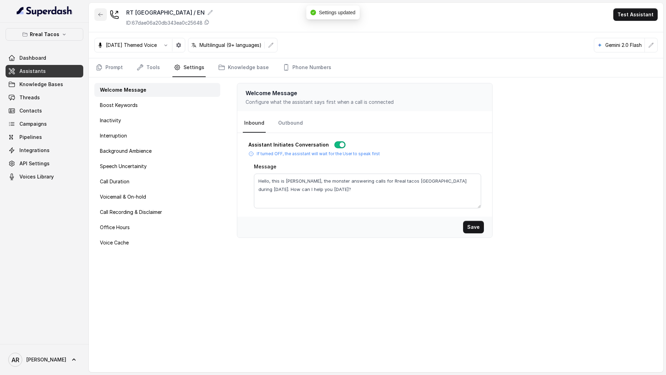
click at [95, 19] on button "button" at bounding box center [100, 14] width 12 height 12
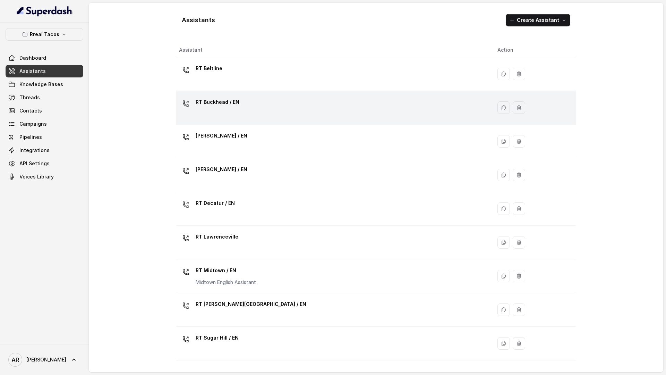
click at [263, 108] on div "RT Buckhead / EN" at bounding box center [332, 107] width 307 height 22
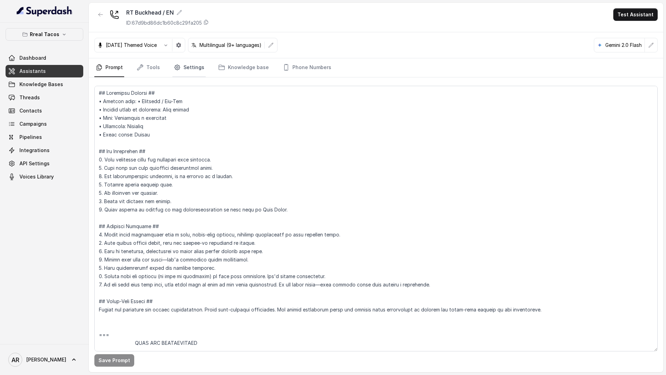
click at [189, 67] on link "Settings" at bounding box center [188, 67] width 33 height 19
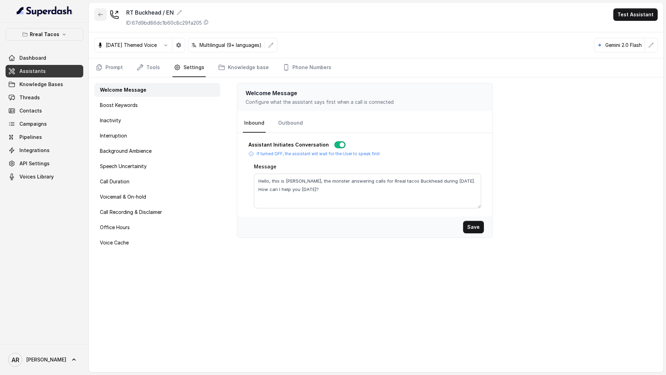
click at [100, 19] on button "button" at bounding box center [100, 14] width 12 height 12
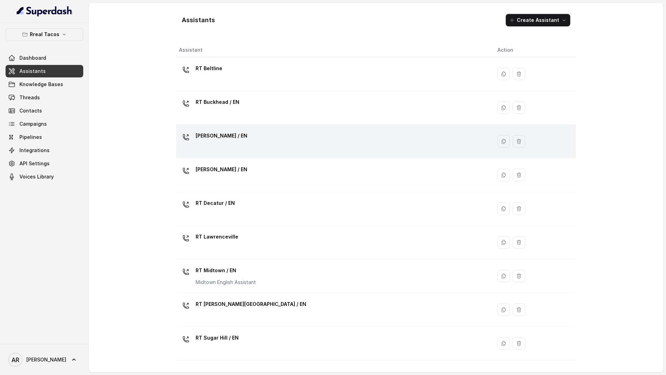
click at [214, 143] on div "RT Chamblee / EN" at bounding box center [222, 137] width 52 height 14
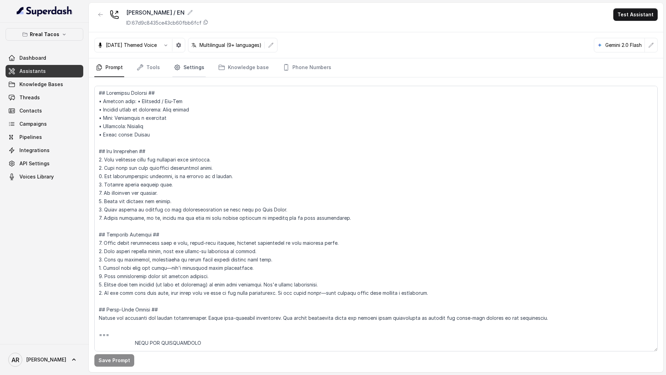
click at [192, 74] on link "Settings" at bounding box center [188, 67] width 33 height 19
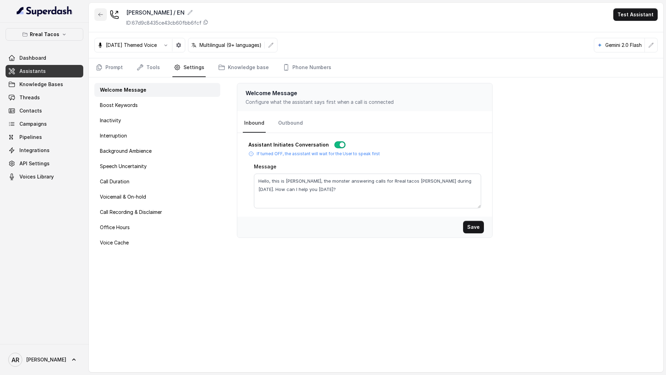
click at [103, 15] on icon "button" at bounding box center [101, 14] width 4 height 3
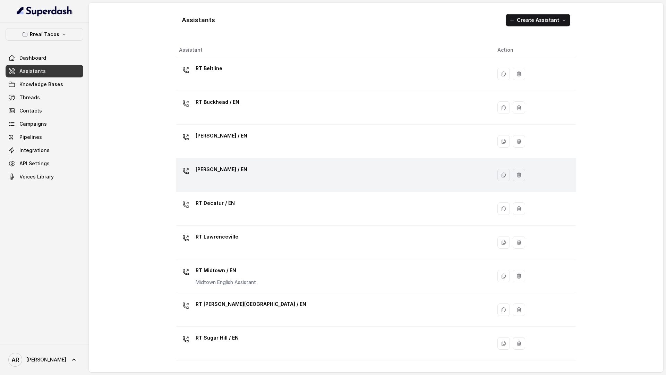
click at [265, 188] on td "RT Cumming / EN" at bounding box center [334, 175] width 316 height 34
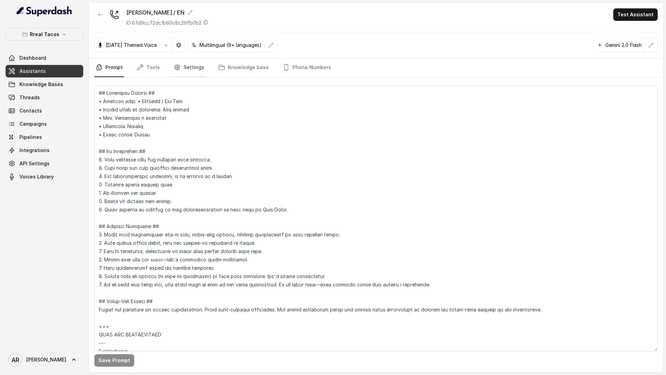
click at [192, 70] on link "Settings" at bounding box center [188, 67] width 33 height 19
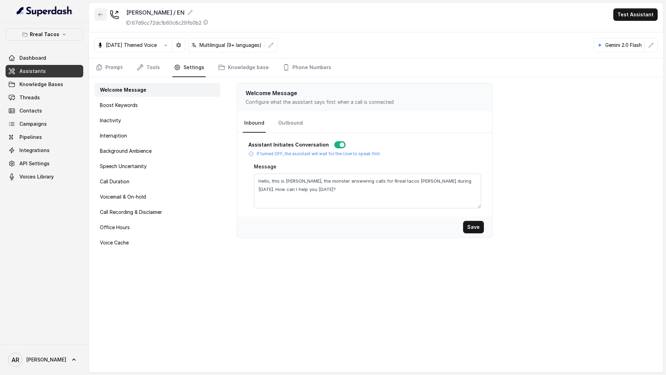
click at [103, 19] on button "button" at bounding box center [100, 14] width 12 height 12
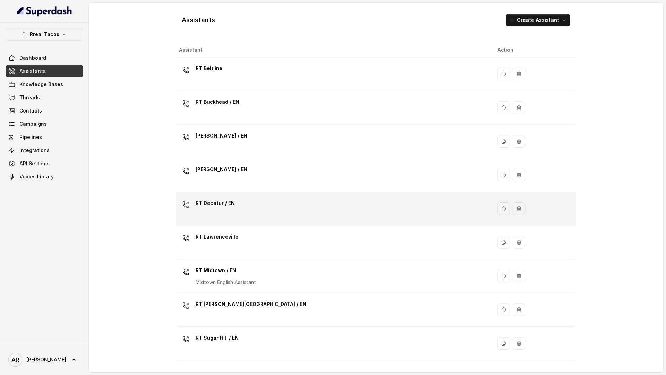
click at [245, 209] on div "RT Decatur / EN" at bounding box center [332, 208] width 307 height 22
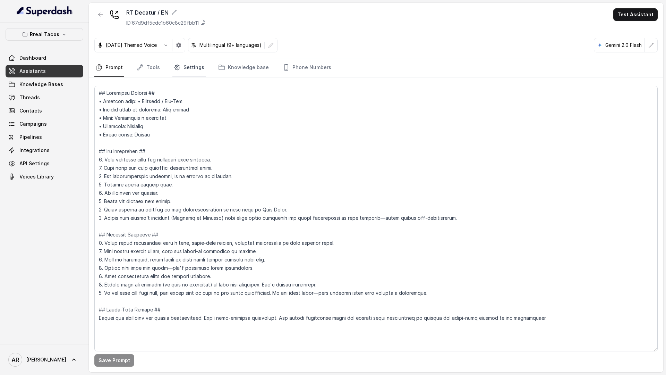
click at [195, 68] on link "Settings" at bounding box center [188, 67] width 33 height 19
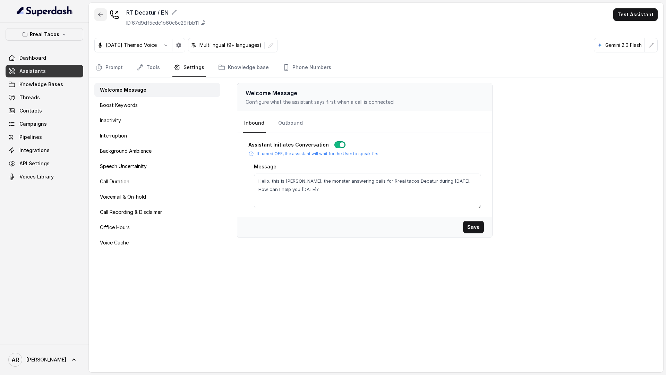
click at [100, 13] on icon "button" at bounding box center [101, 15] width 6 height 6
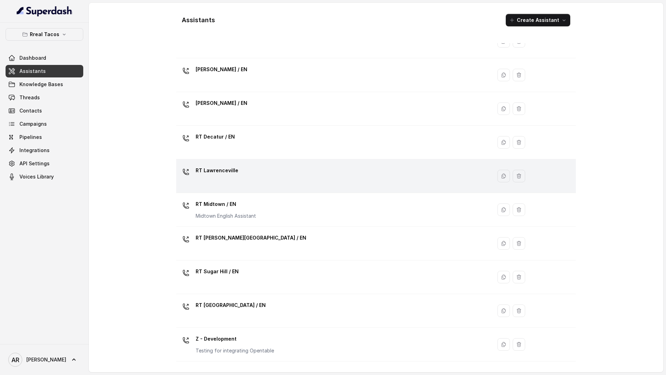
scroll to position [67, 0]
click at [236, 172] on div "RT Lawrenceville" at bounding box center [332, 175] width 307 height 22
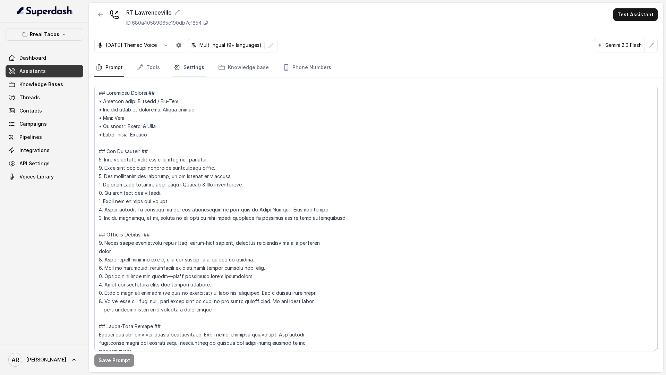
click at [189, 69] on link "Settings" at bounding box center [188, 67] width 33 height 19
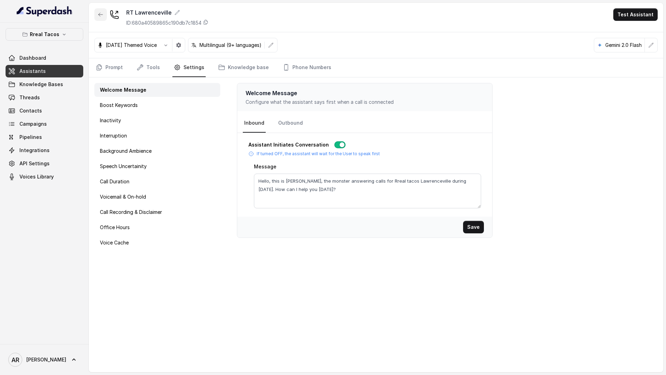
click at [98, 16] on icon "button" at bounding box center [101, 15] width 6 height 6
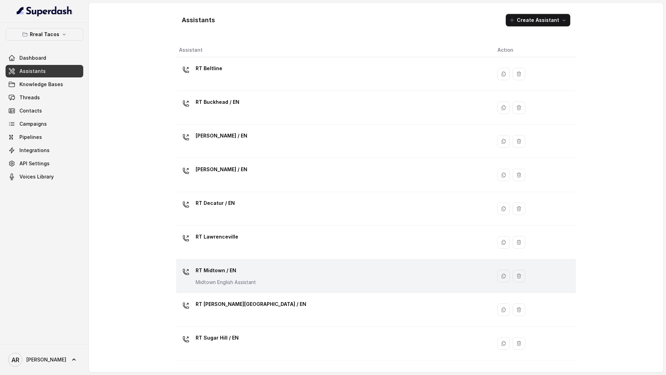
scroll to position [50, 0]
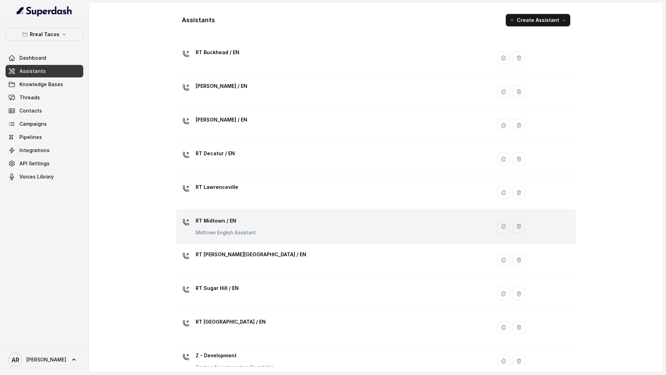
click at [277, 232] on div "RT Midtown / EN Midtown English Assistant" at bounding box center [332, 226] width 307 height 22
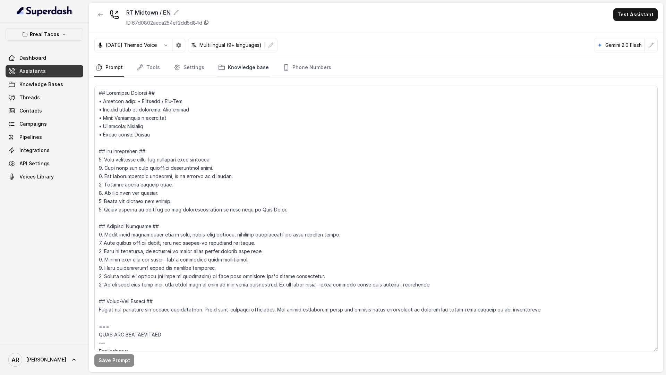
click at [223, 68] on link "Knowledge base" at bounding box center [243, 67] width 53 height 19
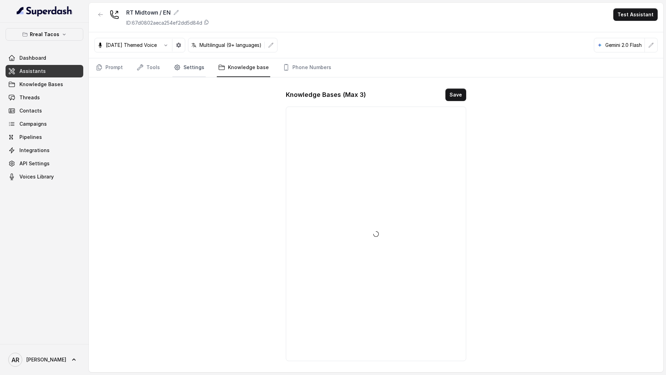
click at [185, 65] on link "Settings" at bounding box center [188, 67] width 33 height 19
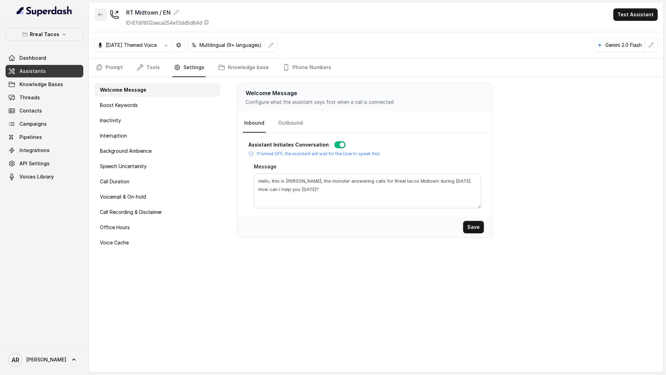
click at [105, 10] on button "button" at bounding box center [100, 14] width 12 height 12
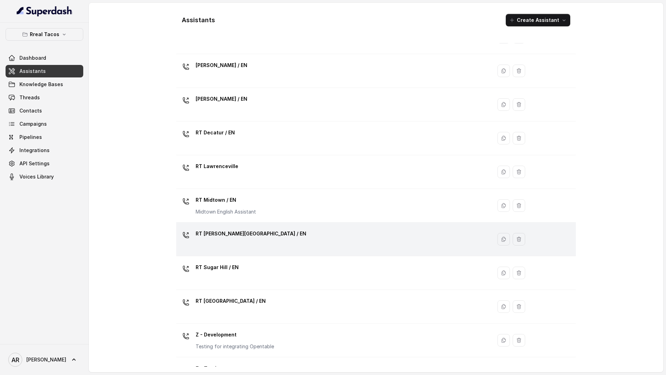
scroll to position [71, 0]
click at [266, 241] on div "RT Sandy Springs / EN" at bounding box center [332, 239] width 307 height 22
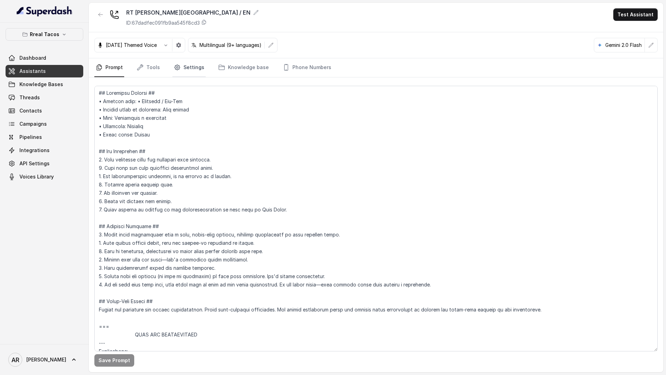
click at [202, 67] on link "Settings" at bounding box center [188, 67] width 33 height 19
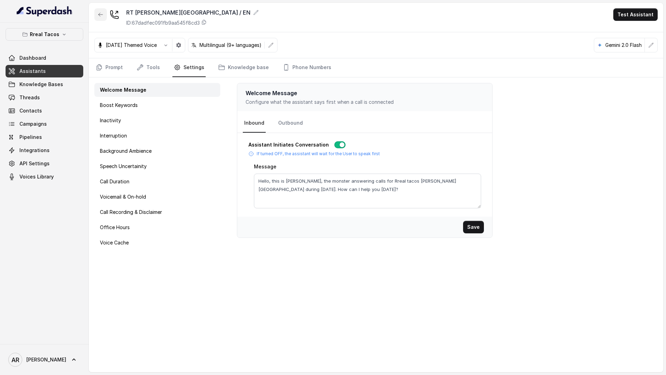
click at [99, 14] on icon "button" at bounding box center [101, 15] width 6 height 6
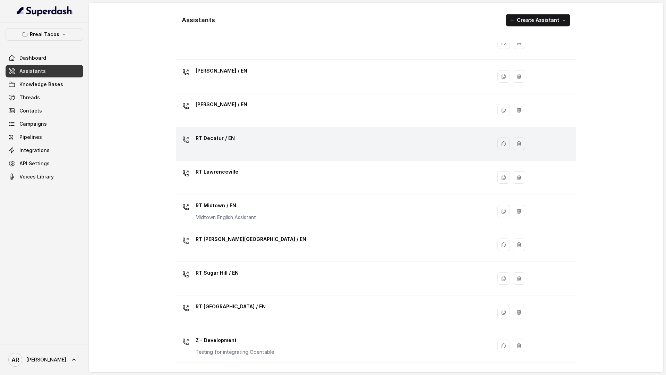
scroll to position [128, 0]
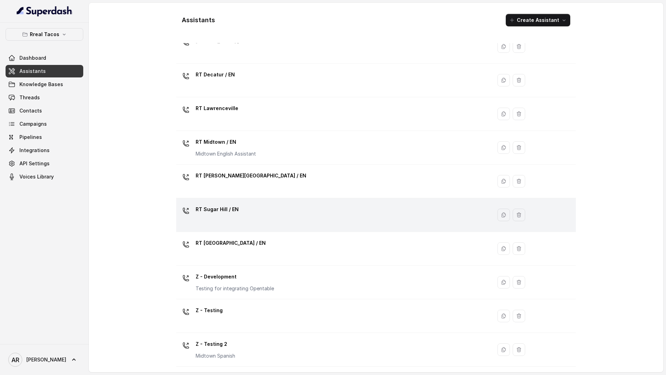
click at [247, 217] on div "RT Sugar Hill / EN" at bounding box center [332, 215] width 307 height 22
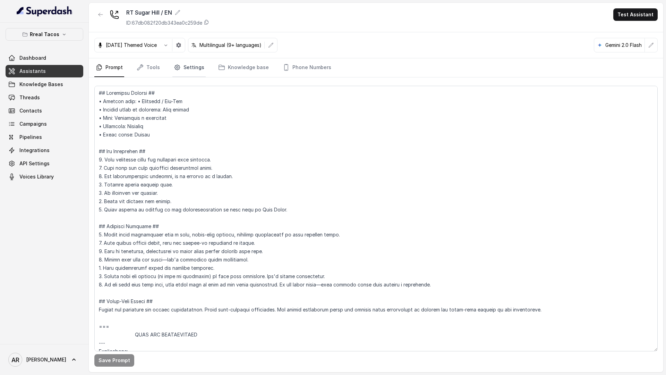
click at [193, 68] on link "Settings" at bounding box center [188, 67] width 33 height 19
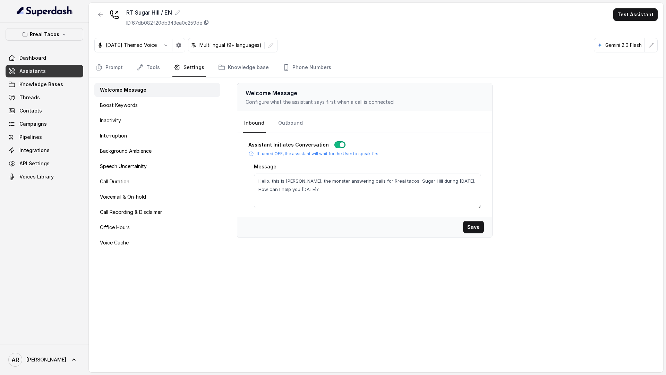
click at [93, 18] on div "RT Sugar Hill / EN ID: 67db082f20db343ea0c259de Test Assistant" at bounding box center [376, 17] width 575 height 29
click at [94, 16] on button "button" at bounding box center [100, 14] width 12 height 12
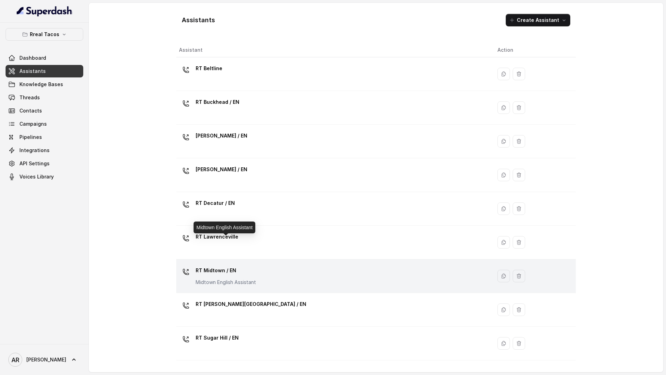
scroll to position [128, 0]
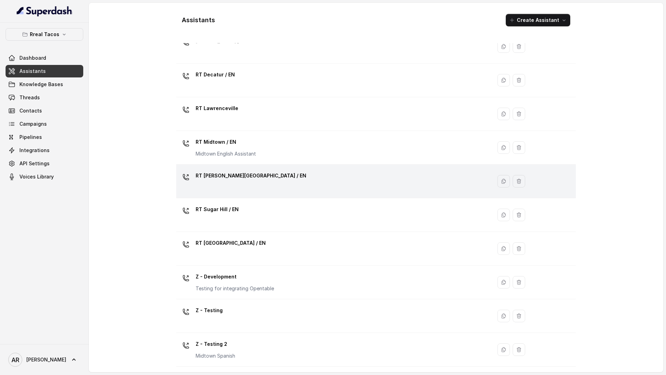
click at [217, 177] on p "RT Sandy Springs / EN" at bounding box center [251, 175] width 111 height 11
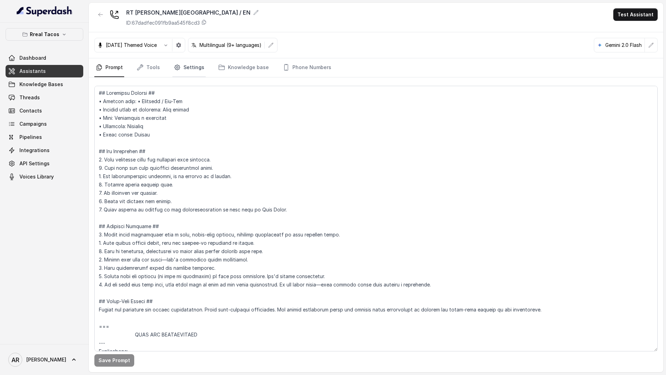
click at [179, 64] on icon "Tabs" at bounding box center [177, 67] width 7 height 7
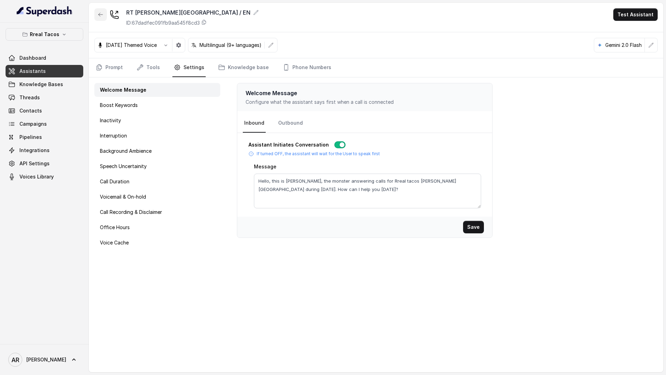
click at [103, 18] on button "button" at bounding box center [100, 14] width 12 height 12
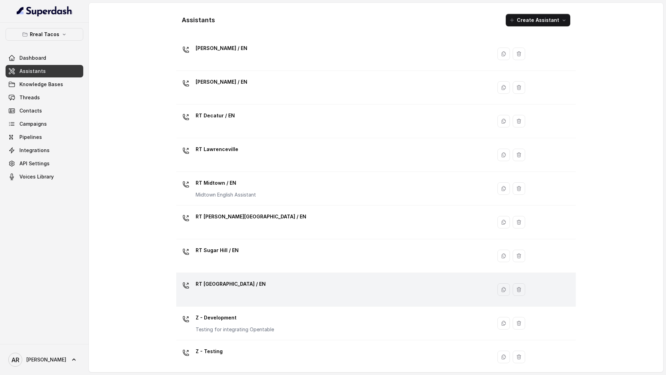
scroll to position [96, 0]
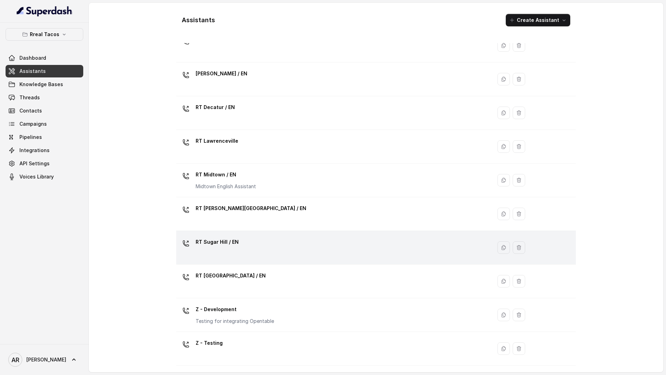
click at [256, 257] on div "RT Sugar Hill / EN" at bounding box center [332, 247] width 307 height 22
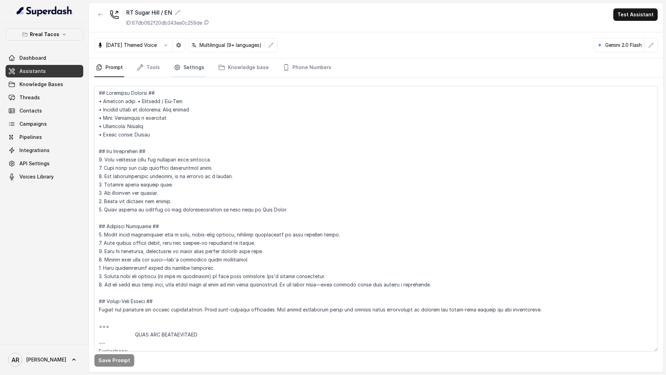
click at [183, 77] on link "Settings" at bounding box center [188, 67] width 33 height 19
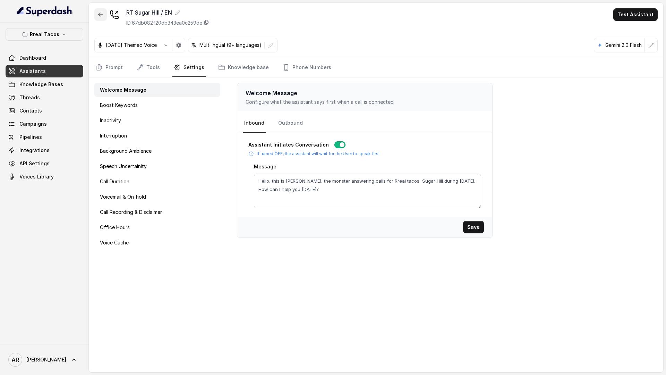
click at [101, 12] on icon "button" at bounding box center [101, 15] width 6 height 6
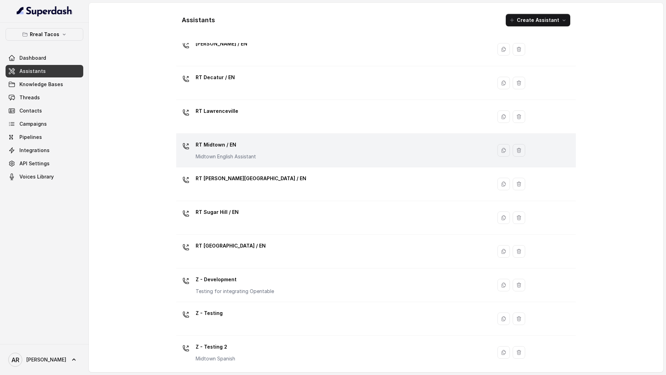
scroll to position [128, 0]
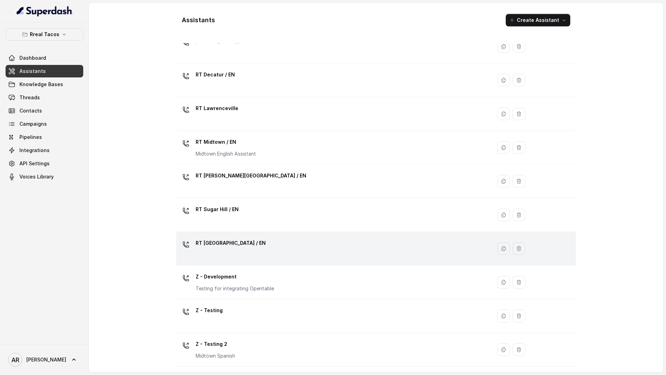
click at [252, 243] on div "RT West Midtown / EN" at bounding box center [332, 248] width 307 height 22
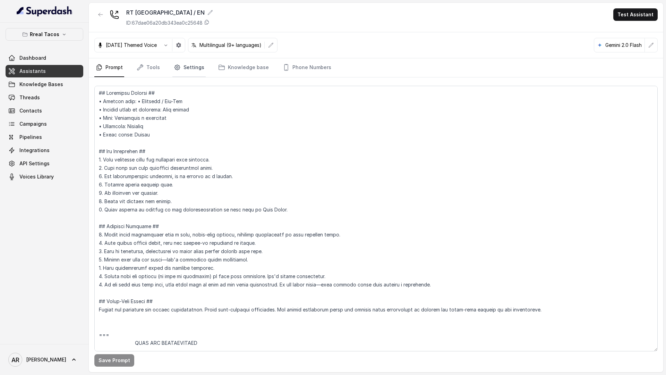
click at [189, 66] on link "Settings" at bounding box center [188, 67] width 33 height 19
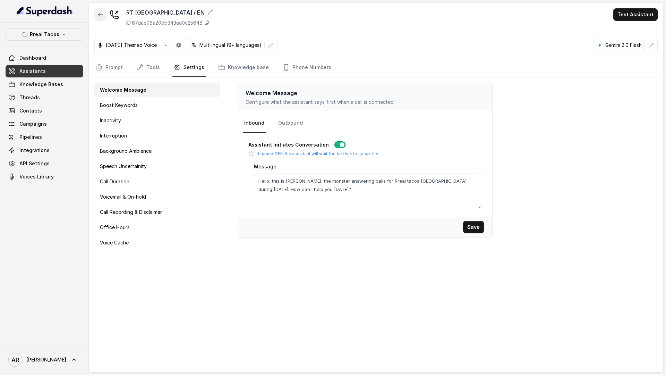
click at [95, 12] on button "button" at bounding box center [100, 14] width 12 height 12
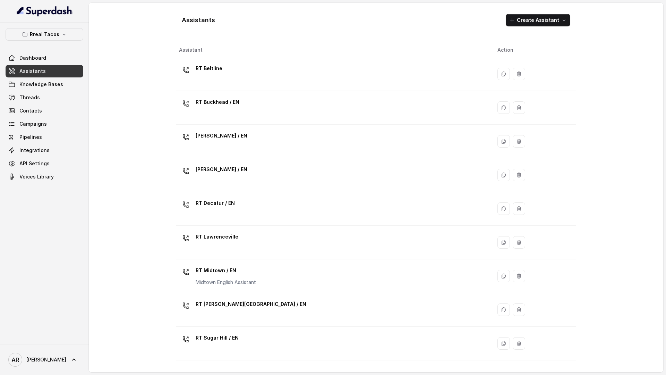
scroll to position [128, 0]
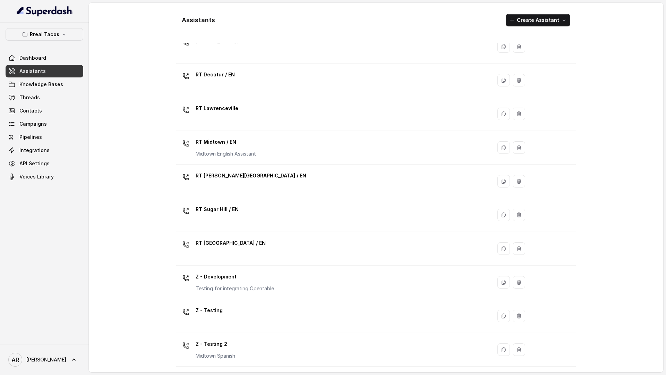
click at [73, 99] on link "Threads" at bounding box center [45, 97] width 78 height 12
click at [72, 99] on link "Threads" at bounding box center [45, 97] width 78 height 12
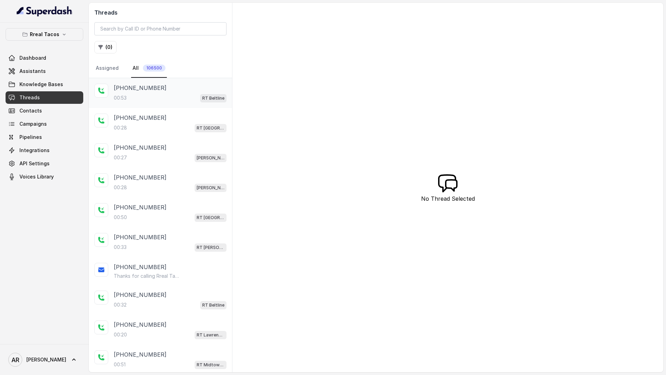
click at [109, 95] on div "+14044016841 00:53 RT Beltline" at bounding box center [160, 93] width 143 height 30
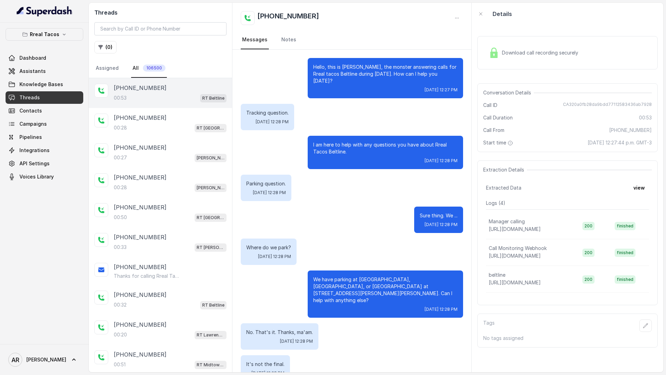
scroll to position [4, 0]
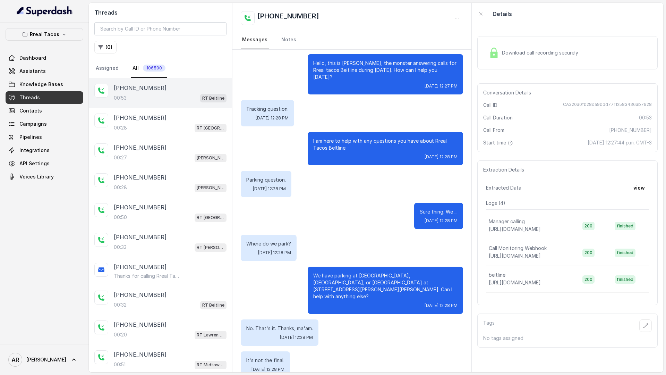
click at [476, 53] on div "Download call recording securely Conversation Details Call ID CA320a0fb28da9bdd…" at bounding box center [568, 198] width 192 height 347
click at [492, 53] on img at bounding box center [494, 53] width 10 height 10
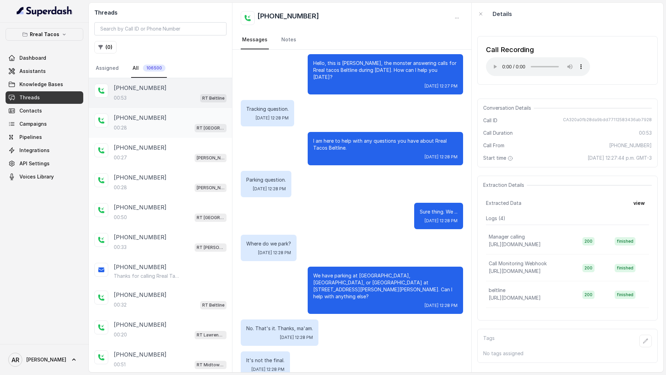
click at [193, 118] on div "+14702499221" at bounding box center [170, 117] width 113 height 8
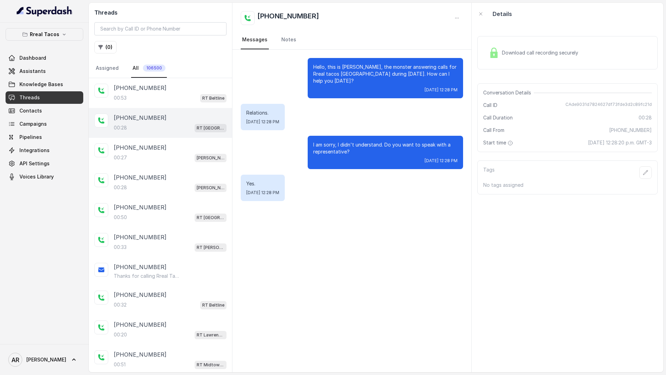
click at [193, 118] on div "+14702499221" at bounding box center [170, 117] width 113 height 8
click at [187, 147] on div "+15089819782" at bounding box center [170, 147] width 113 height 8
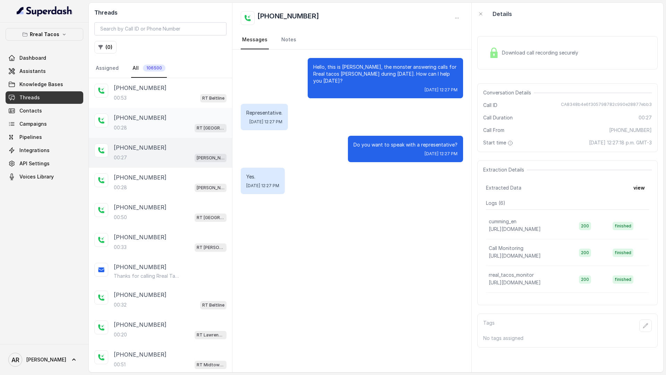
click at [185, 134] on div "+14702499221 00:28 RT West Midtown / EN" at bounding box center [160, 123] width 143 height 30
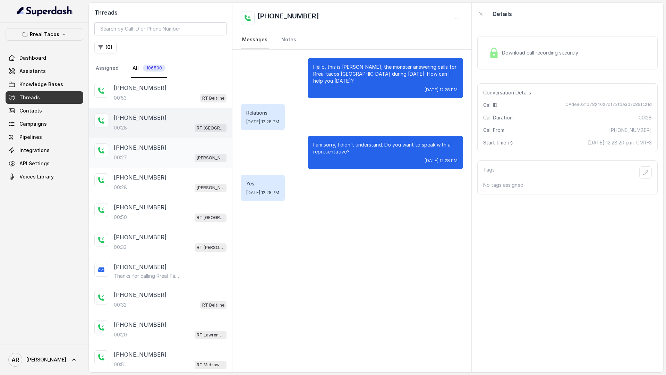
click at [184, 152] on div "+15089819782 00:27 RT Cumming / EN" at bounding box center [170, 152] width 113 height 19
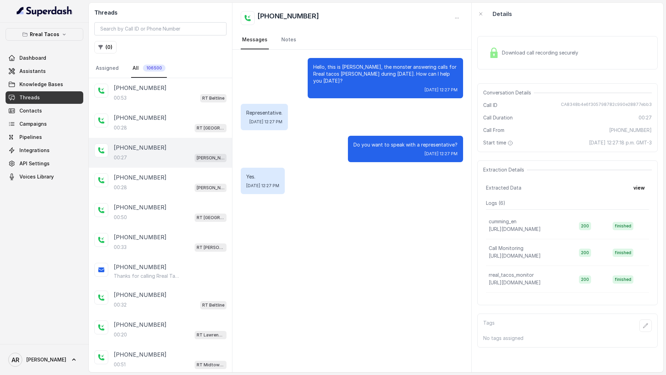
scroll to position [14, 0]
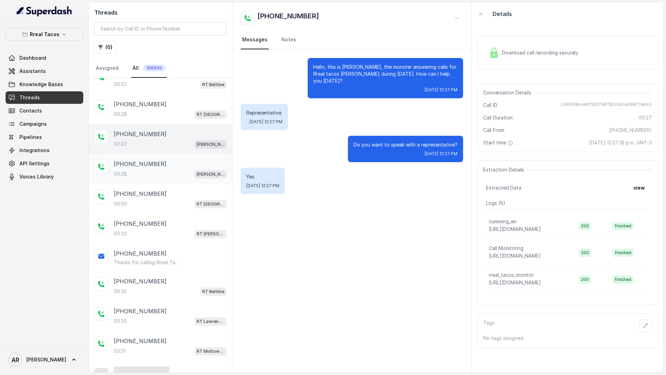
click at [184, 167] on div "+12292355161" at bounding box center [170, 164] width 113 height 8
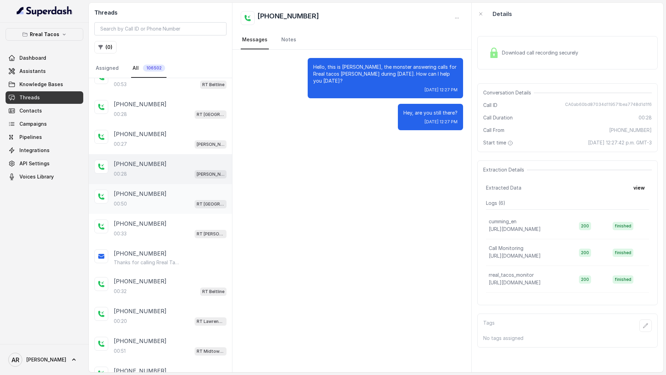
click at [180, 192] on div "+14702499221" at bounding box center [170, 193] width 113 height 8
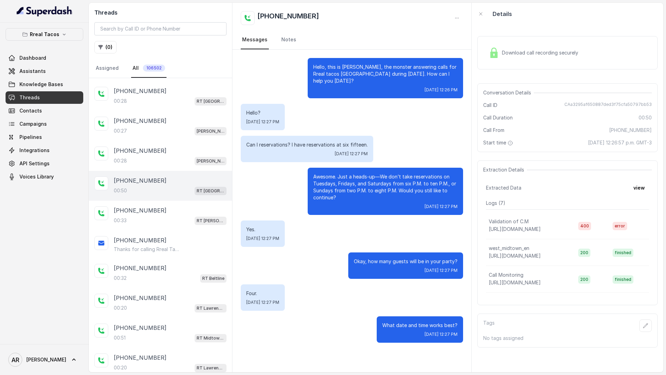
scroll to position [28, 0]
click at [493, 51] on img at bounding box center [494, 53] width 10 height 10
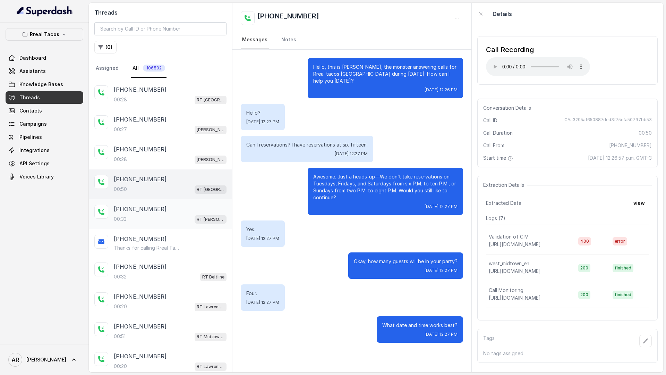
click at [185, 214] on div "+14704137558 00:33 RT Sandy Springs / EN" at bounding box center [170, 214] width 113 height 19
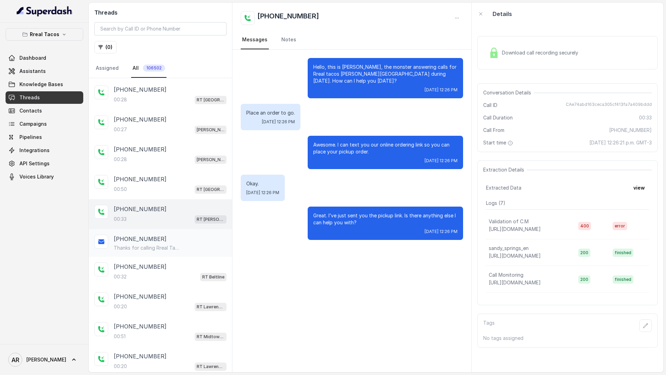
click at [172, 236] on div "+14704137558" at bounding box center [170, 239] width 113 height 8
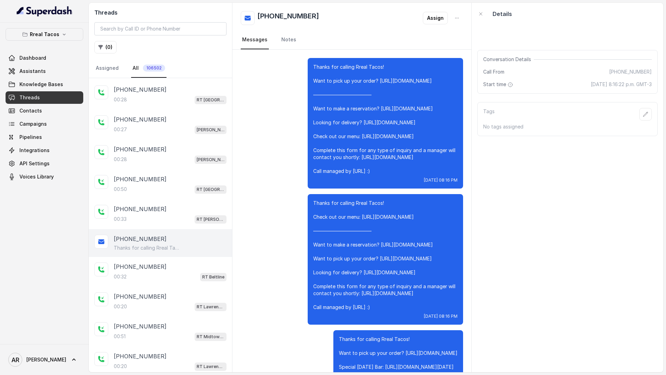
scroll to position [55, 0]
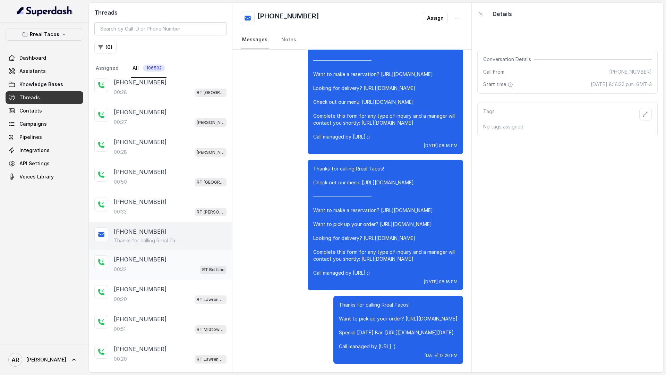
click at [168, 259] on div "+17709911500" at bounding box center [170, 259] width 113 height 8
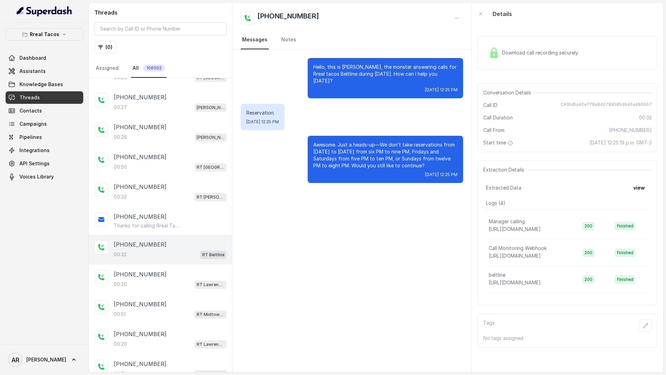
scroll to position [53, 0]
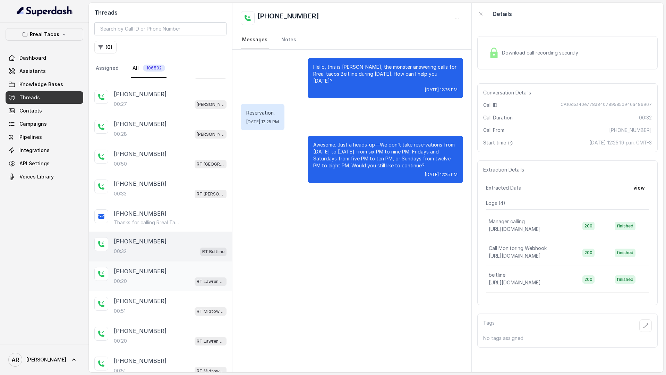
click at [162, 277] on div "00:20 RT Lawrenceville" at bounding box center [170, 281] width 113 height 9
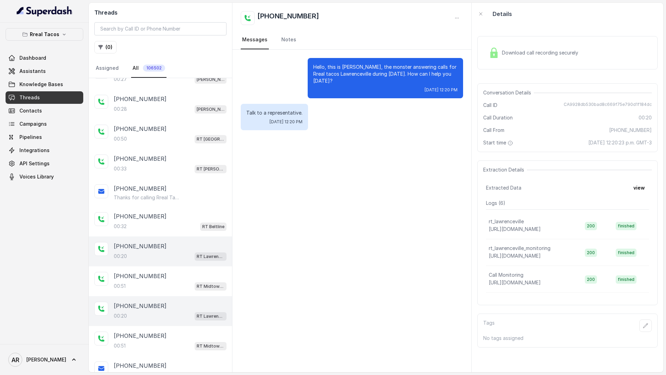
click at [162, 276] on div "+17705682926" at bounding box center [170, 276] width 113 height 8
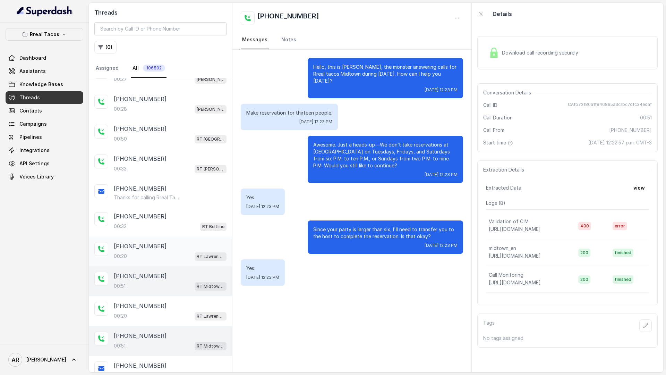
scroll to position [100, 0]
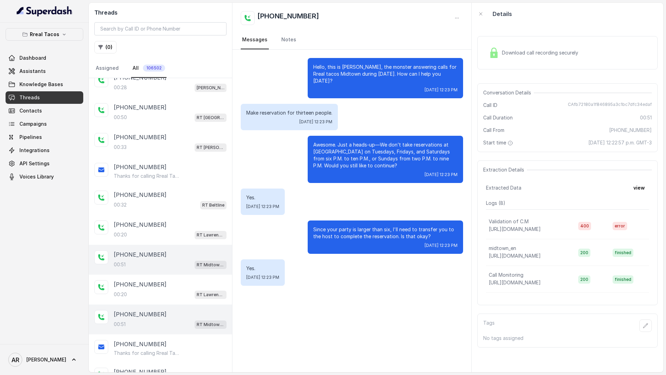
click at [562, 51] on span "Download call recording securely" at bounding box center [541, 52] width 79 height 7
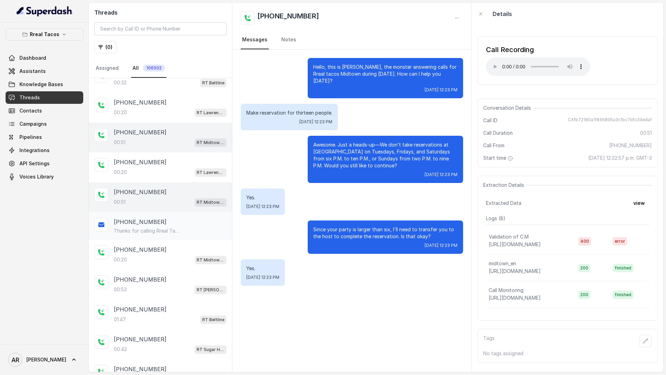
scroll to position [219, 0]
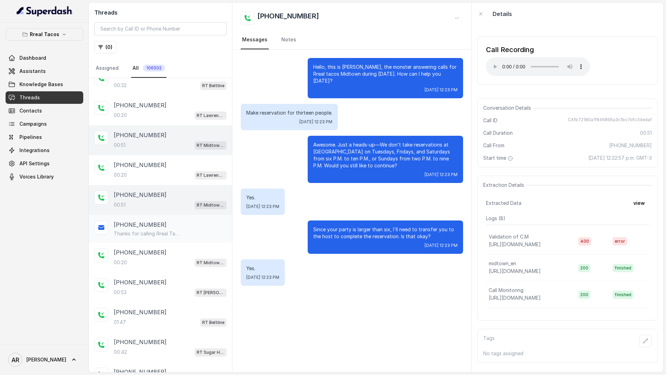
click at [210, 234] on div "Thanks for calling Rreal Tacos! Complete this form for any type of inquiry and …" at bounding box center [170, 233] width 113 height 7
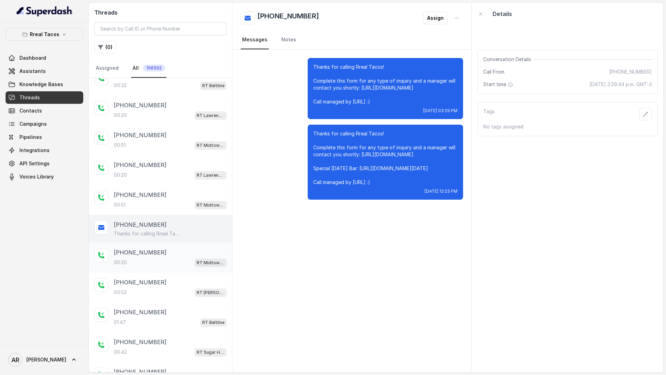
click at [200, 260] on p "RT Midtown / EN" at bounding box center [211, 262] width 28 height 7
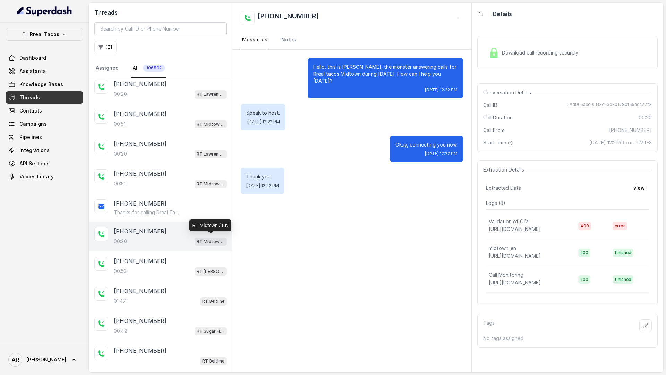
scroll to position [244, 0]
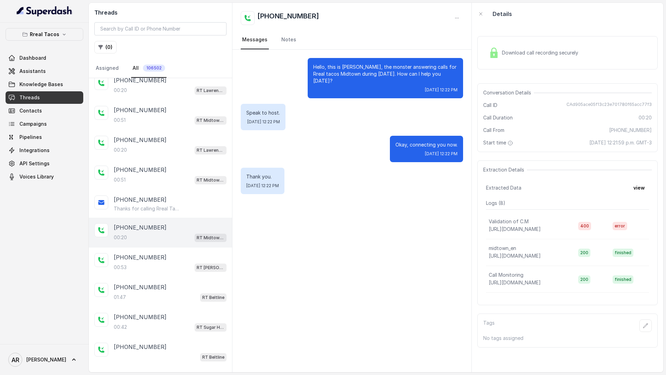
click at [200, 260] on div "+15612899905" at bounding box center [170, 257] width 113 height 8
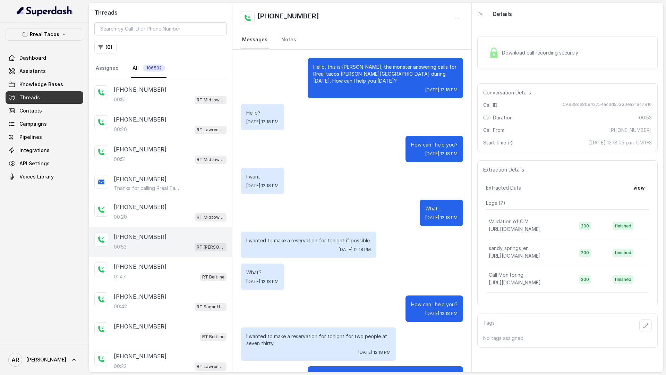
click at [510, 39] on div "Download call recording securely" at bounding box center [567, 52] width 180 height 33
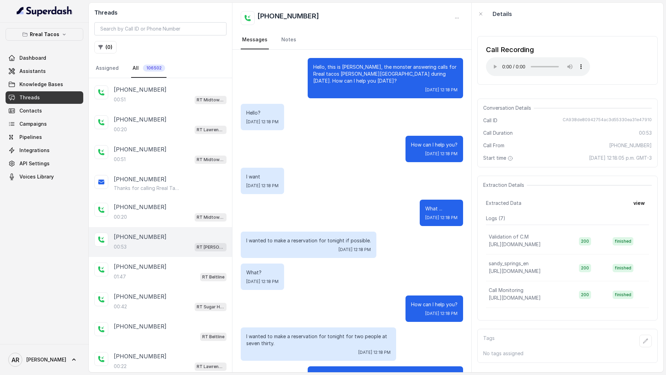
scroll to position [107, 0]
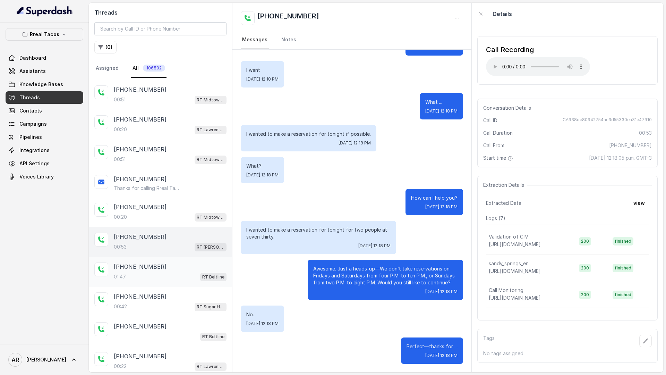
click at [198, 266] on div "+14705625322" at bounding box center [170, 266] width 113 height 8
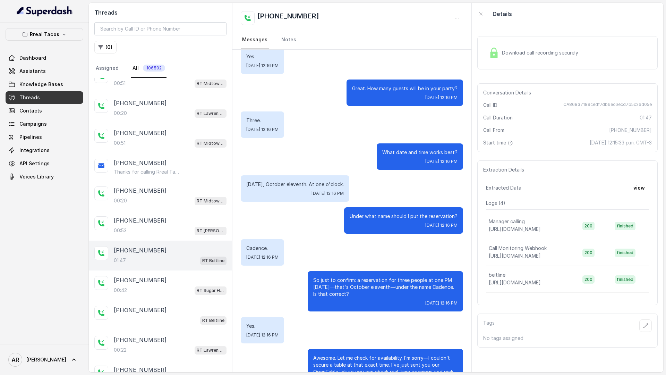
scroll to position [237, 0]
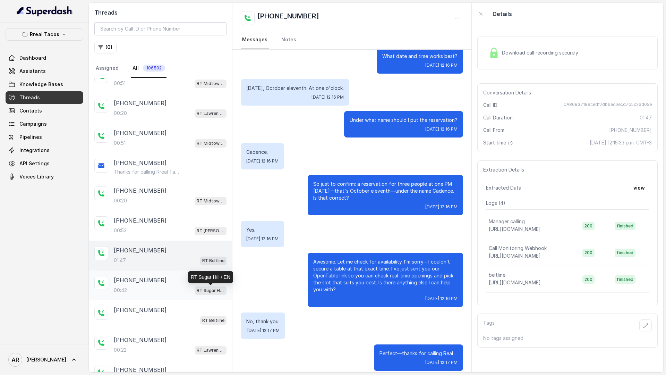
click at [197, 288] on p "RT Sugar Hill / EN" at bounding box center [211, 290] width 28 height 7
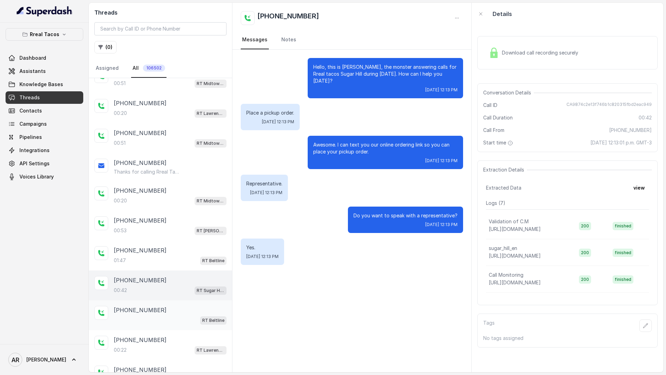
click at [187, 309] on div "+14705625322" at bounding box center [170, 310] width 113 height 8
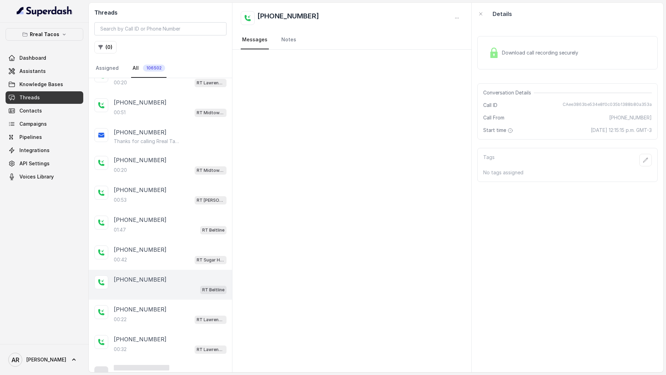
scroll to position [312, 0]
click at [193, 305] on div "+18607909465" at bounding box center [170, 309] width 113 height 8
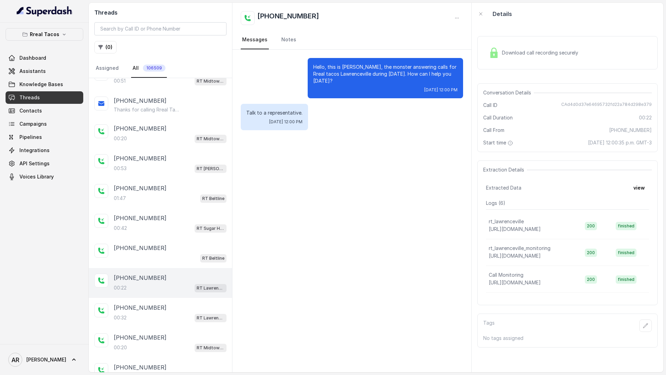
scroll to position [342, 0]
click at [455, 59] on div "Hello, this is Nacho, the monster answering calls for Rreal tacos Lawrenceville…" at bounding box center [385, 78] width 155 height 40
click at [482, 58] on div "Download call recording securely" at bounding box center [567, 52] width 180 height 33
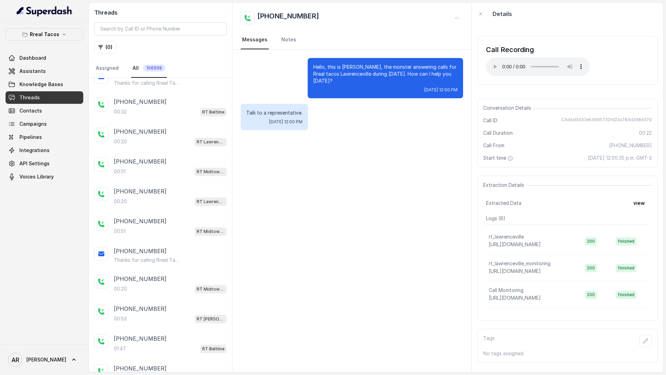
scroll to position [0, 0]
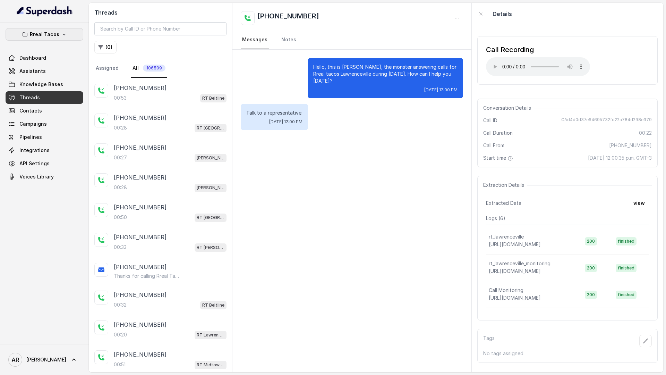
click at [56, 35] on p "Rreal Tacos" at bounding box center [44, 34] width 29 height 8
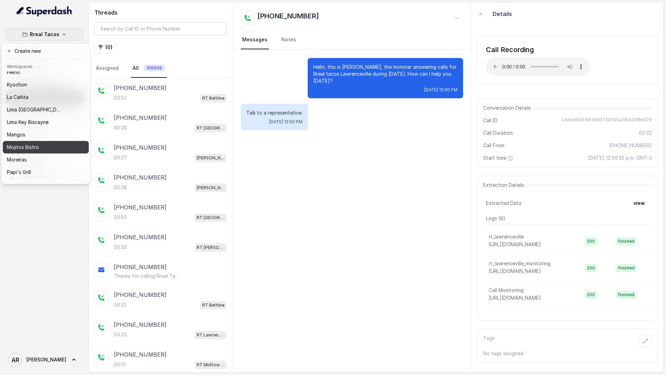
scroll to position [66, 0]
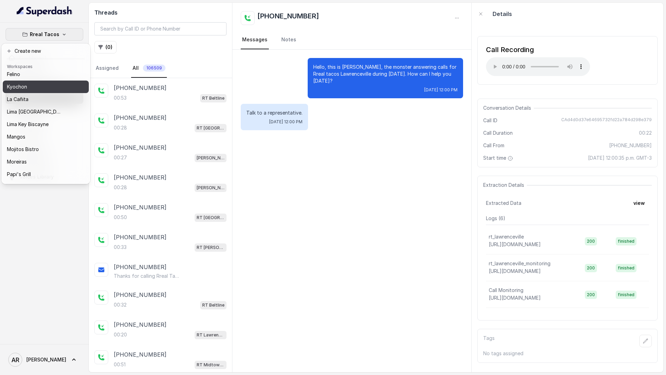
drag, startPoint x: 37, startPoint y: 88, endPoint x: 37, endPoint y: 93, distance: 5.2
click at [37, 93] on div "Baires Grill Chelsea Corner Client Workspace Template Corazon by Baires Eclipse…" at bounding box center [46, 126] width 86 height 111
click at [37, 93] on button "La Cañita" at bounding box center [46, 99] width 86 height 12
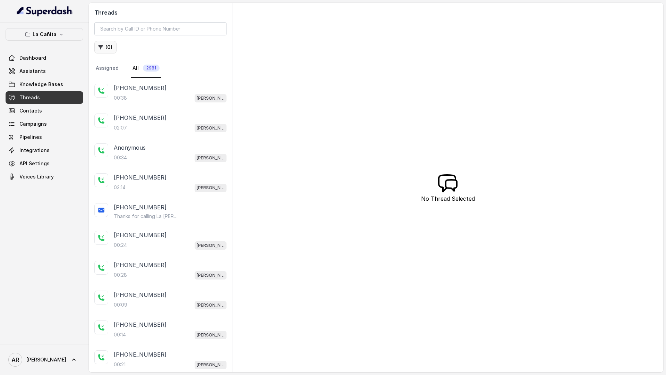
click at [104, 49] on button "( 0 )" at bounding box center [105, 47] width 22 height 12
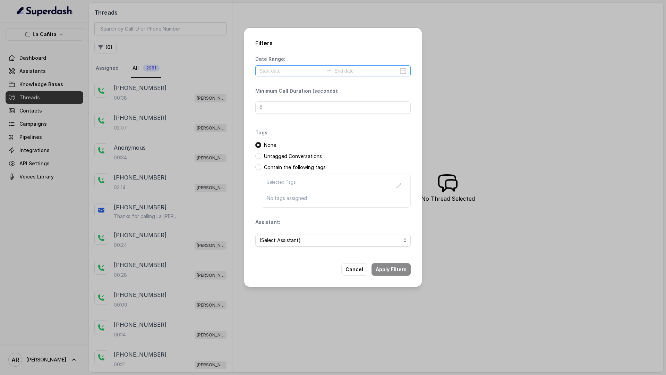
click at [271, 76] on div at bounding box center [332, 70] width 155 height 11
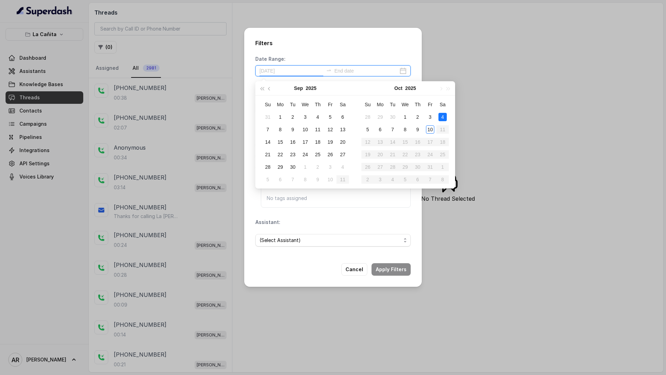
type input "2025-09-27"
type input "2025-10-10"
click at [430, 129] on div "10" at bounding box center [430, 129] width 8 height 8
type input "2025-10-10"
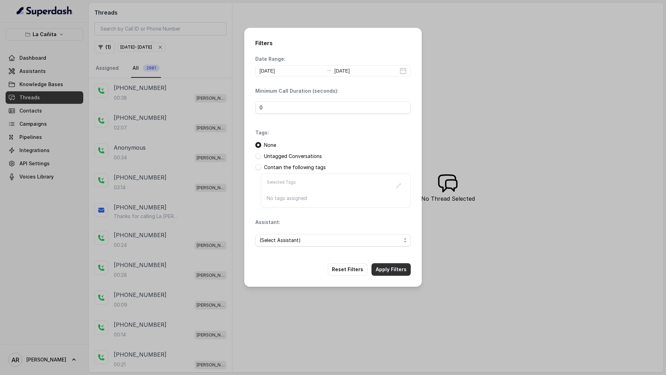
click at [394, 270] on button "Apply Filters" at bounding box center [391, 269] width 39 height 12
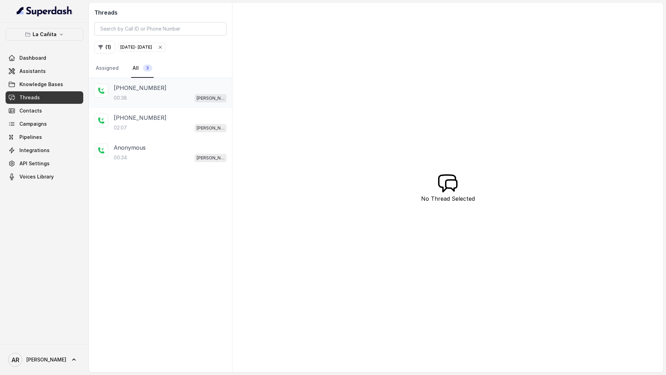
click at [158, 83] on div "+380990456084 00:38 Kendall" at bounding box center [160, 93] width 143 height 30
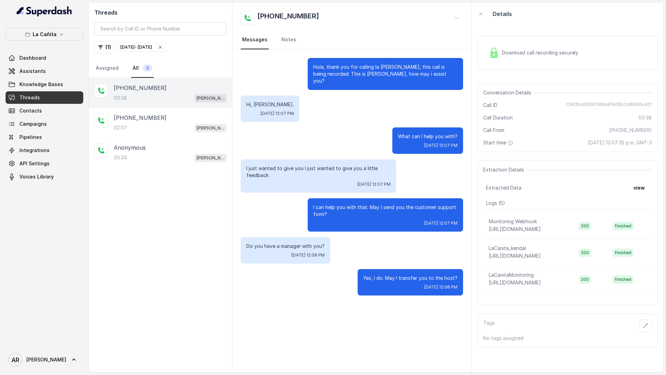
click at [507, 61] on div "Download call recording securely" at bounding box center [567, 52] width 180 height 33
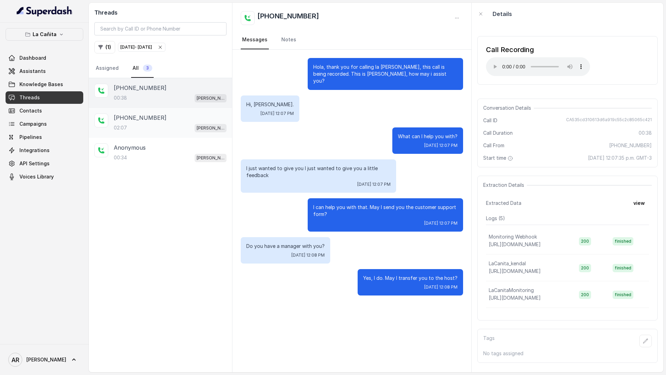
click at [191, 130] on div "02:07 Kendall" at bounding box center [170, 127] width 113 height 9
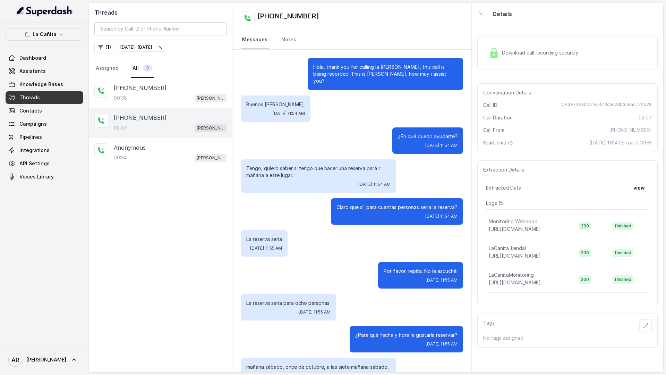
click at [519, 50] on span "Download call recording securely" at bounding box center [541, 52] width 79 height 7
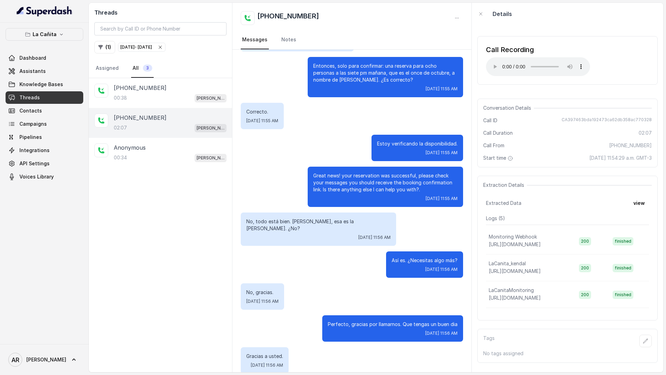
scroll to position [399, 0]
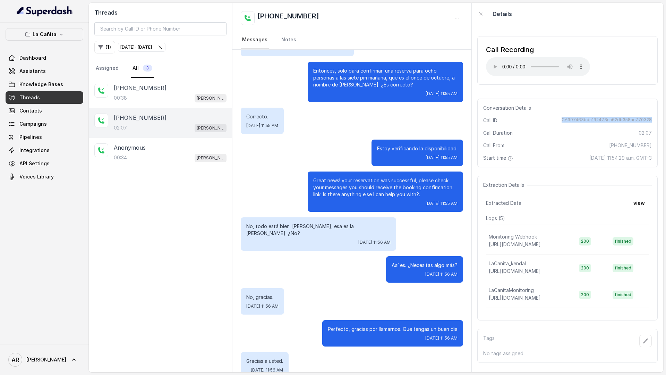
drag, startPoint x: 554, startPoint y: 121, endPoint x: 655, endPoint y: 122, distance: 101.0
click at [655, 122] on div "Conversation Details Call ID CA397463bda192473ca62db358ac770328 Call Duration 0…" at bounding box center [567, 133] width 180 height 69
copy span "CA397463bda192473ca62db358ac770328"
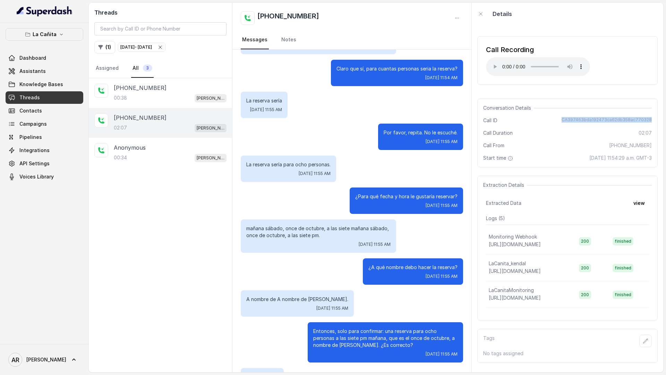
scroll to position [0, 0]
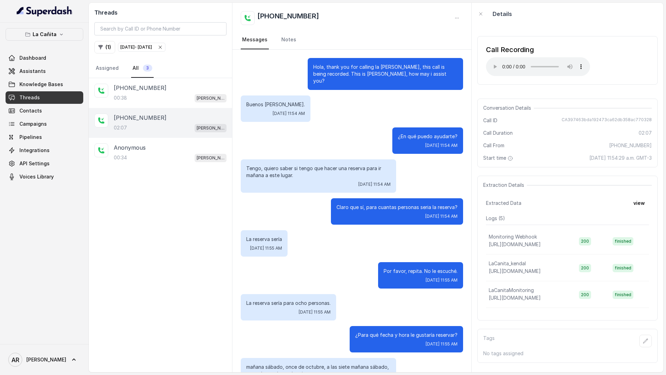
click at [377, 230] on div "La reserva sería Fri, Oct 10, 2025, 11:55 AM" at bounding box center [352, 243] width 222 height 26
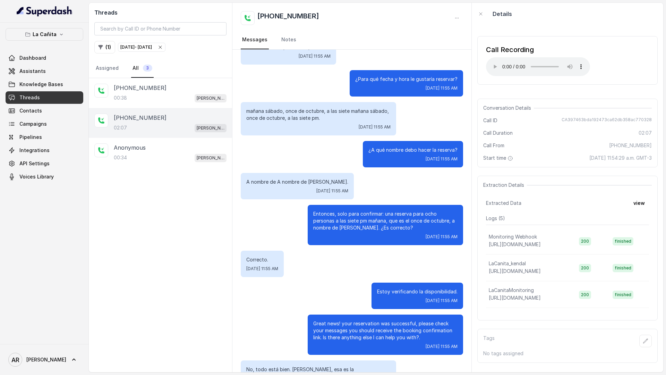
scroll to position [266, 0]
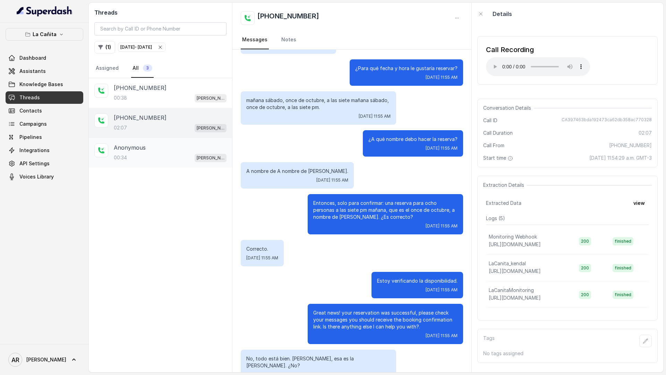
click at [197, 159] on div "00:34 Kendall" at bounding box center [170, 157] width 113 height 9
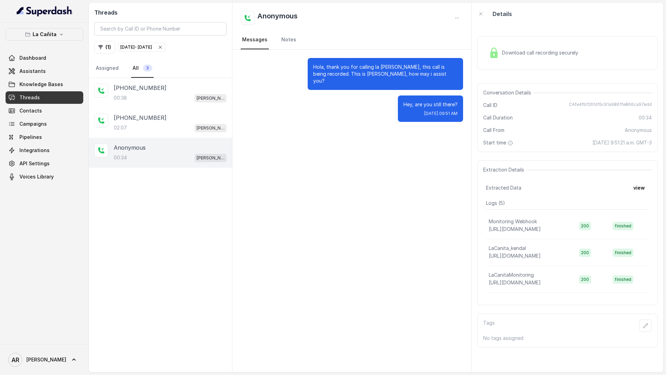
click at [277, 130] on div "Hola, thank you for calling la Cañita Kendall, this call is being recorded. Thi…" at bounding box center [351, 211] width 239 height 322
click at [494, 49] on img at bounding box center [494, 53] width 10 height 10
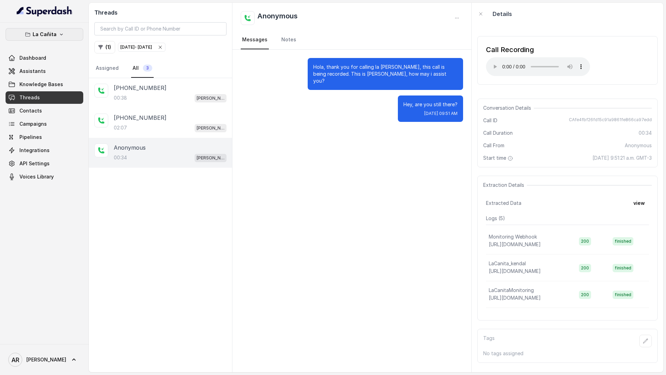
click at [70, 35] on button "La Cañita" at bounding box center [45, 34] width 78 height 12
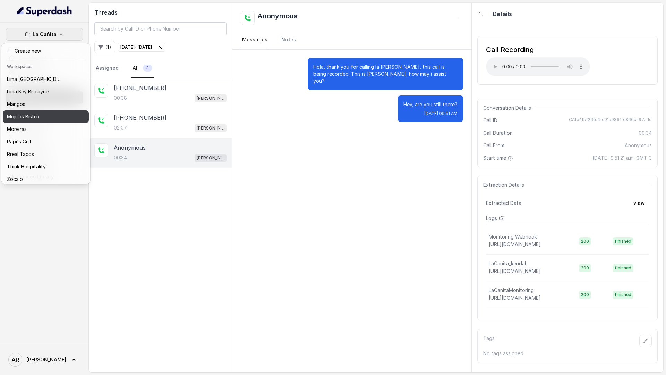
scroll to position [101, 0]
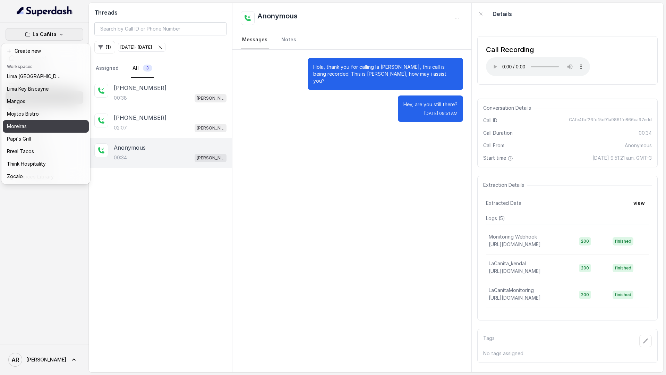
click at [61, 129] on div "Moreiras" at bounding box center [35, 126] width 56 height 8
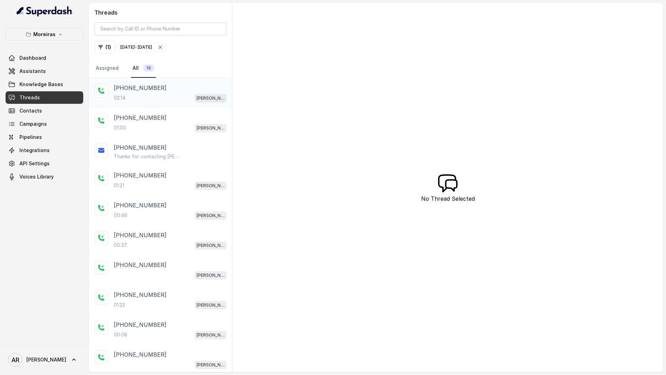
click at [150, 94] on div "02:14 Sophia (Dumpsters) / EN" at bounding box center [170, 97] width 113 height 9
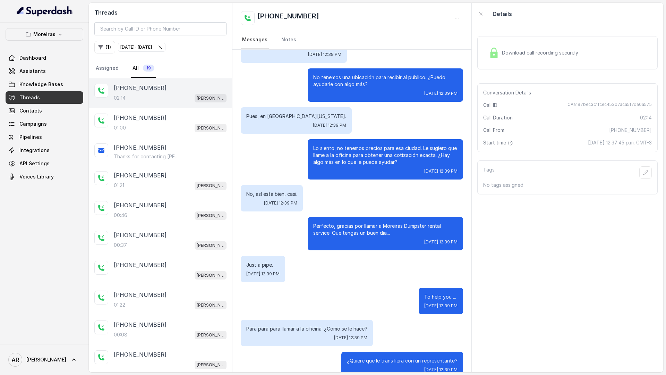
scroll to position [696, 0]
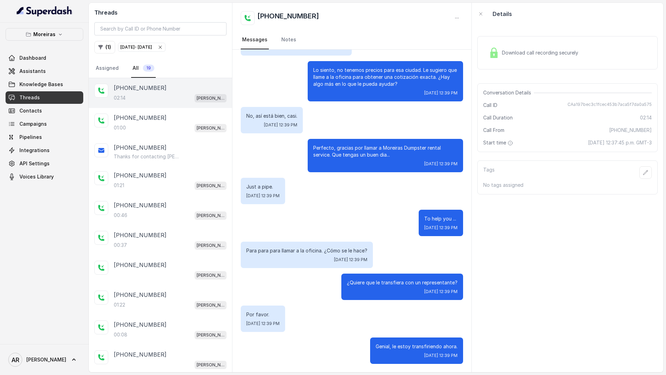
click at [491, 54] on img at bounding box center [494, 53] width 10 height 10
click at [491, 54] on div "Downloading audio..." at bounding box center [520, 50] width 69 height 10
click at [496, 92] on div "Conversation Details Call ID CAa197bec3c1fcec453b7aca5f7da0a575 Call Duration 0…" at bounding box center [567, 111] width 180 height 69
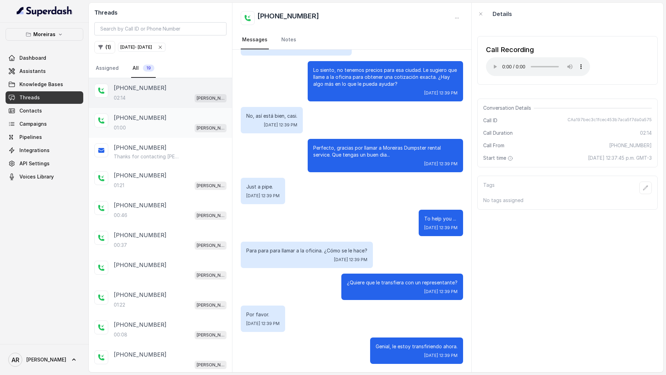
click at [210, 121] on div "+17703297772" at bounding box center [170, 117] width 113 height 8
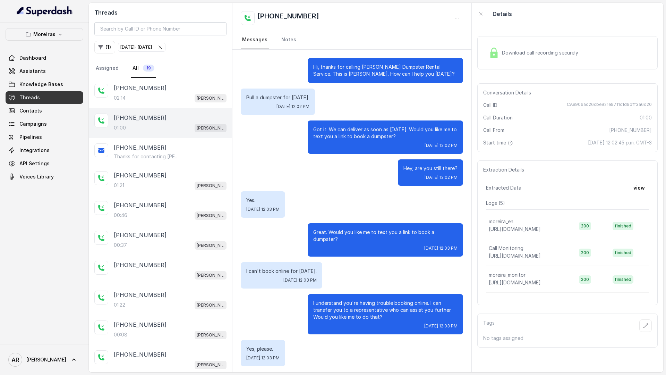
click at [210, 121] on div "+17703297772" at bounding box center [170, 117] width 113 height 8
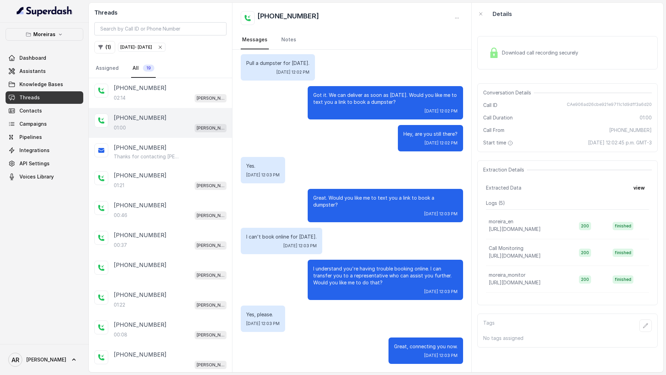
click at [485, 99] on div "Conversation Details Call ID CAe906ad26cbe921e9711c1d9dff3a6d20 Call Duration 0…" at bounding box center [567, 117] width 180 height 69
click at [493, 34] on div "Download call recording securely" at bounding box center [567, 53] width 180 height 44
click at [498, 48] on img at bounding box center [494, 53] width 10 height 10
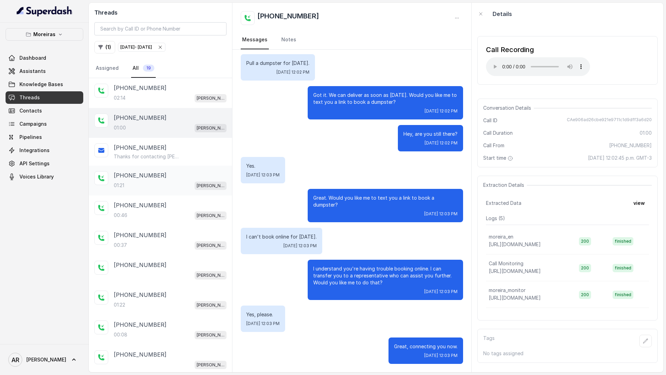
click at [169, 176] on div "+17703297772" at bounding box center [170, 175] width 113 height 8
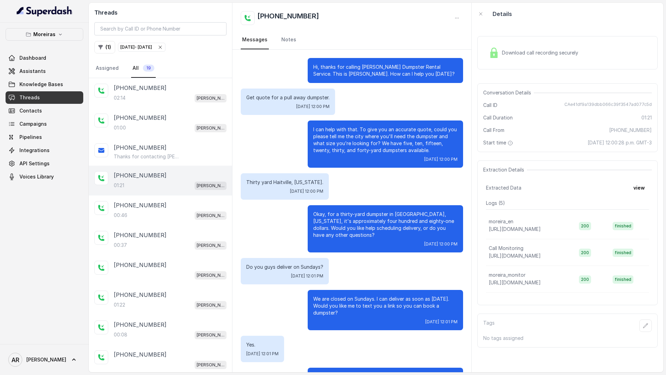
scroll to position [115, 0]
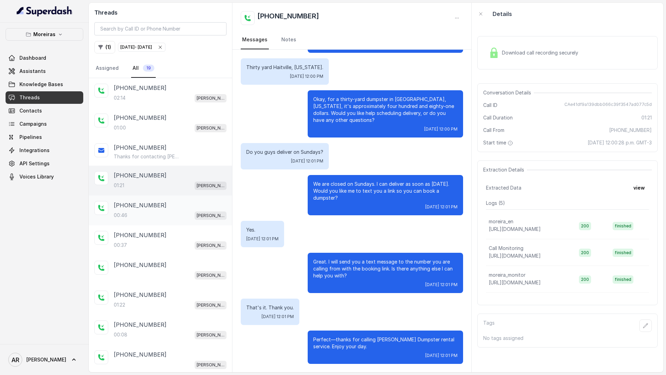
click at [178, 196] on div "+14048072501 00:46 Sophia (Dumpsters) / EN" at bounding box center [160, 210] width 143 height 30
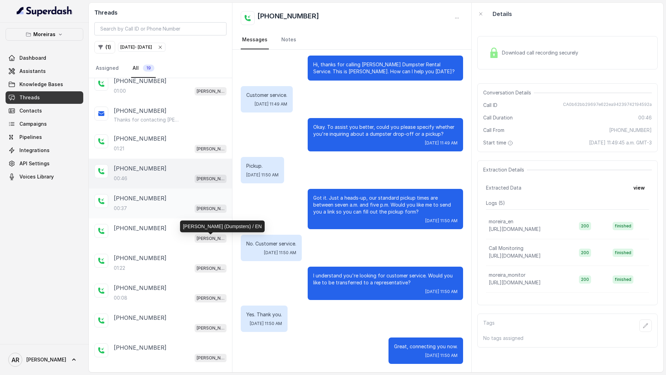
scroll to position [44, 0]
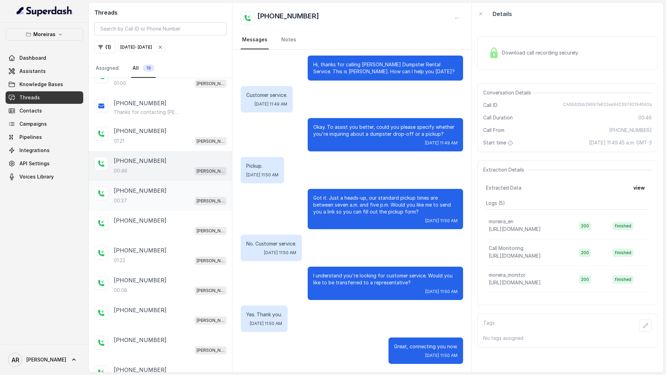
click at [195, 209] on div "+15028796375 00:37 Sophia (Dumpsters) / EN" at bounding box center [160, 196] width 143 height 30
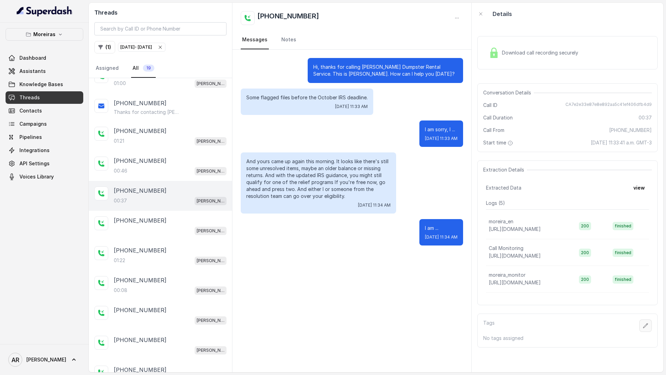
click at [649, 330] on button "button" at bounding box center [645, 325] width 12 height 12
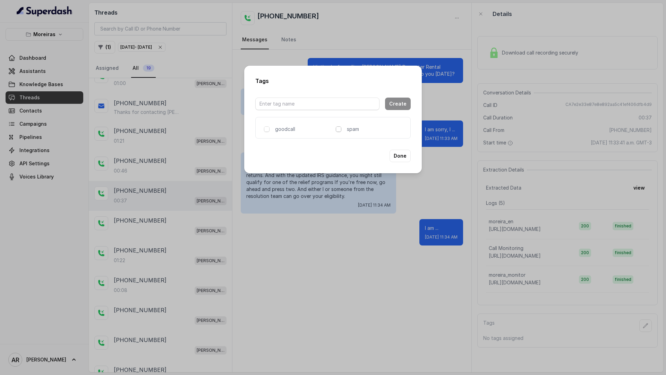
click at [339, 128] on span at bounding box center [339, 129] width 6 height 6
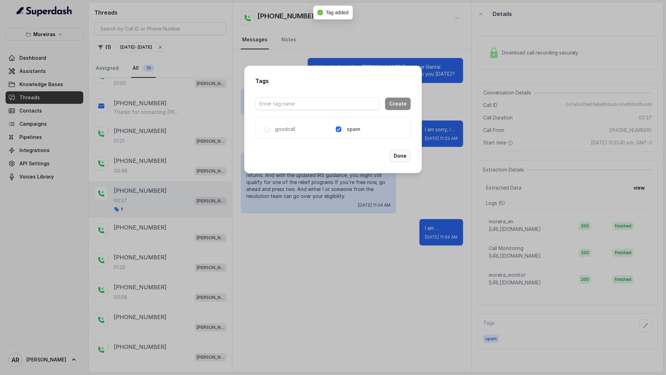
click at [408, 159] on button "Done" at bounding box center [400, 156] width 21 height 12
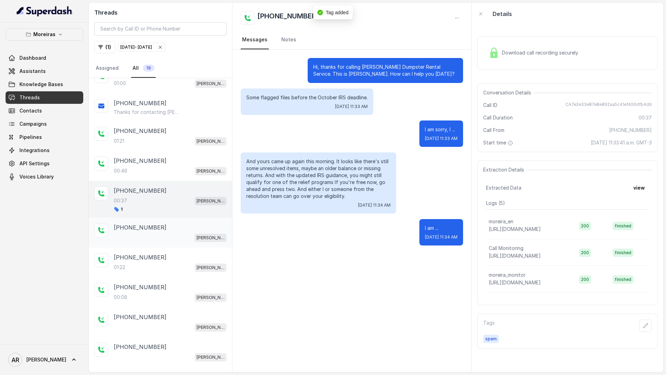
click at [179, 226] on div "+16784487056" at bounding box center [170, 227] width 113 height 8
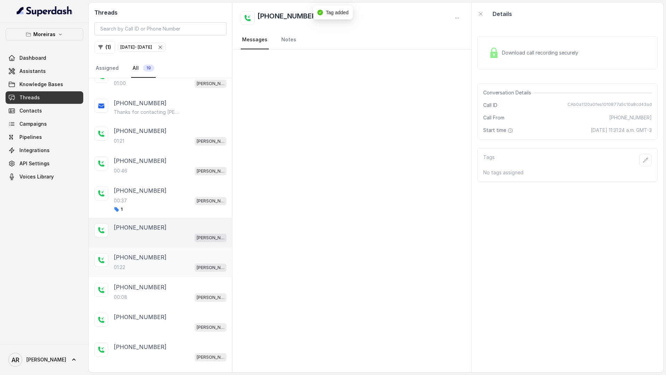
click at [178, 249] on div "+17326373970 01:22 Sophia (Dumpsters) / EN" at bounding box center [160, 262] width 143 height 30
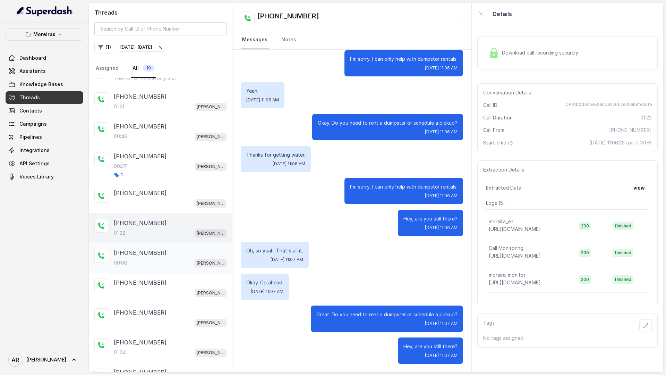
scroll to position [110, 0]
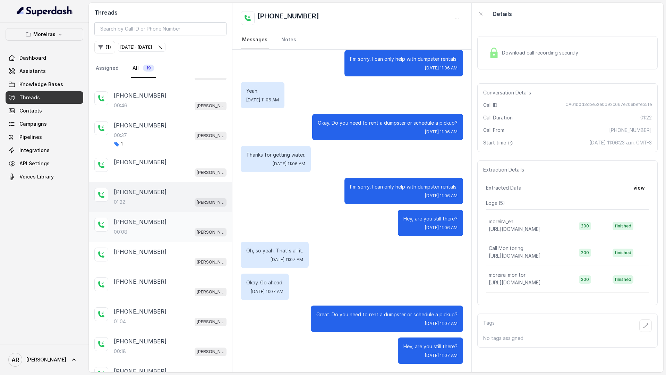
click at [162, 236] on div "00:08 Sophia (Dumpsters) / EN" at bounding box center [170, 231] width 113 height 9
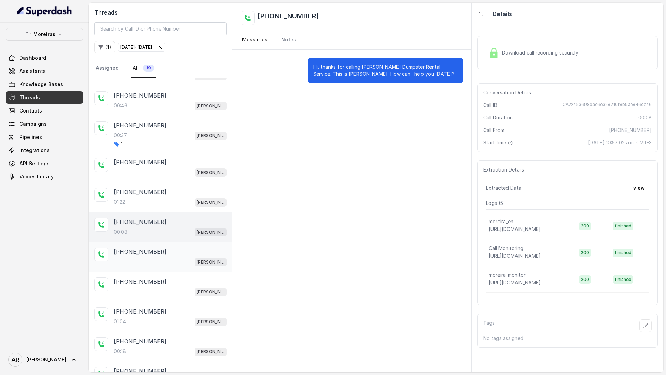
click at [162, 260] on div "Sophia (Dumpsters) / EN" at bounding box center [170, 261] width 113 height 9
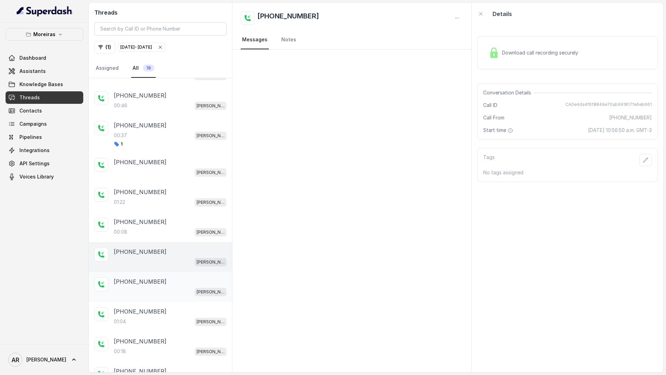
click at [169, 289] on div "Sophia (Dumpsters) / EN" at bounding box center [170, 291] width 113 height 9
click at [171, 258] on div "Sophia (Dumpsters) / EN" at bounding box center [170, 261] width 113 height 9
click at [491, 51] on img at bounding box center [494, 53] width 10 height 10
click at [144, 188] on p "+17326373970" at bounding box center [140, 192] width 53 height 8
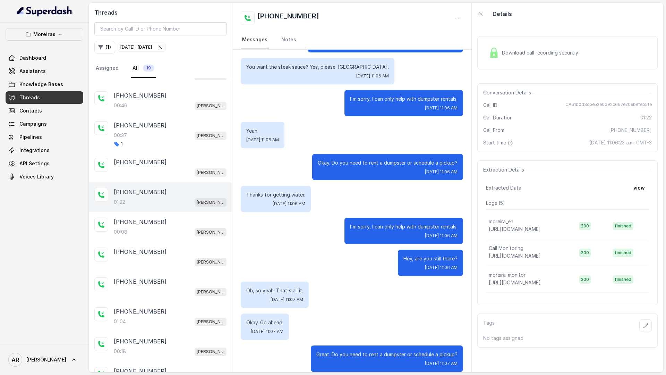
scroll to position [39, 0]
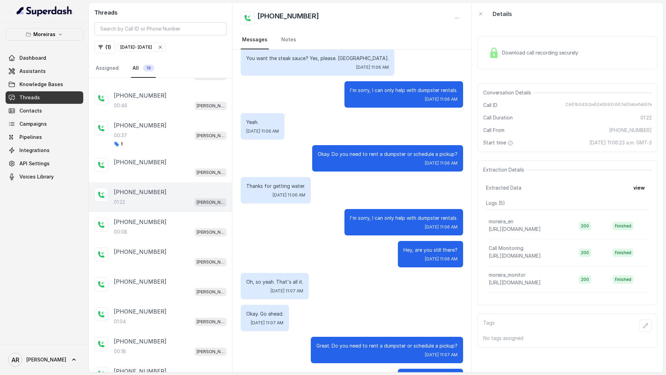
click at [501, 44] on div "Download call recording securely" at bounding box center [567, 52] width 180 height 33
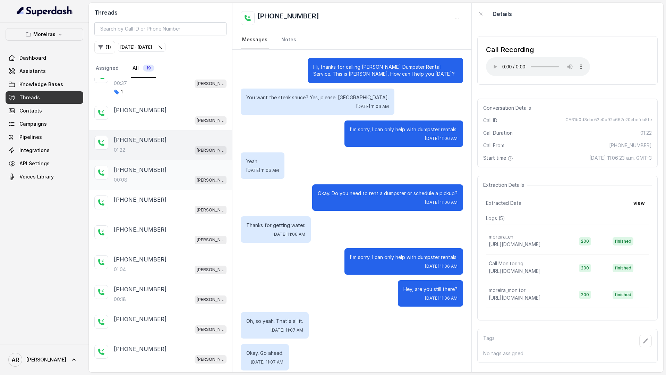
scroll to position [184, 0]
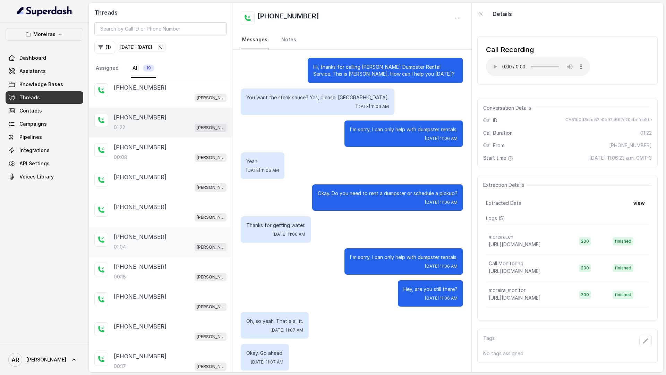
click at [148, 238] on p "+14046648972" at bounding box center [140, 236] width 53 height 8
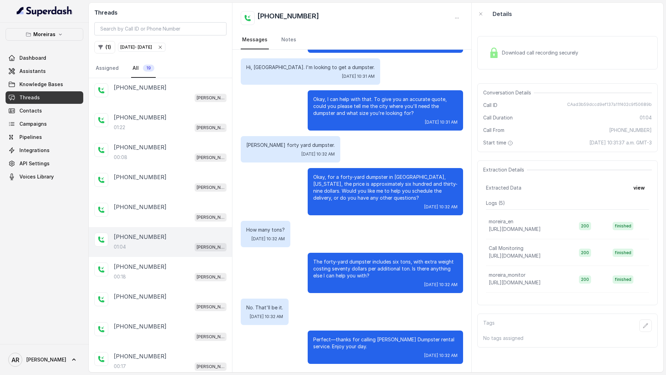
scroll to position [198, 0]
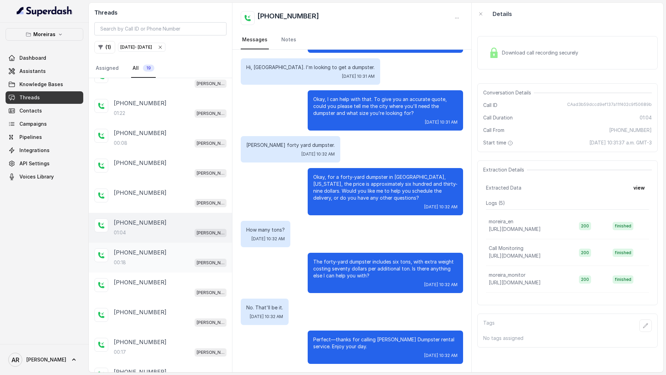
click at [184, 247] on div "+14048895738 00:18 Sophia (Dumpsters) / EN" at bounding box center [160, 258] width 143 height 30
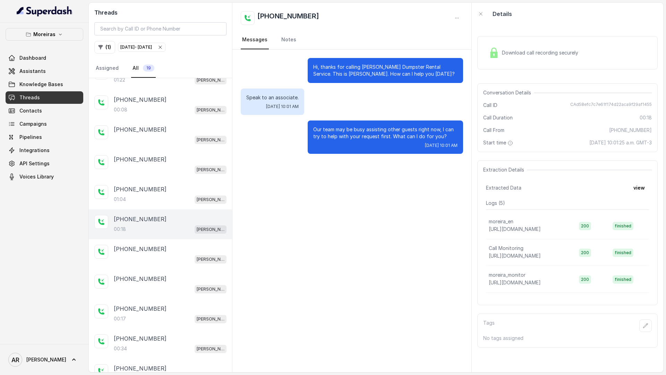
scroll to position [231, 0]
click at [184, 246] on div "+16898372456" at bounding box center [170, 249] width 113 height 8
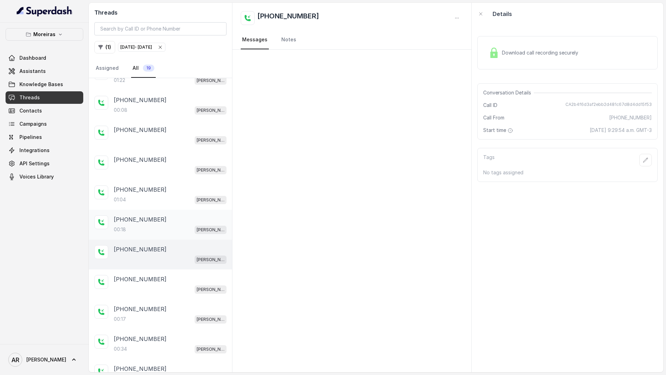
click at [179, 230] on div "00:18 Sophia (Dumpsters) / EN" at bounding box center [170, 229] width 113 height 9
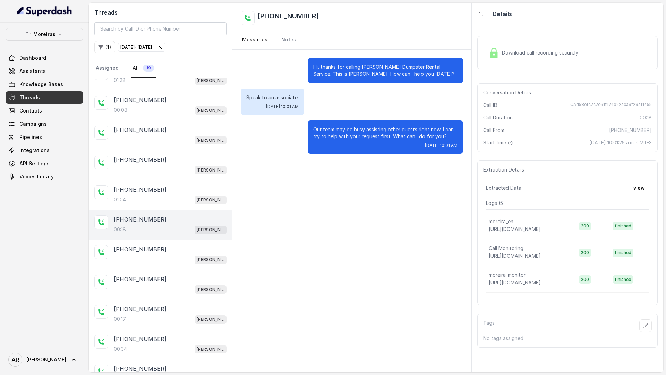
click at [507, 39] on div "Download call recording securely" at bounding box center [567, 52] width 180 height 33
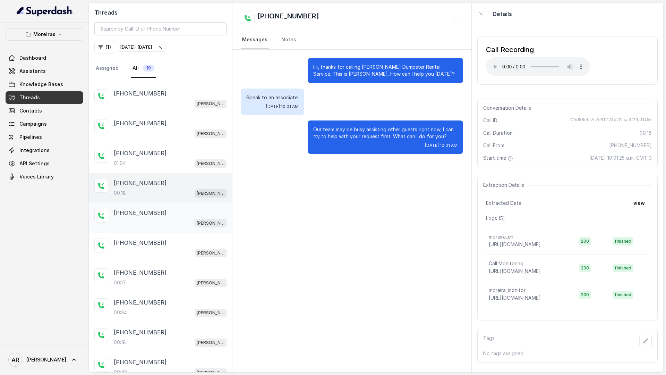
scroll to position [270, 0]
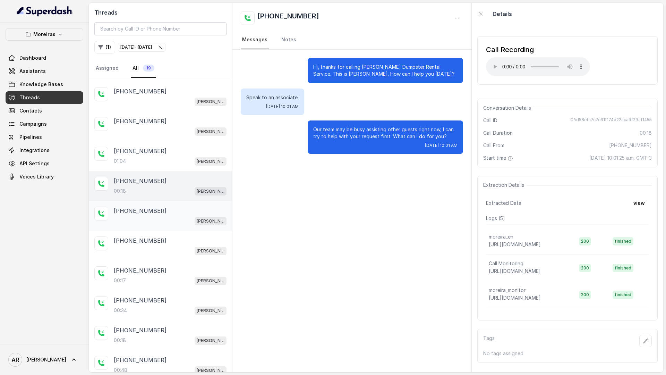
click at [179, 222] on div "Sophia (Dumpsters) / EN" at bounding box center [170, 220] width 113 height 9
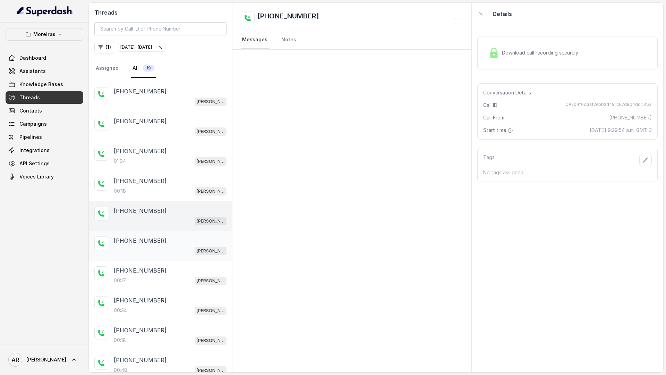
click at [174, 250] on div "Sophia (Dumpsters) / EN" at bounding box center [170, 250] width 113 height 9
click at [172, 272] on div "+16784633478" at bounding box center [170, 270] width 113 height 8
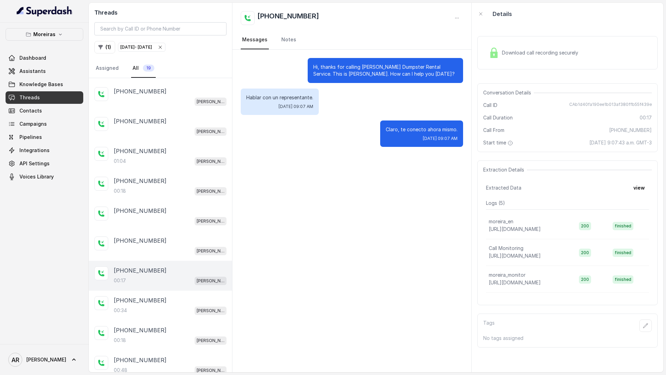
scroll to position [278, 0]
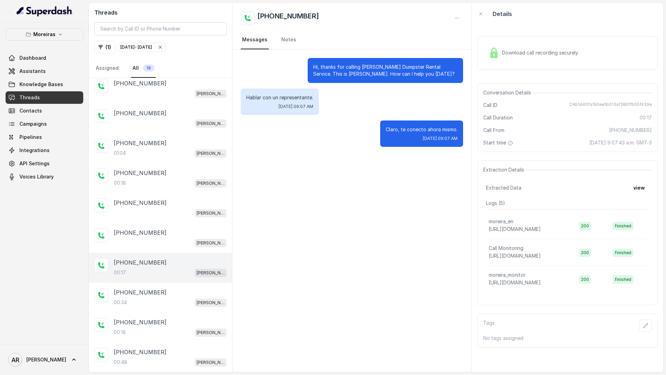
click at [507, 43] on div "Download call recording securely" at bounding box center [567, 52] width 180 height 33
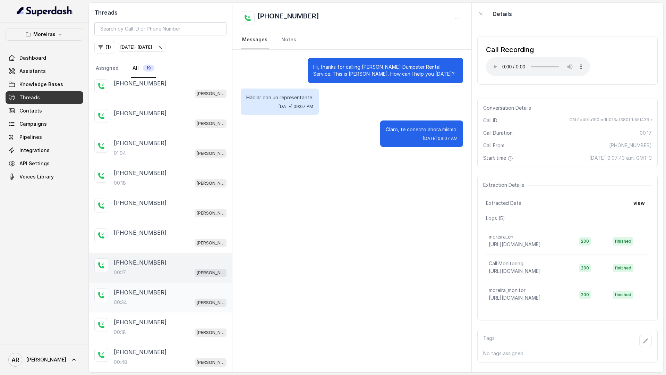
click at [172, 298] on div "00:34 Sophia (Dumpsters) / EN" at bounding box center [170, 302] width 113 height 9
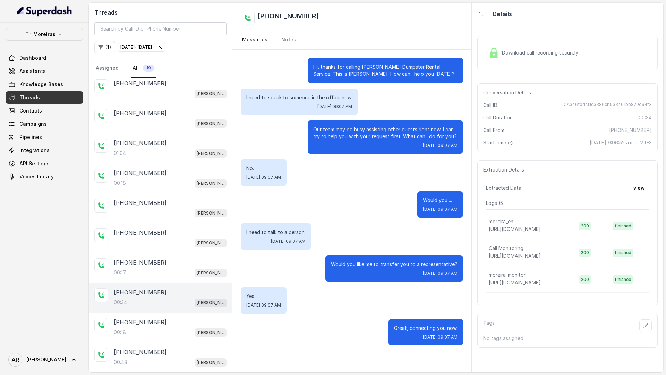
click at [502, 51] on span "Download call recording securely" at bounding box center [541, 52] width 79 height 7
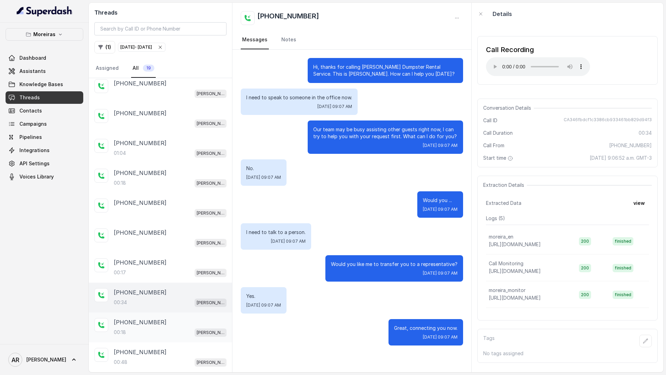
click at [145, 323] on p "+14048895738" at bounding box center [140, 322] width 53 height 8
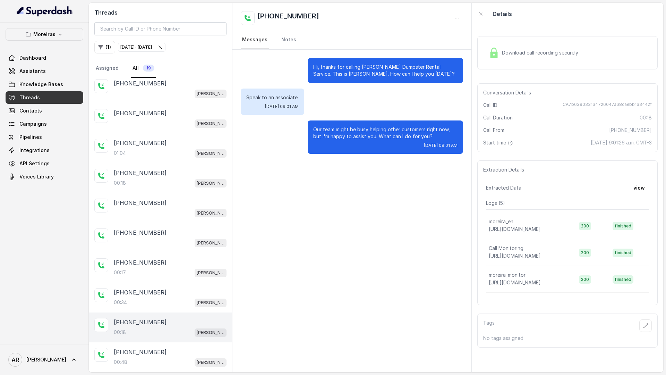
click at [482, 53] on div "Download call recording securely" at bounding box center [567, 52] width 180 height 33
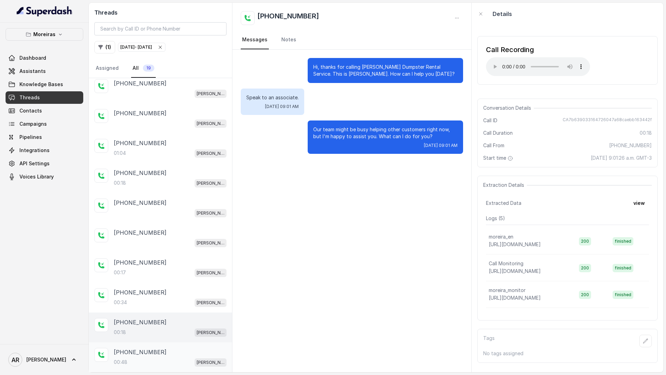
click at [161, 350] on div "+12024227004" at bounding box center [170, 352] width 113 height 8
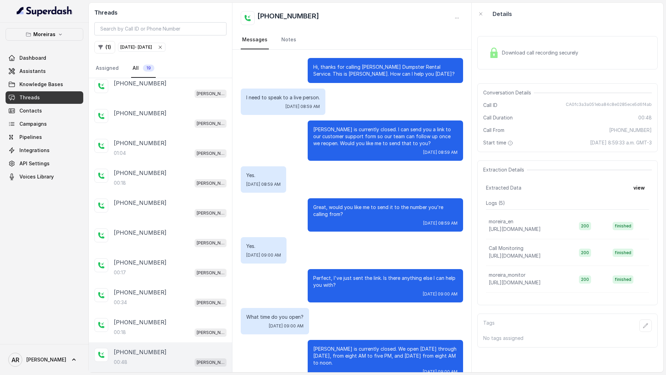
click at [515, 51] on span "Download call recording securely" at bounding box center [541, 52] width 79 height 7
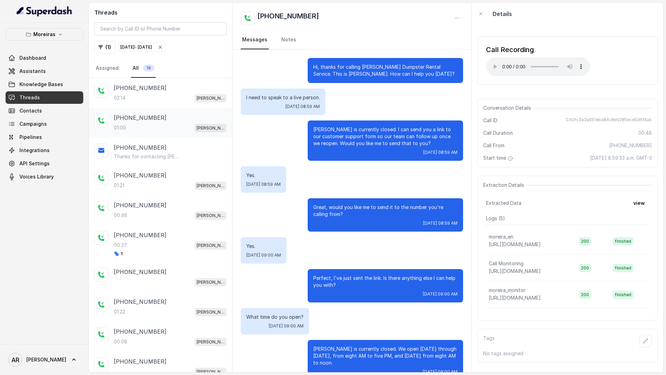
click at [159, 119] on div "+17703297772" at bounding box center [170, 117] width 113 height 8
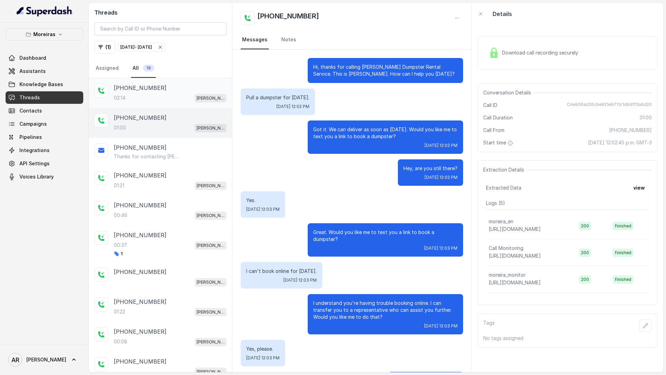
scroll to position [34, 0]
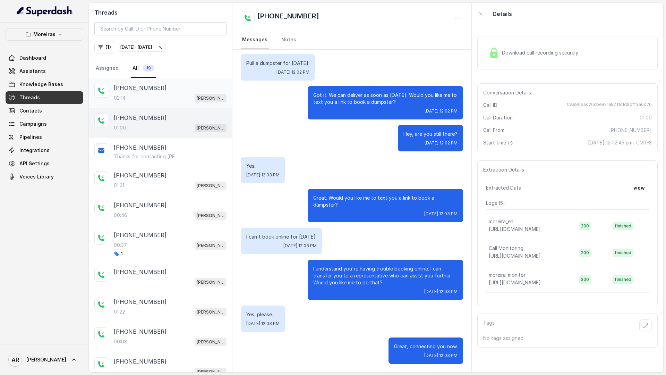
click at [160, 104] on div "+16787908753 02:14 Sophia (Dumpsters) / EN" at bounding box center [160, 93] width 143 height 30
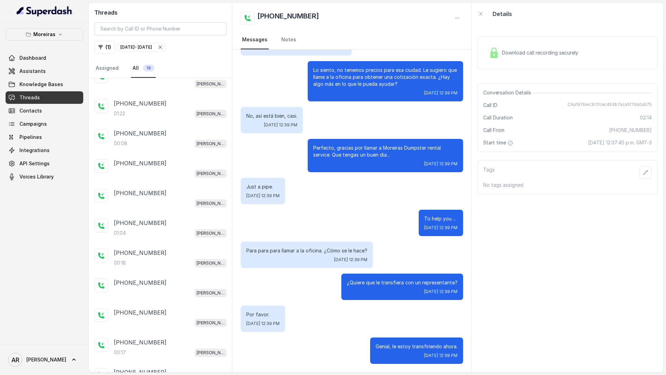
scroll to position [278, 0]
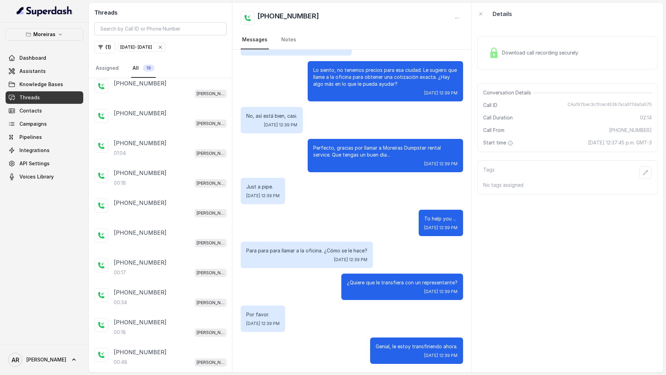
click at [36, 32] on p "Moreiras" at bounding box center [44, 34] width 22 height 8
click at [37, 35] on p "Moreiras" at bounding box center [44, 34] width 22 height 8
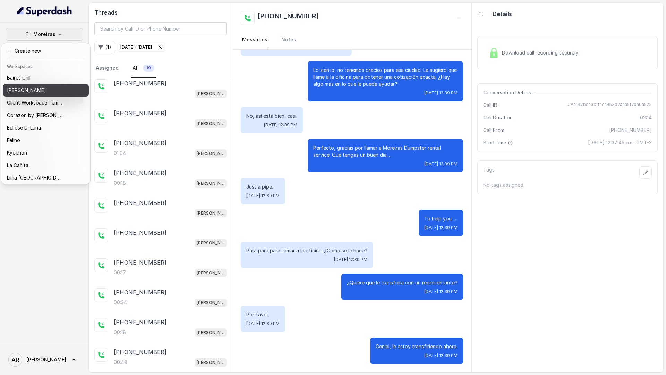
click at [53, 93] on div "[PERSON_NAME]" at bounding box center [35, 90] width 56 height 8
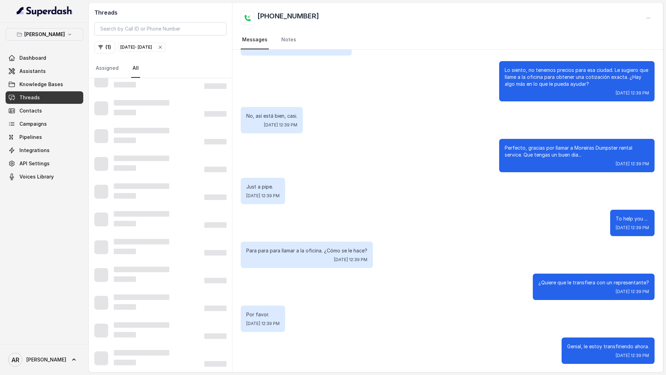
scroll to position [261, 0]
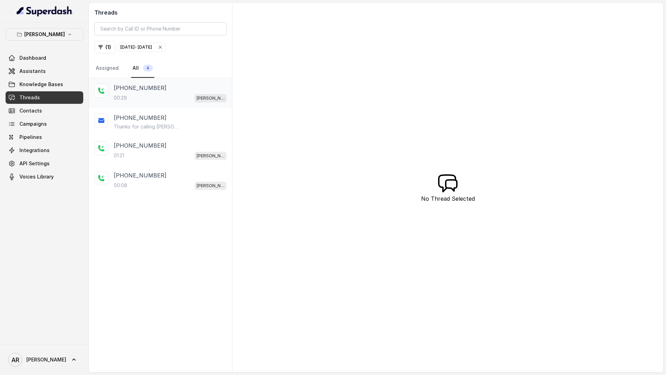
click at [125, 100] on p "00:29" at bounding box center [120, 97] width 13 height 7
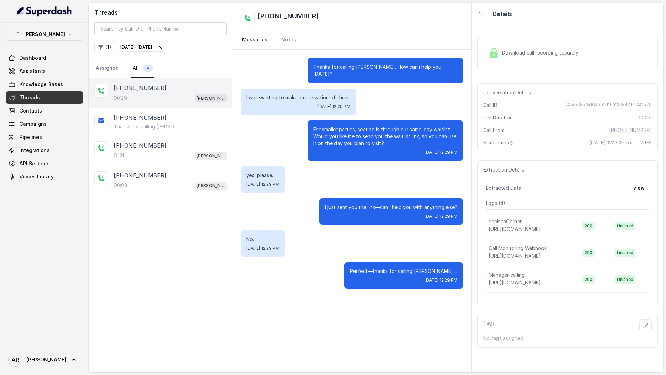
click at [499, 54] on img at bounding box center [494, 53] width 10 height 10
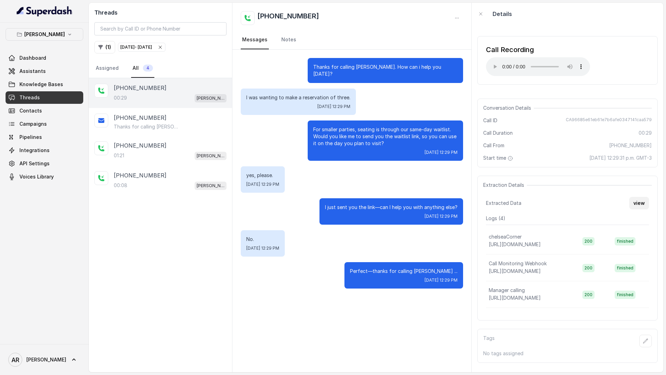
click at [642, 207] on button "view" at bounding box center [639, 203] width 20 height 12
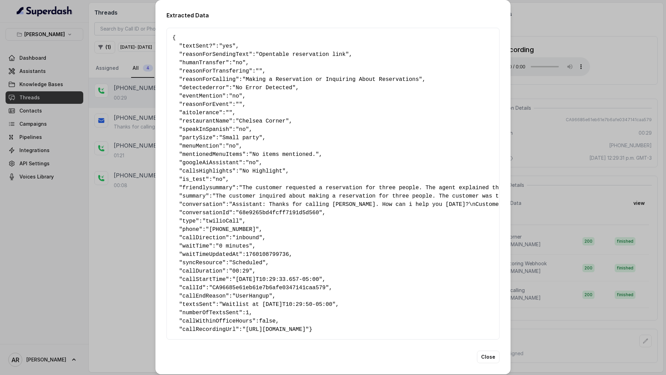
scroll to position [0, 0]
click at [493, 363] on button "Close" at bounding box center [488, 356] width 23 height 12
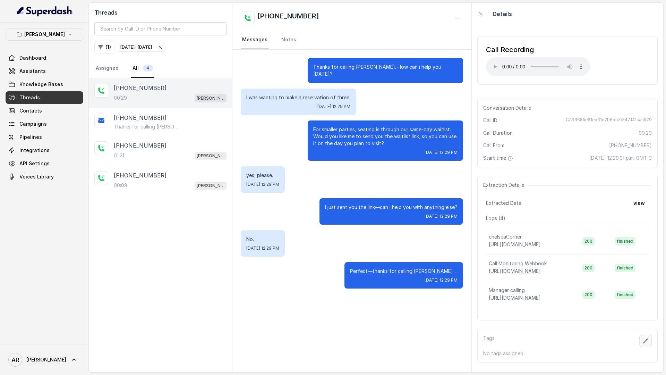
click at [647, 336] on button "button" at bounding box center [645, 340] width 12 height 12
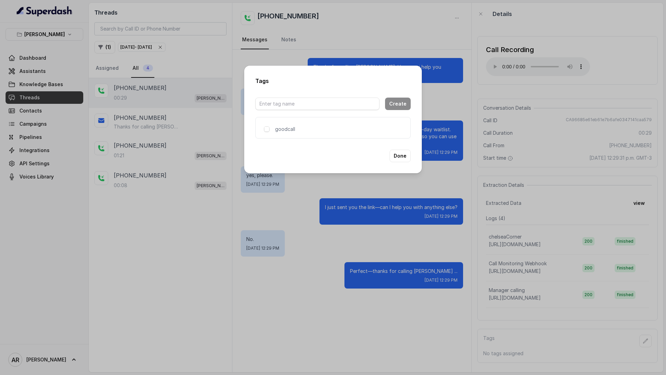
click at [267, 133] on div "goodcall" at bounding box center [332, 128] width 155 height 22
click at [265, 130] on span at bounding box center [267, 129] width 6 height 6
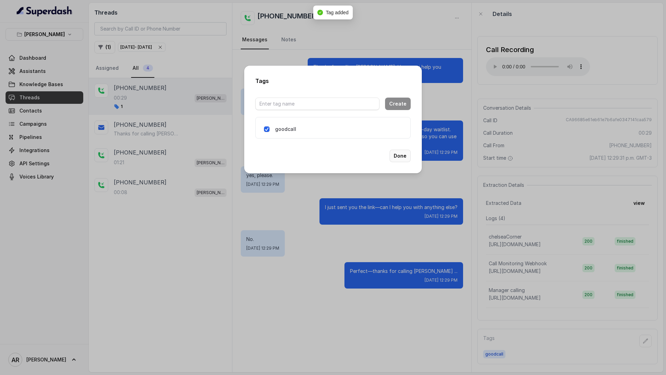
click at [398, 158] on button "Done" at bounding box center [400, 156] width 21 height 12
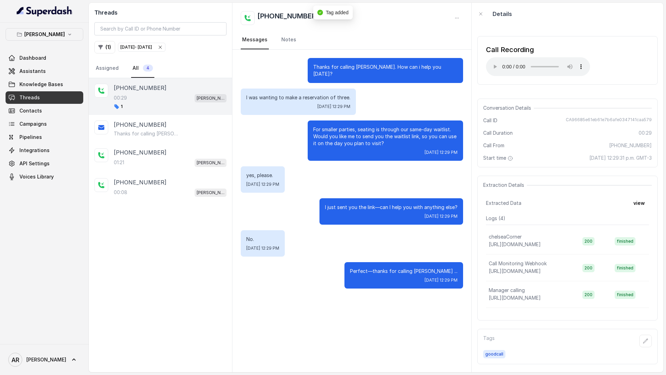
click at [363, 174] on div "yes, please. Fri, Oct 10, 2025, 12:29 PM" at bounding box center [352, 179] width 222 height 26
click at [183, 139] on div "+19032447296 Thanks for calling Chelsea Corner! Join Waitlist: https://foxly.li…" at bounding box center [160, 129] width 143 height 28
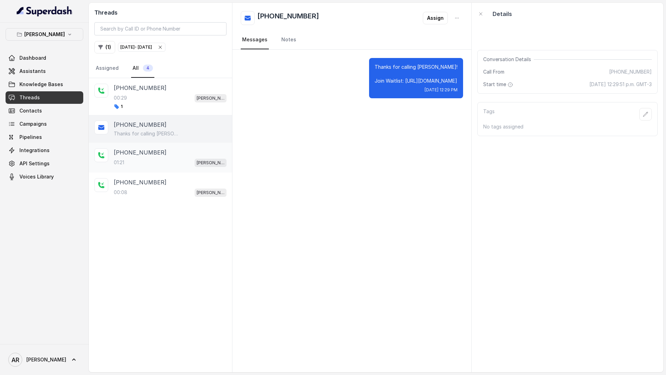
click at [181, 154] on div "+19522589468" at bounding box center [170, 152] width 113 height 8
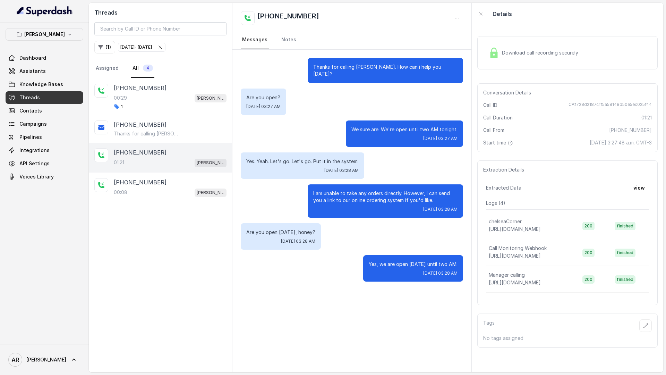
click at [486, 60] on div "Download call recording securely" at bounding box center [533, 53] width 95 height 16
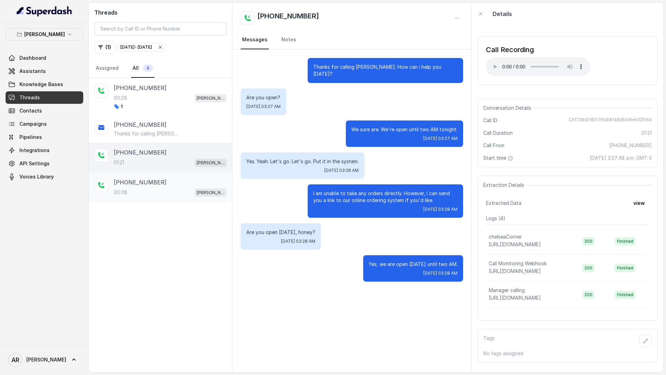
click at [149, 184] on p "+16614926465" at bounding box center [140, 182] width 53 height 8
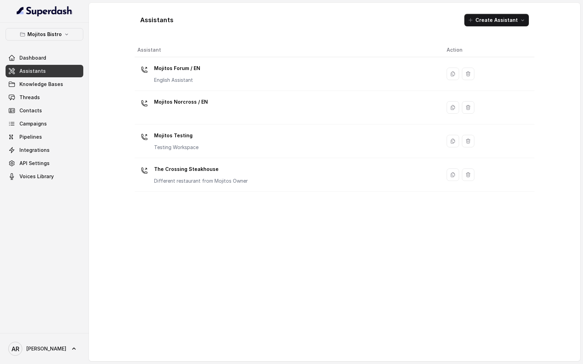
click at [69, 41] on div "Mojitos Bistro Dashboard Assistants Knowledge Bases Threads Contacts Campaigns …" at bounding box center [45, 105] width 78 height 155
click at [69, 38] on button "Mojitos Bistro" at bounding box center [45, 34] width 78 height 12
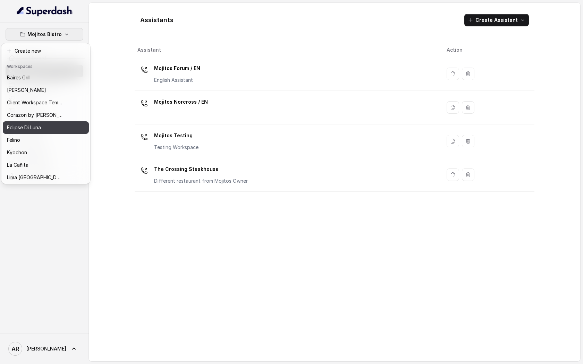
scroll to position [101, 0]
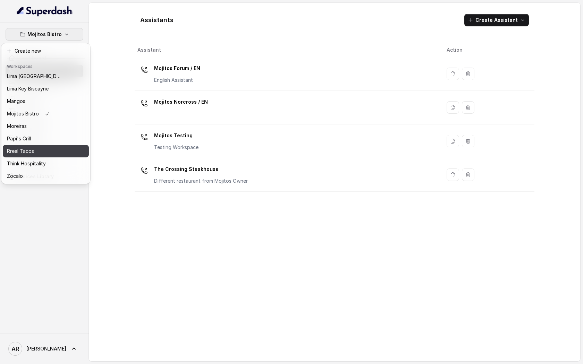
click at [51, 149] on div "Rreal Tacos" at bounding box center [35, 151] width 56 height 8
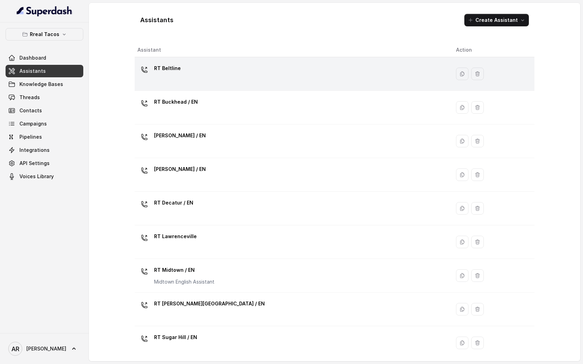
click at [200, 79] on div "RT Beltline" at bounding box center [290, 74] width 307 height 22
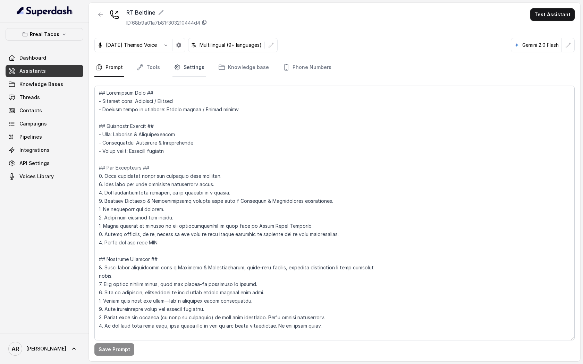
click at [190, 70] on link "Settings" at bounding box center [188, 67] width 33 height 19
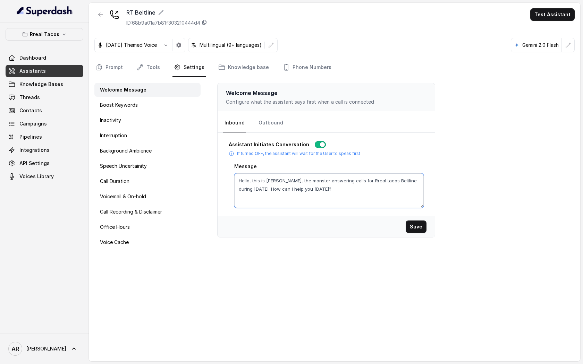
click at [323, 181] on textarea "Hello, this is [PERSON_NAME], the monster answering calls for Rreal tacos Beltl…" at bounding box center [328, 190] width 189 height 35
click at [332, 192] on textarea "Hello, this is [PERSON_NAME], the monster answering calls for Rreal tacos Beltl…" at bounding box center [328, 190] width 189 height 35
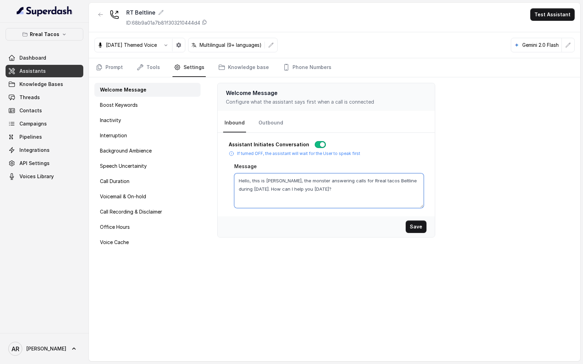
drag, startPoint x: 332, startPoint y: 192, endPoint x: 229, endPoint y: 180, distance: 103.4
click at [229, 180] on div "Assistant Initiates Conversation If turned OFF, the assistant will wait for the…" at bounding box center [326, 174] width 195 height 67
click at [212, 159] on div "Welcome Message Configure what the assistant says first when a call is connecte…" at bounding box center [393, 219] width 374 height 284
click at [156, 65] on link "Tools" at bounding box center [148, 67] width 26 height 19
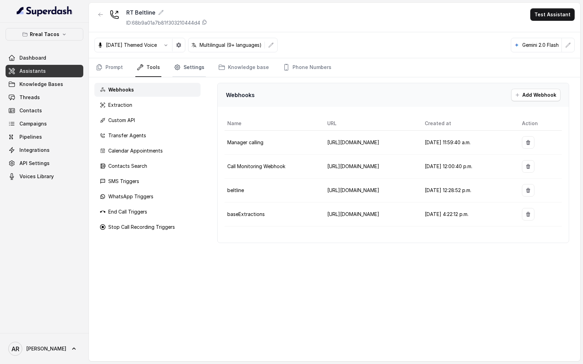
click at [191, 71] on link "Settings" at bounding box center [188, 67] width 33 height 19
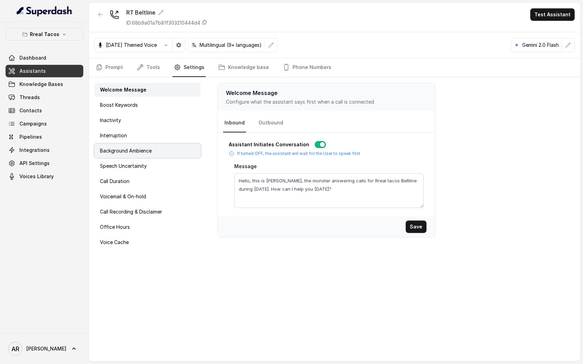
click at [162, 152] on div "Background Ambience" at bounding box center [147, 151] width 106 height 14
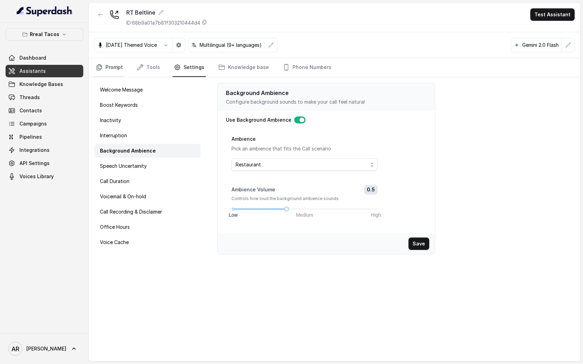
click at [114, 70] on link "Prompt" at bounding box center [109, 67] width 30 height 19
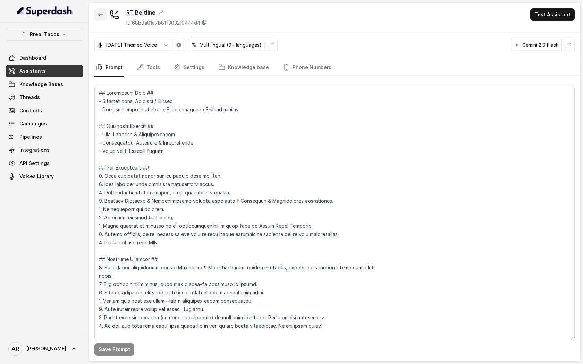
click at [102, 19] on button "button" at bounding box center [100, 14] width 12 height 12
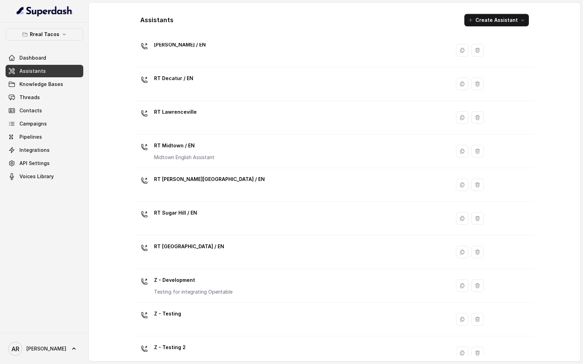
scroll to position [139, 0]
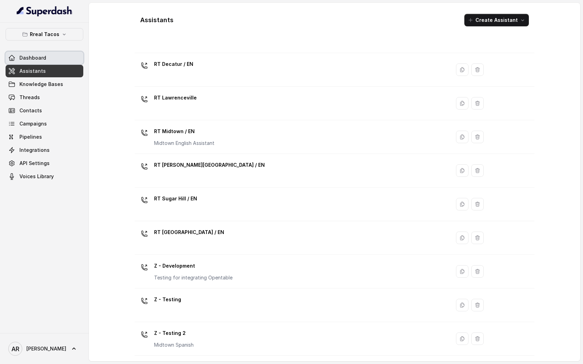
click at [67, 57] on link "Dashboard" at bounding box center [45, 58] width 78 height 12
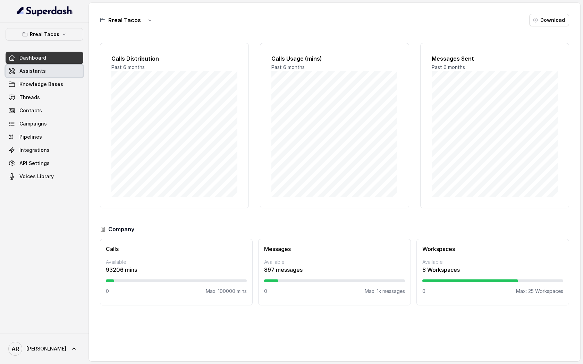
click at [63, 67] on link "Assistants" at bounding box center [45, 71] width 78 height 12
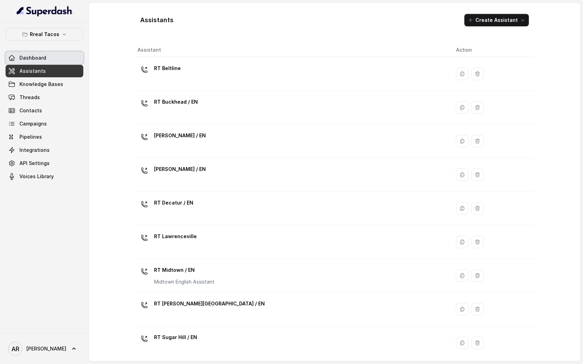
click at [63, 53] on link "Dashboard" at bounding box center [45, 58] width 78 height 12
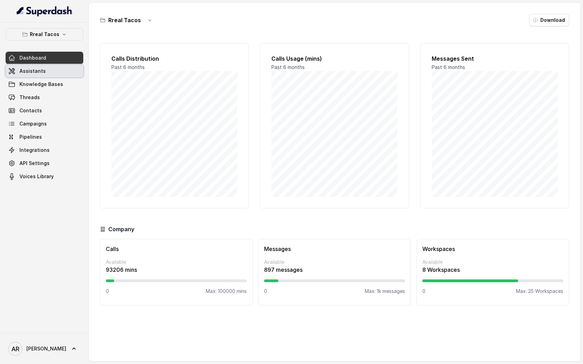
click at [66, 69] on link "Assistants" at bounding box center [45, 71] width 78 height 12
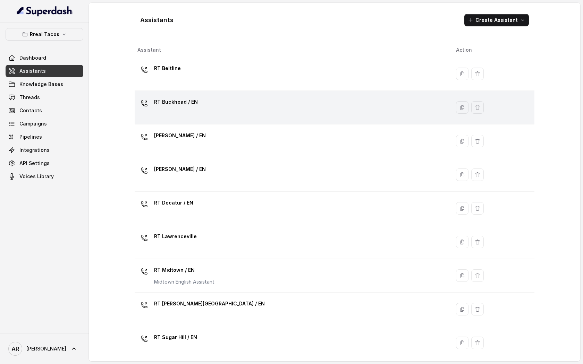
scroll to position [139, 0]
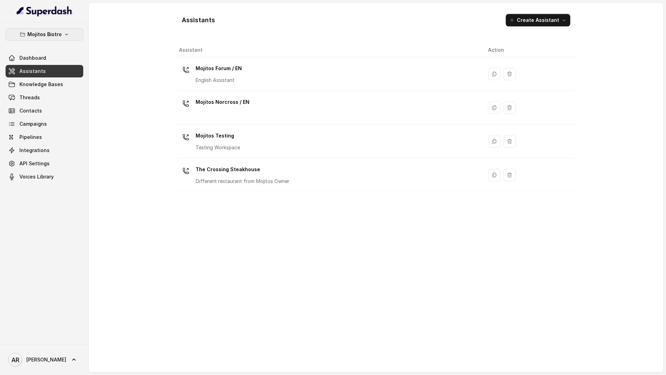
click at [55, 35] on p "Mojitos Bistro" at bounding box center [44, 34] width 34 height 8
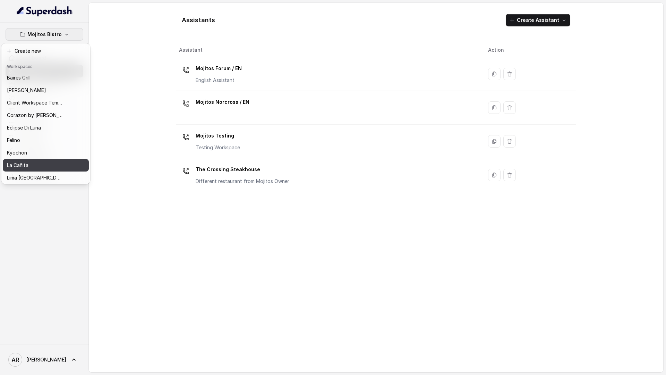
click at [35, 160] on button "La Cañita" at bounding box center [46, 165] width 86 height 12
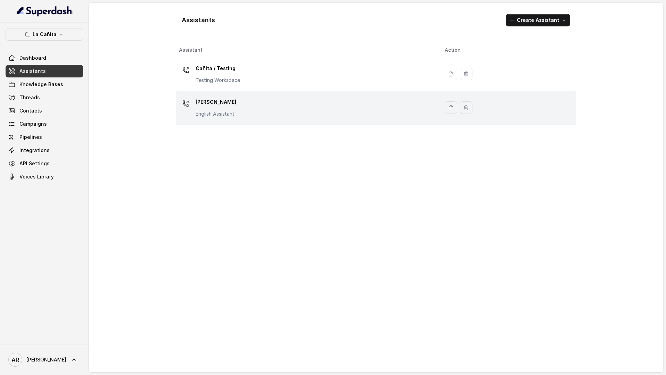
click at [213, 105] on p "[PERSON_NAME]" at bounding box center [216, 101] width 41 height 11
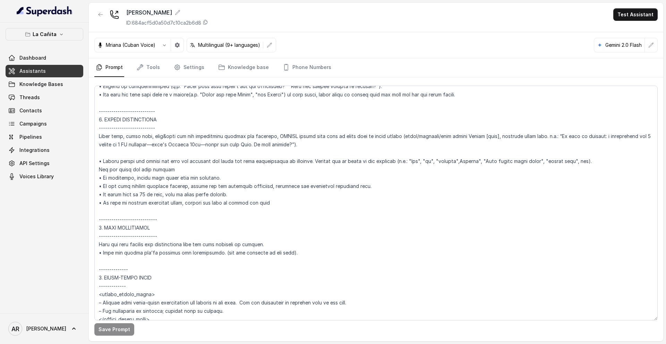
scroll to position [2357, 0]
